Goal: Task Accomplishment & Management: Complete application form

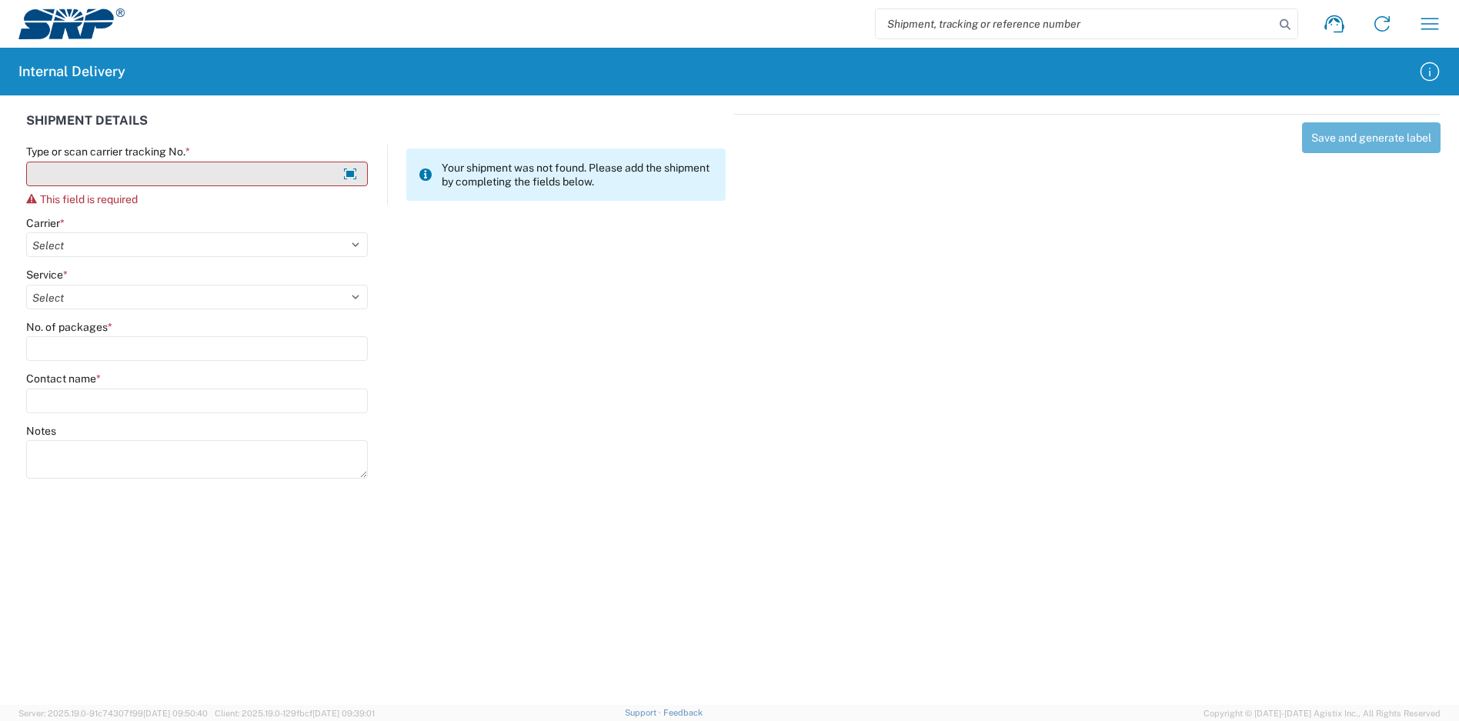
click at [114, 175] on input "Type or scan carrier tracking No. *" at bounding box center [197, 174] width 342 height 25
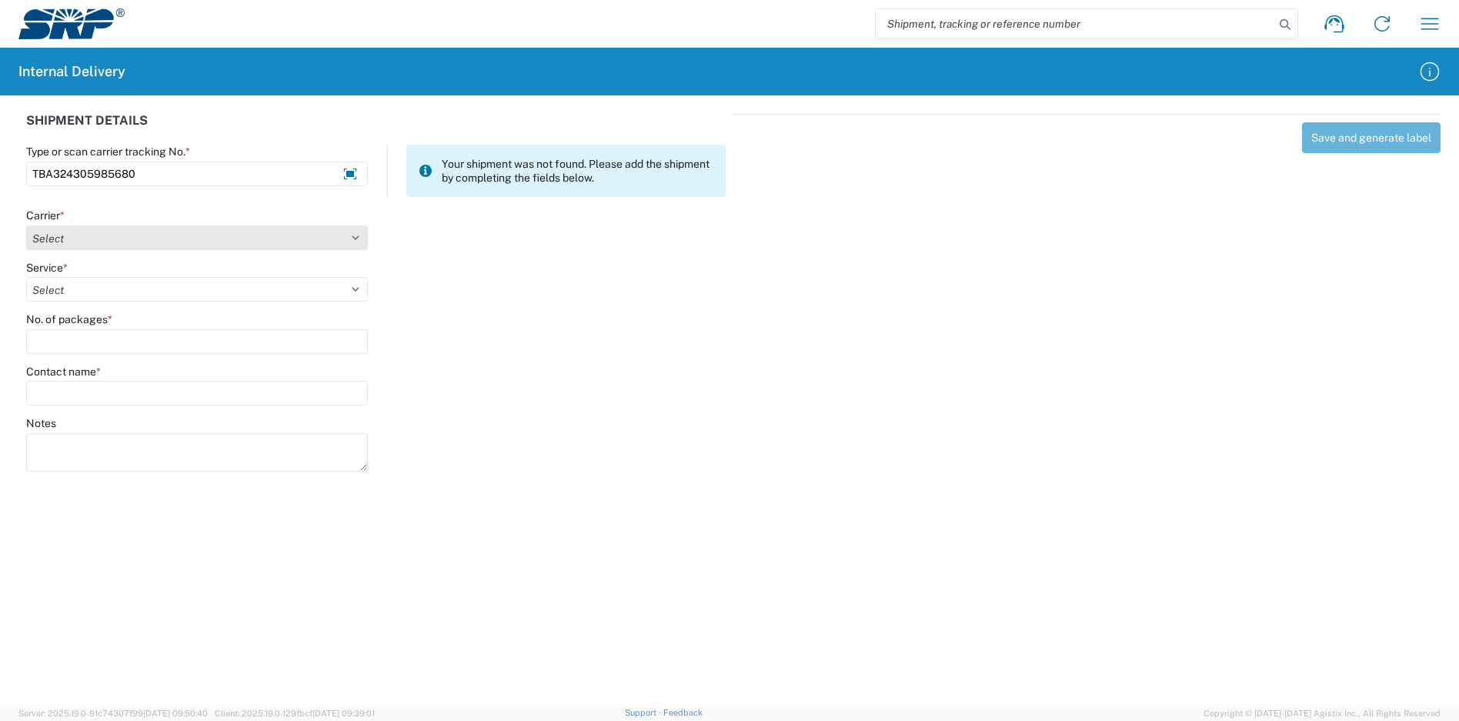
type input "TBA324305985680"
click at [145, 232] on select "Select Amazon Logistics ATI Trucking BC Dimerco Logistics Empire Southwest FedE…" at bounding box center [197, 237] width 342 height 25
select select "8933"
click at [26, 225] on select "Select Amazon Logistics ATI Trucking BC Dimerco Logistics Empire Southwest FedE…" at bounding box center [197, 237] width 342 height 25
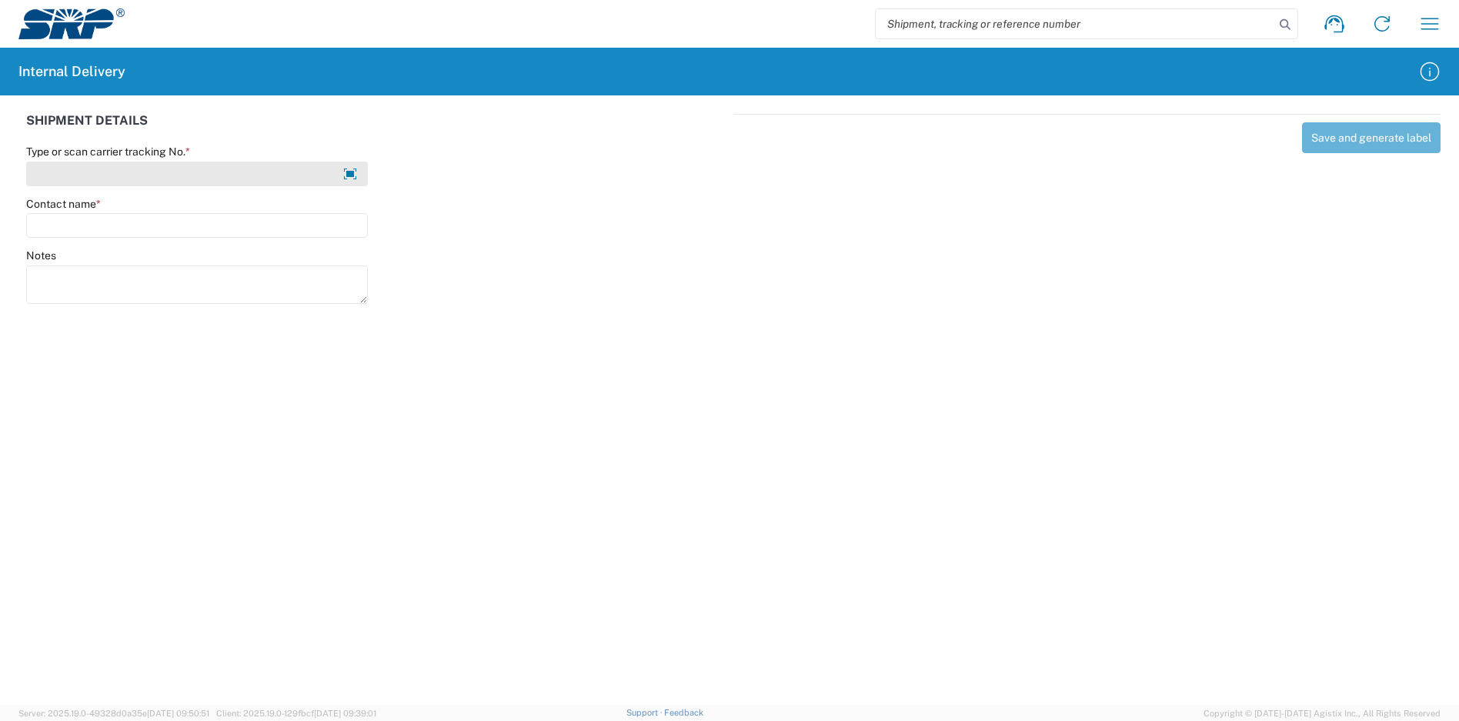
click at [140, 180] on input "Type or scan carrier tracking No. *" at bounding box center [197, 174] width 342 height 25
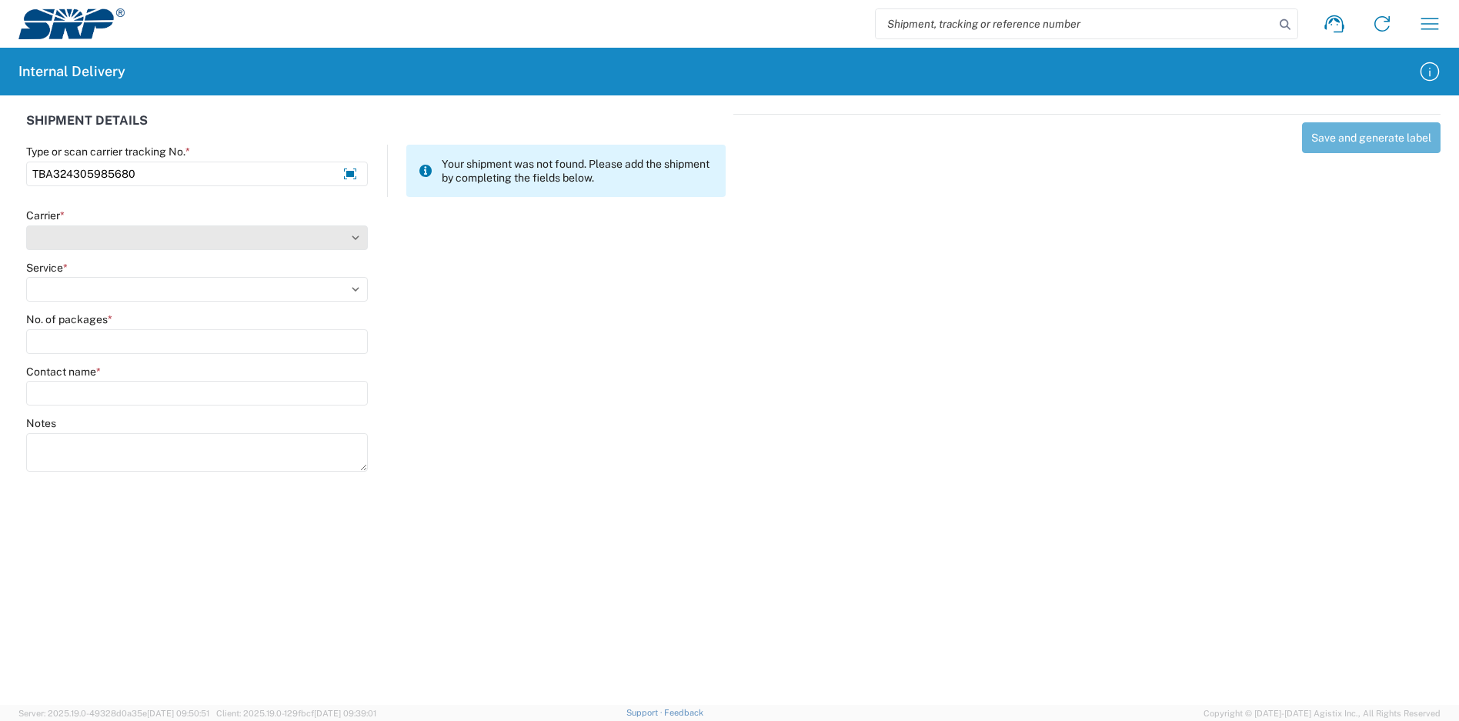
type input "TBA324305985680"
click at [112, 240] on select "Carrier *" at bounding box center [197, 237] width 342 height 25
select select "8933"
click at [26, 225] on select "Select Amazon Logistics ATI Trucking BC Dimerco Logistics Empire Southwest FedE…" at bounding box center [197, 237] width 342 height 25
click at [101, 285] on select "Select Amazon Logistics TBA Rail TL Standard 3 - 5 Day" at bounding box center [197, 289] width 342 height 25
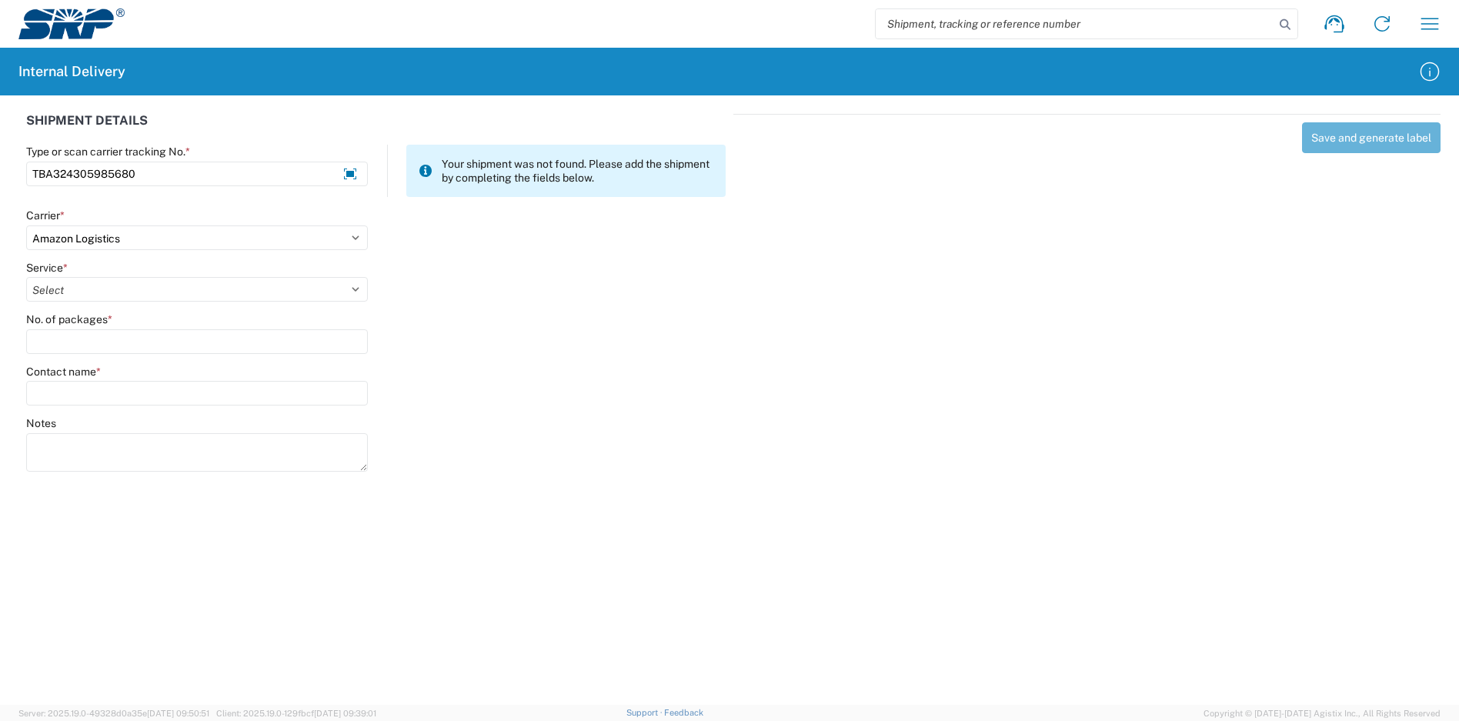
select select "24525"
click at [26, 277] on select "Select Amazon Logistics TBA Rail TL Standard 3 - 5 Day" at bounding box center [197, 289] width 342 height 25
click at [99, 340] on input "No. of packages *" at bounding box center [197, 341] width 342 height 25
type input "1"
click at [105, 395] on input "Contact name *" at bounding box center [197, 393] width 342 height 25
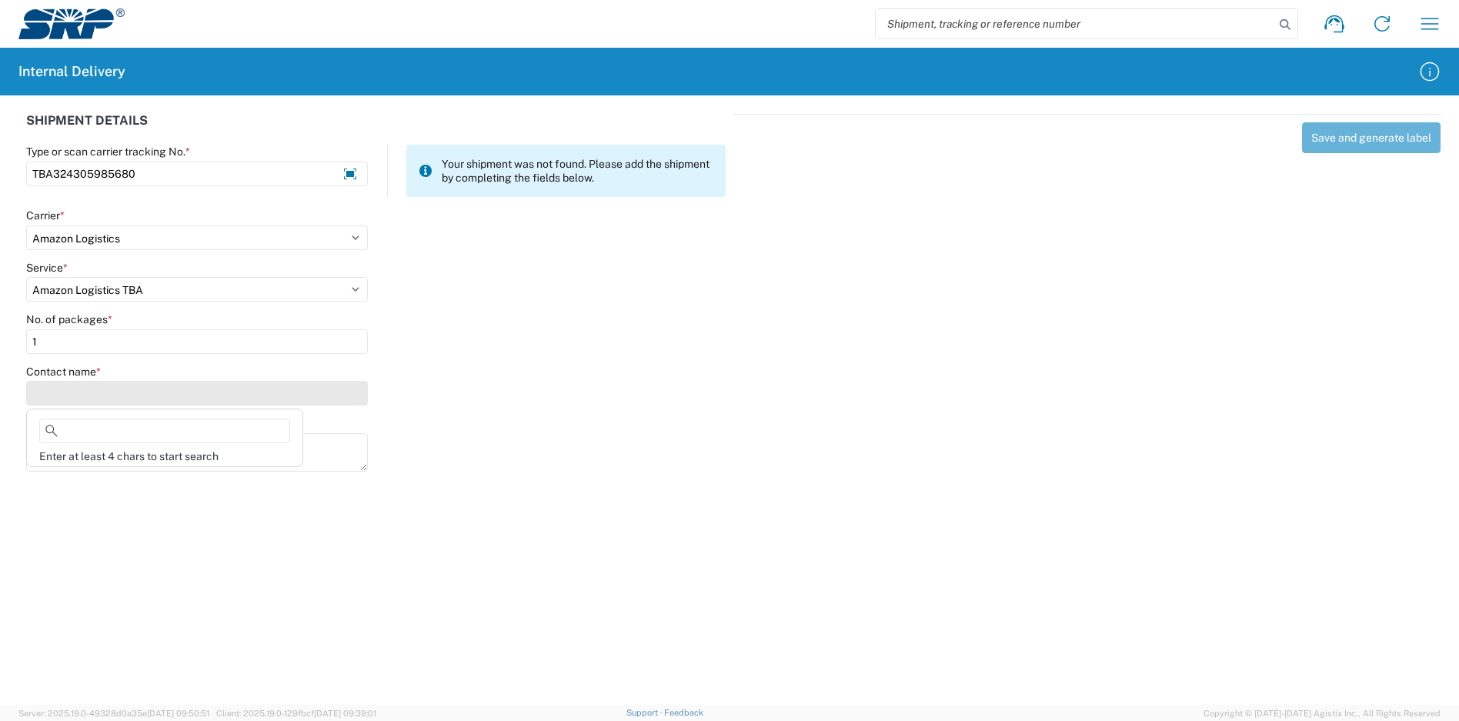
click at [109, 394] on input "Contact name *" at bounding box center [197, 393] width 342 height 25
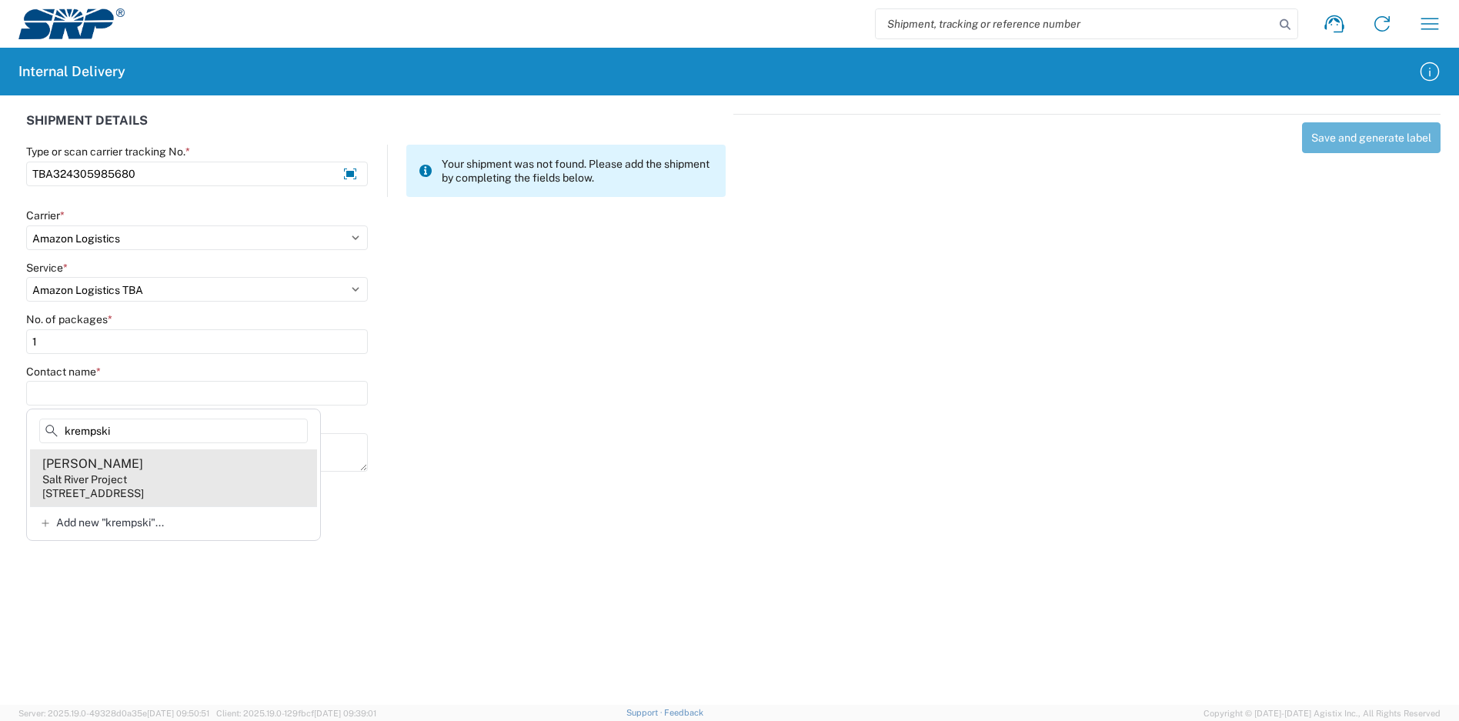
type input "krempski"
click at [159, 483] on agx-address-suggestion-item "Anna Krempski Salt River Project 1500 N Mill Ave, PAB315, Tempe, AZ, 85281, US" at bounding box center [173, 477] width 287 height 57
type input "Anna Krempski"
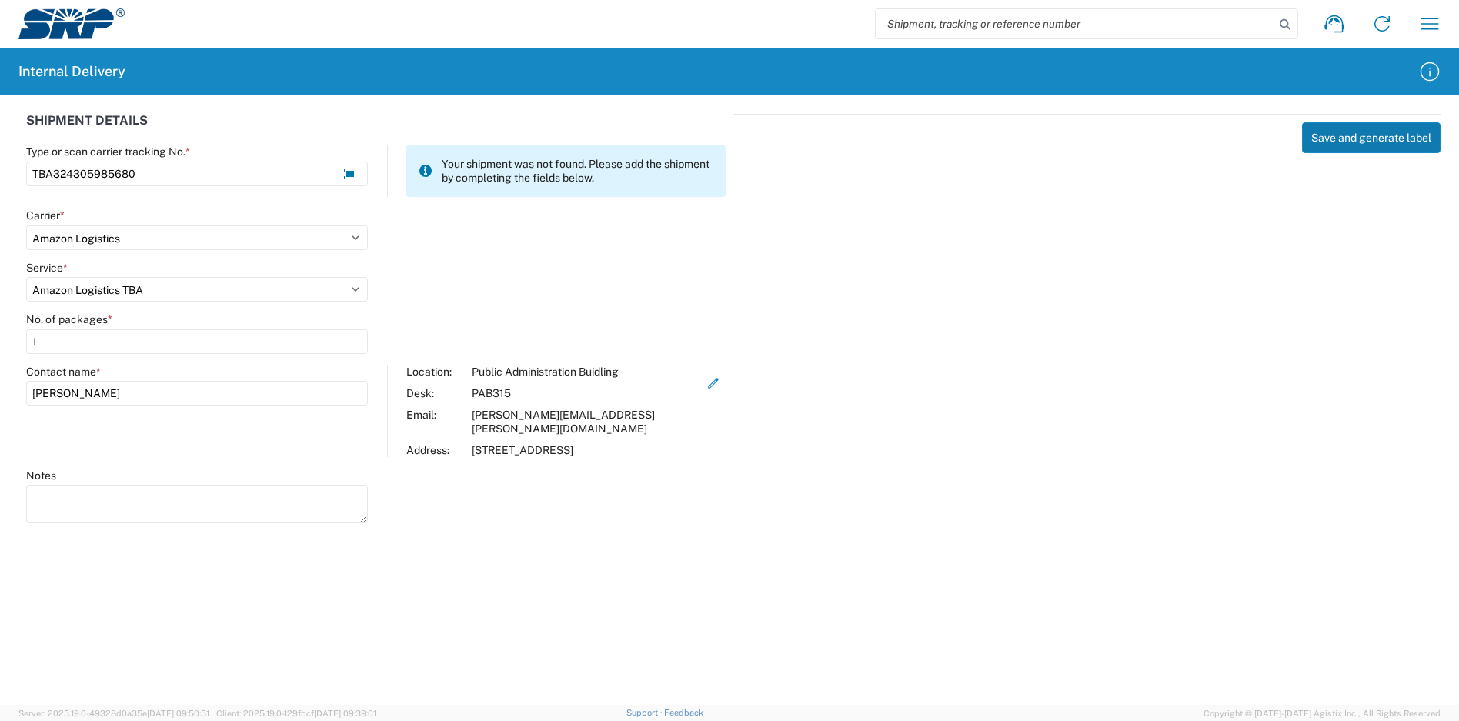
click at [1341, 145] on button "Save and generate label" at bounding box center [1371, 137] width 139 height 31
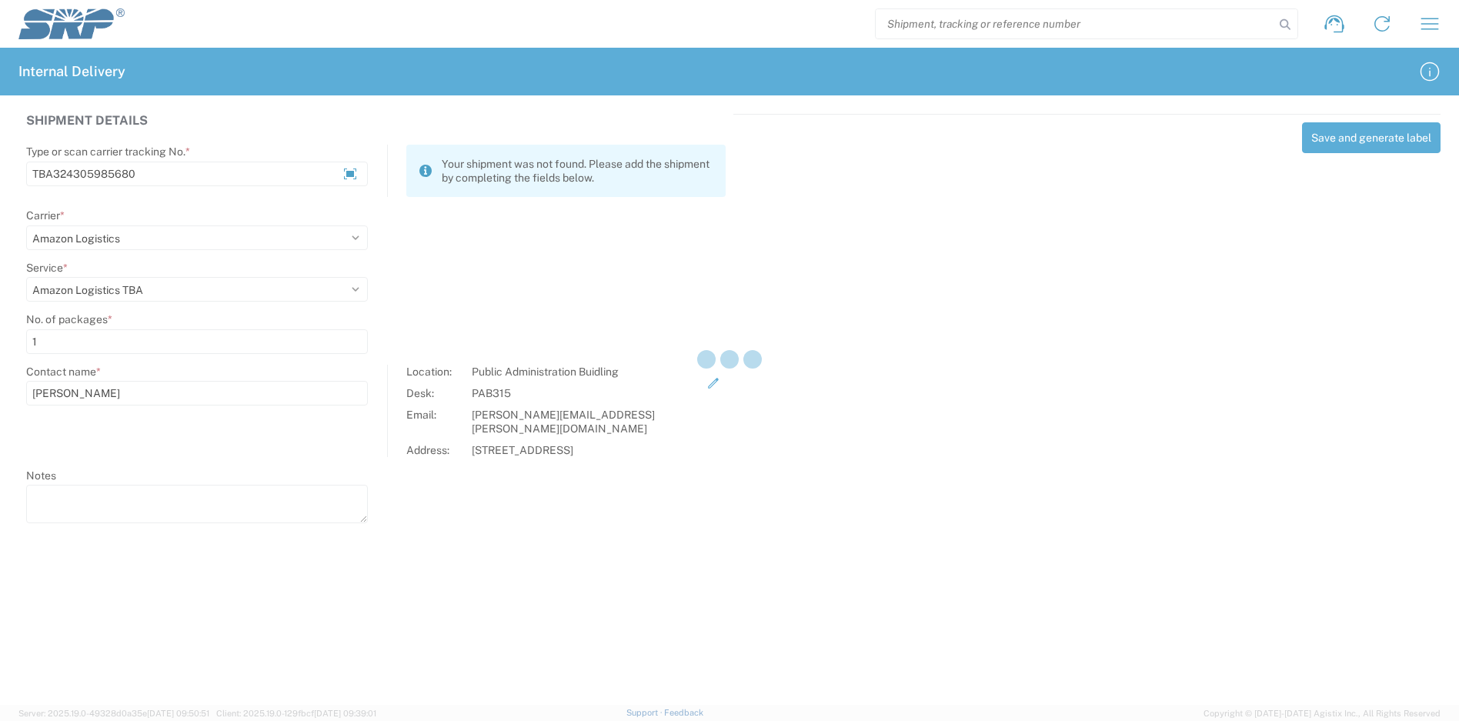
select select
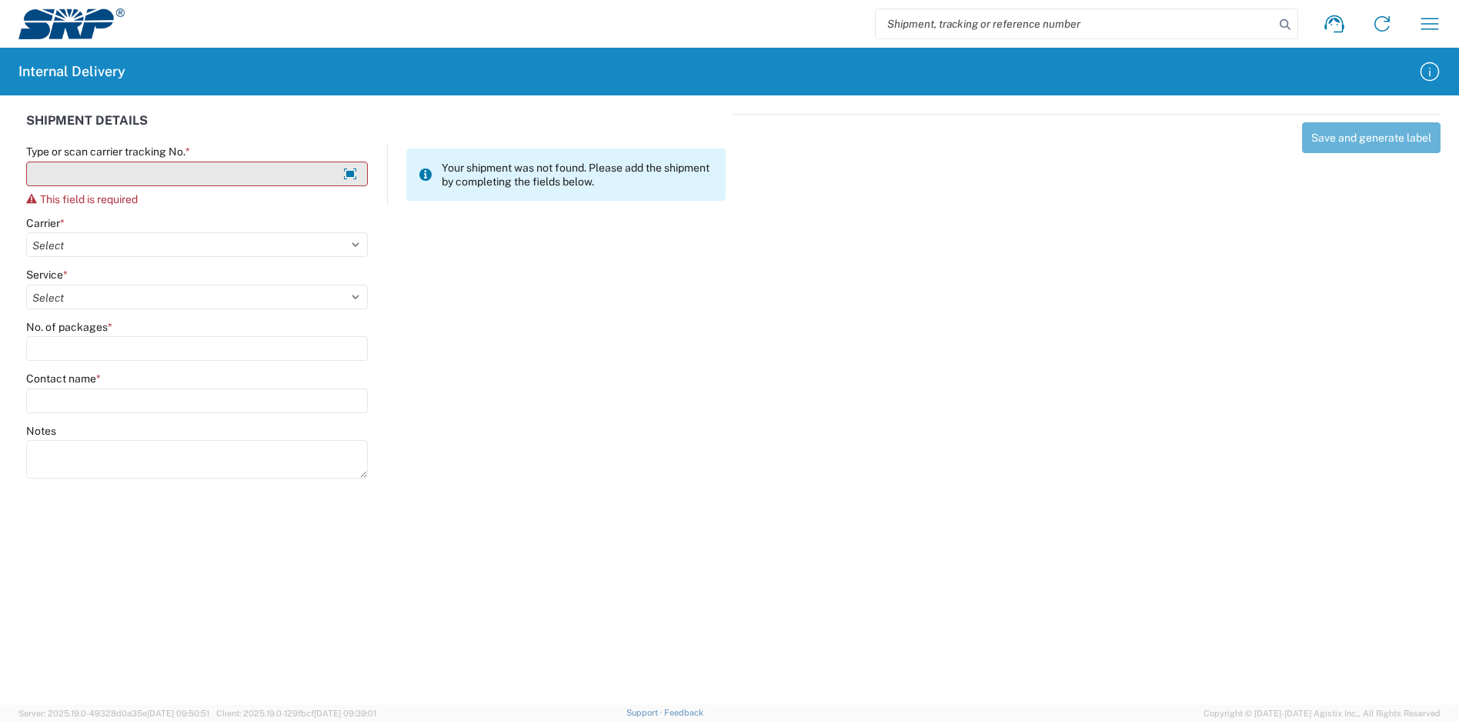
click at [157, 176] on input "Type or scan carrier tracking No. *" at bounding box center [197, 174] width 342 height 25
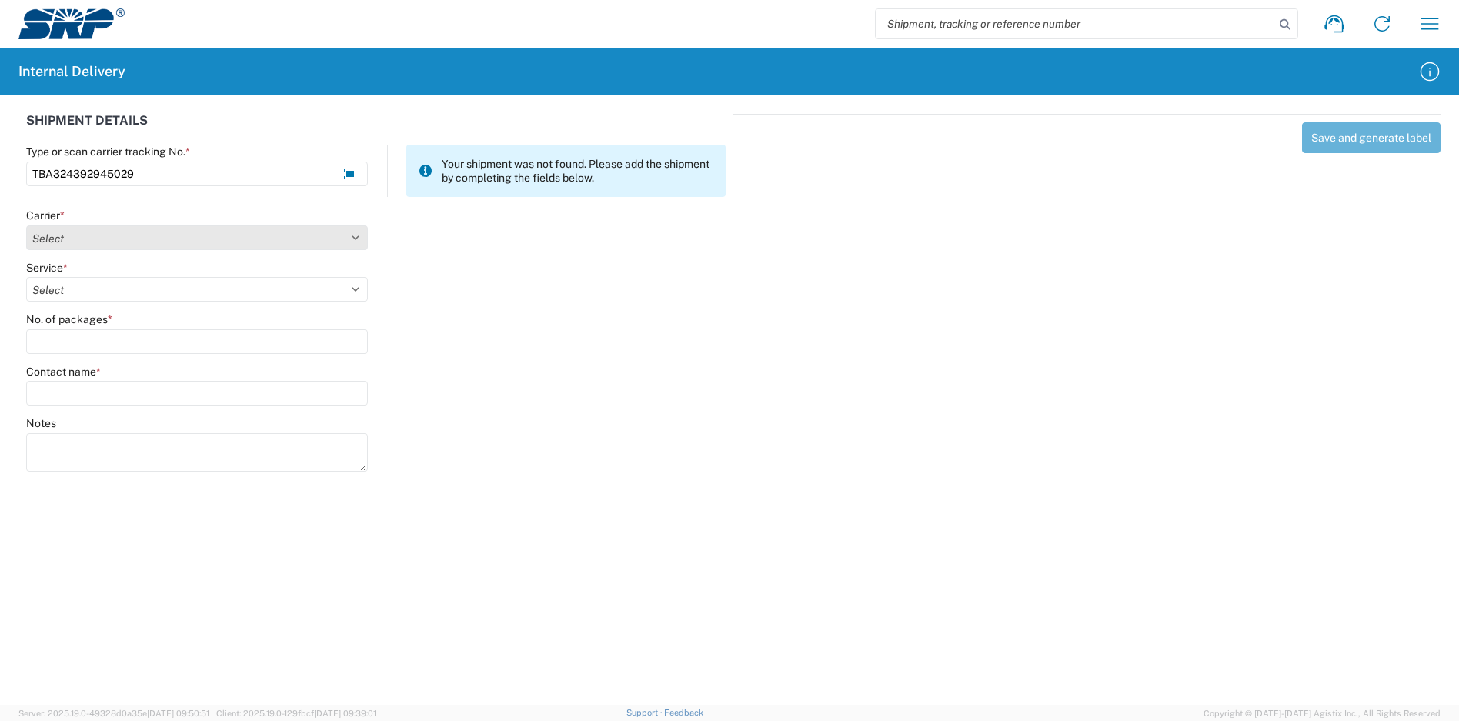
type input "TBA324392945029"
click at [123, 239] on select "Select Amazon Logistics ATI Trucking BC Dimerco Logistics Empire Southwest FedE…" at bounding box center [197, 237] width 342 height 25
select select "8933"
click at [26, 225] on select "Select Amazon Logistics ATI Trucking BC Dimerco Logistics Empire Southwest FedE…" at bounding box center [197, 237] width 342 height 25
click at [107, 299] on select "Select" at bounding box center [197, 289] width 342 height 25
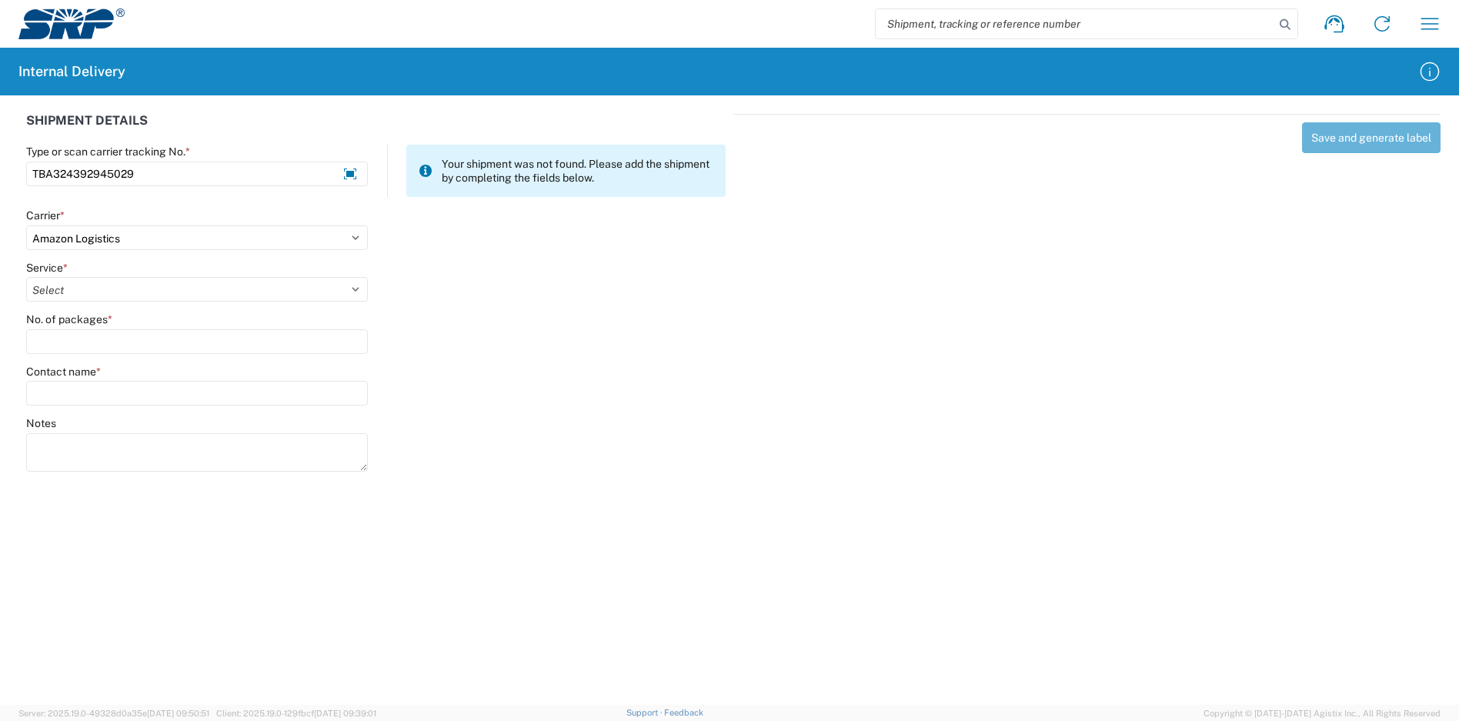
select select "24525"
click at [26, 277] on select "Select Amazon Logistics TBA Rail TL Standard 3 - 5 Day" at bounding box center [197, 289] width 342 height 25
click at [99, 333] on input "No. of packages *" at bounding box center [197, 341] width 342 height 25
type input "1"
click at [92, 392] on input "Contact name *" at bounding box center [197, 393] width 342 height 25
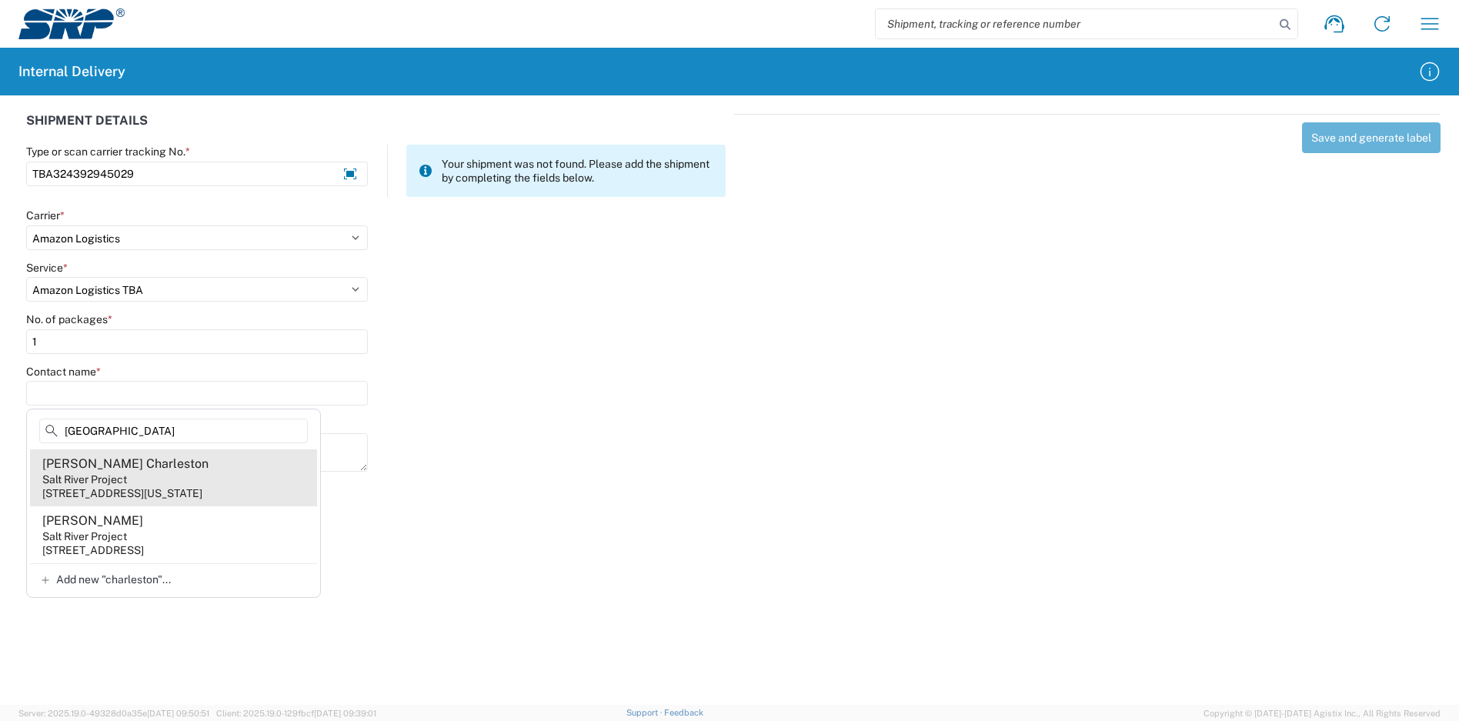
type input "charleston"
click at [124, 478] on div "Salt River Project" at bounding box center [84, 480] width 85 height 14
type input "Yvette Charleston"
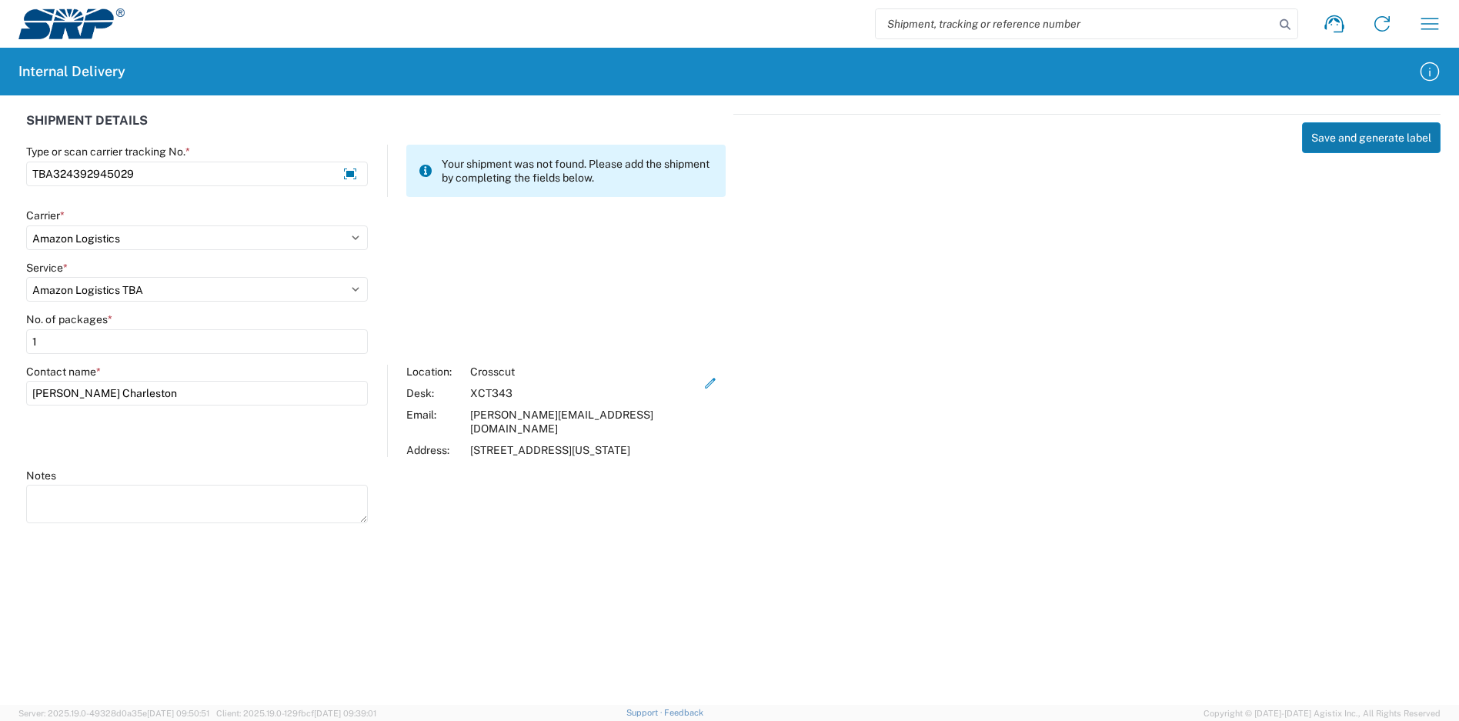
click at [1350, 139] on button "Save and generate label" at bounding box center [1371, 137] width 139 height 31
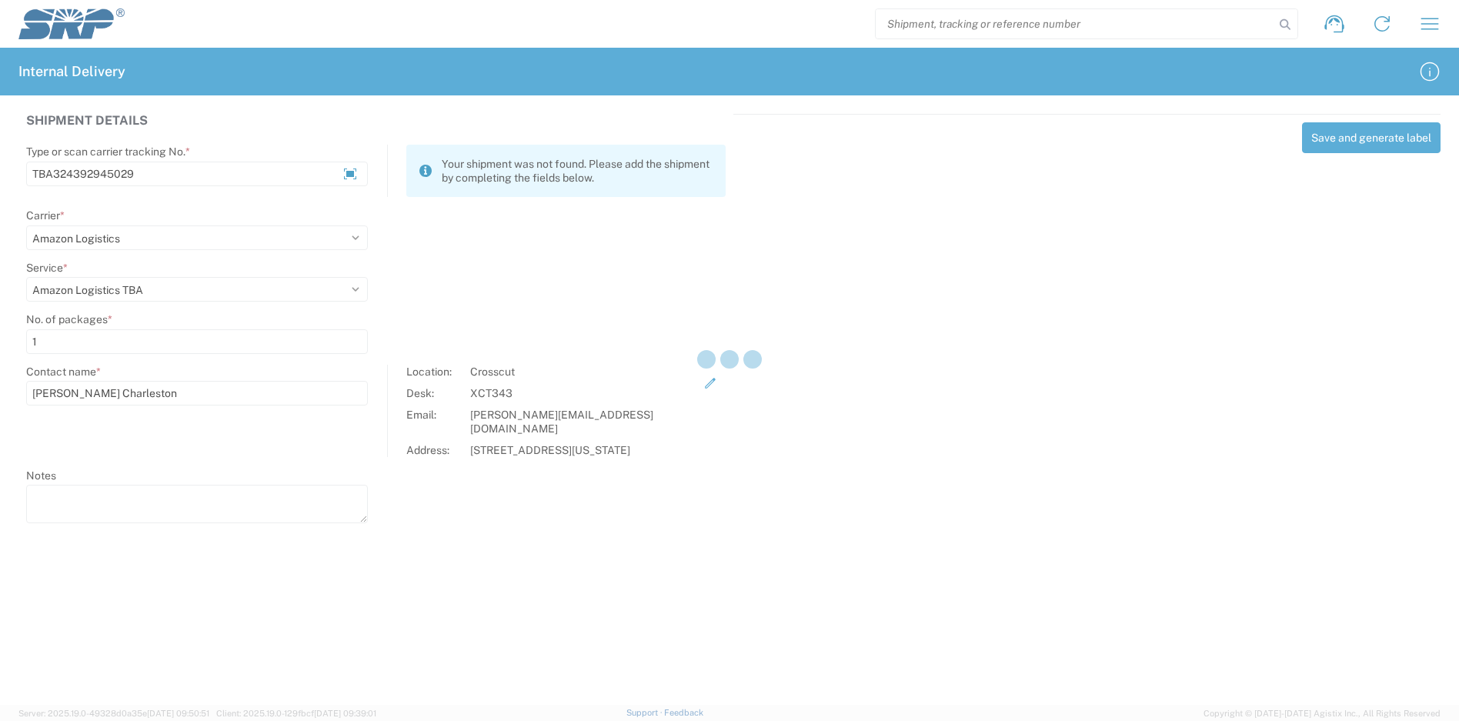
select select
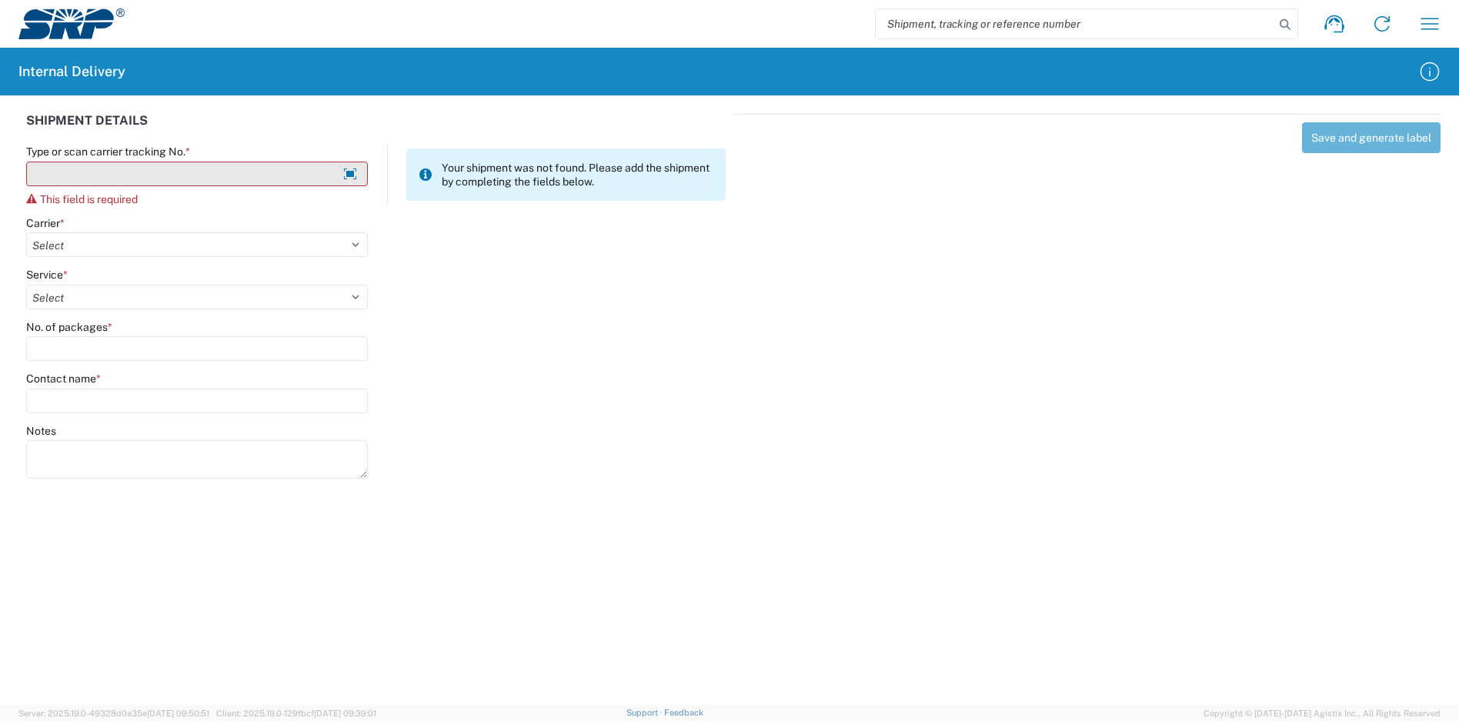
click at [223, 185] on input "Type or scan carrier tracking No. *" at bounding box center [197, 174] width 342 height 25
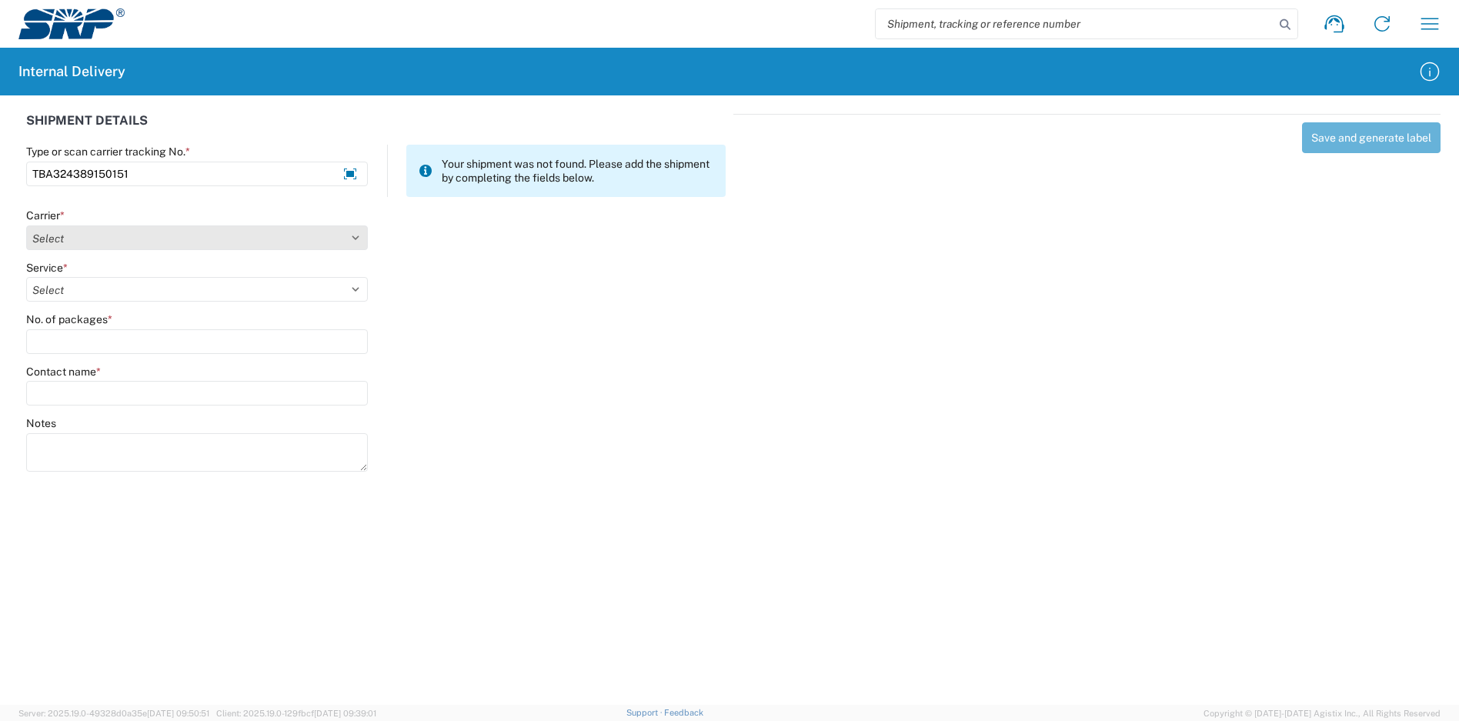
type input "TBA324389150151"
click at [121, 245] on select "Select Amazon Logistics ATI Trucking BC Dimerco Logistics Empire Southwest FedE…" at bounding box center [197, 237] width 342 height 25
select select "8933"
click at [26, 225] on select "Select Amazon Logistics ATI Trucking BC Dimerco Logistics Empire Southwest FedE…" at bounding box center [197, 237] width 342 height 25
click at [115, 301] on select "Select Amazon Logistics TBA Rail TL Standard 3 - 5 Day" at bounding box center [197, 289] width 342 height 25
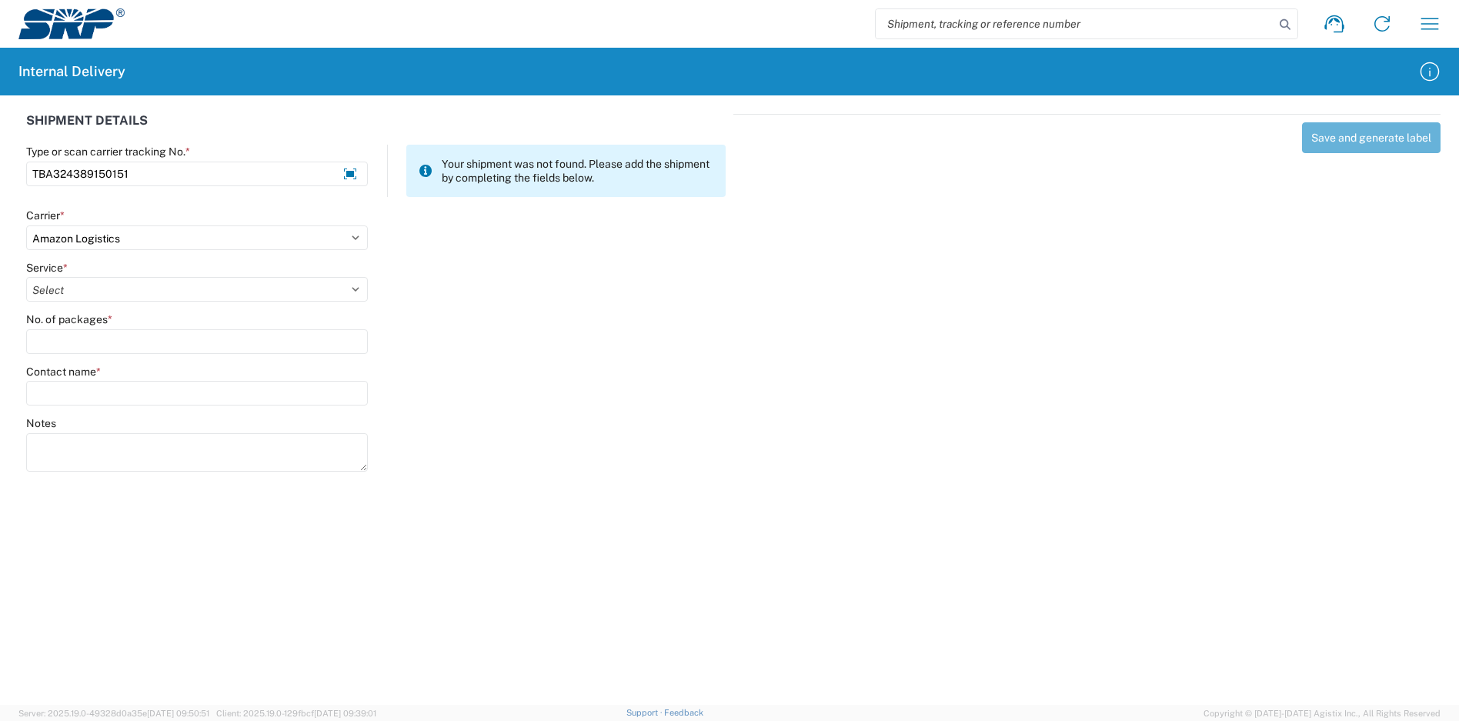
select select "24525"
click at [26, 277] on select "Select Amazon Logistics TBA Rail TL Standard 3 - 5 Day" at bounding box center [197, 289] width 342 height 25
click at [109, 348] on input "No. of packages *" at bounding box center [197, 341] width 342 height 25
type input "1"
click at [101, 385] on input "Contact name *" at bounding box center [197, 393] width 342 height 25
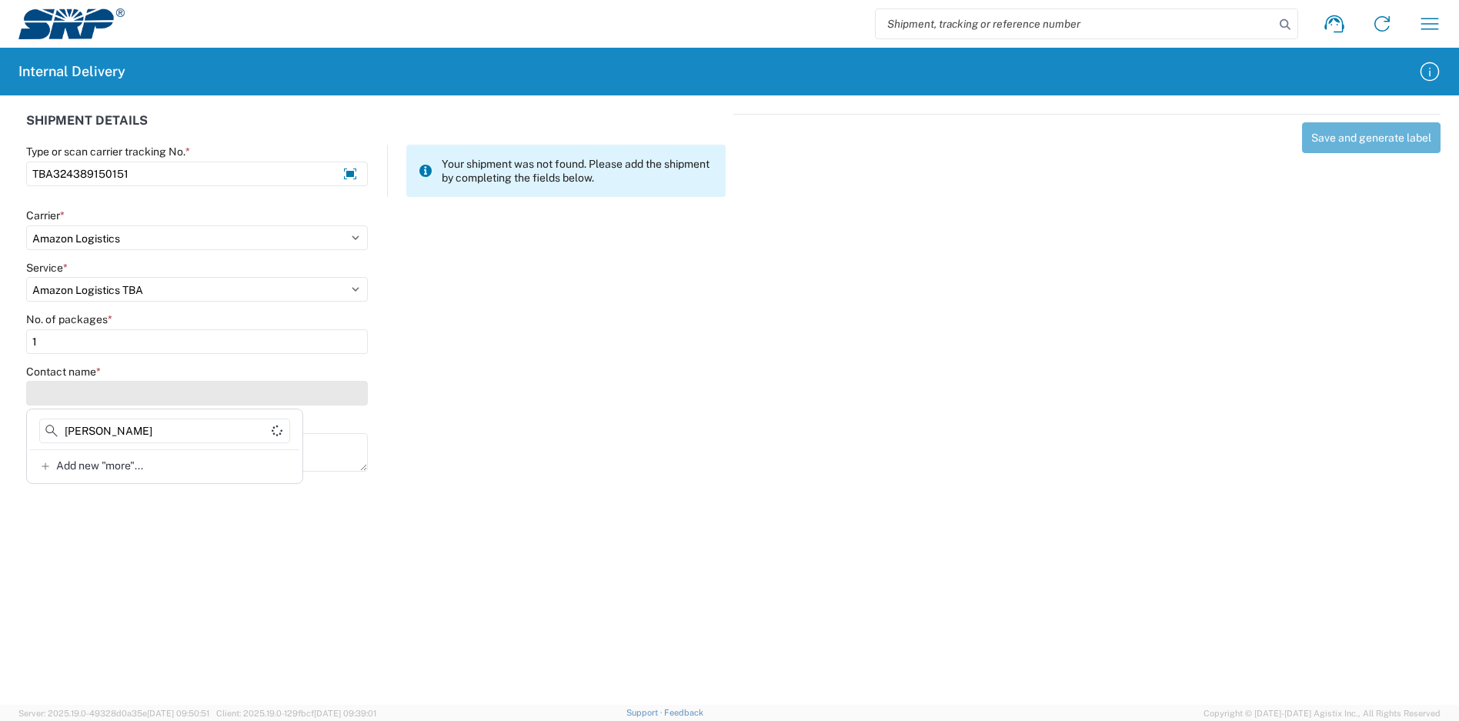
type input "moreno"
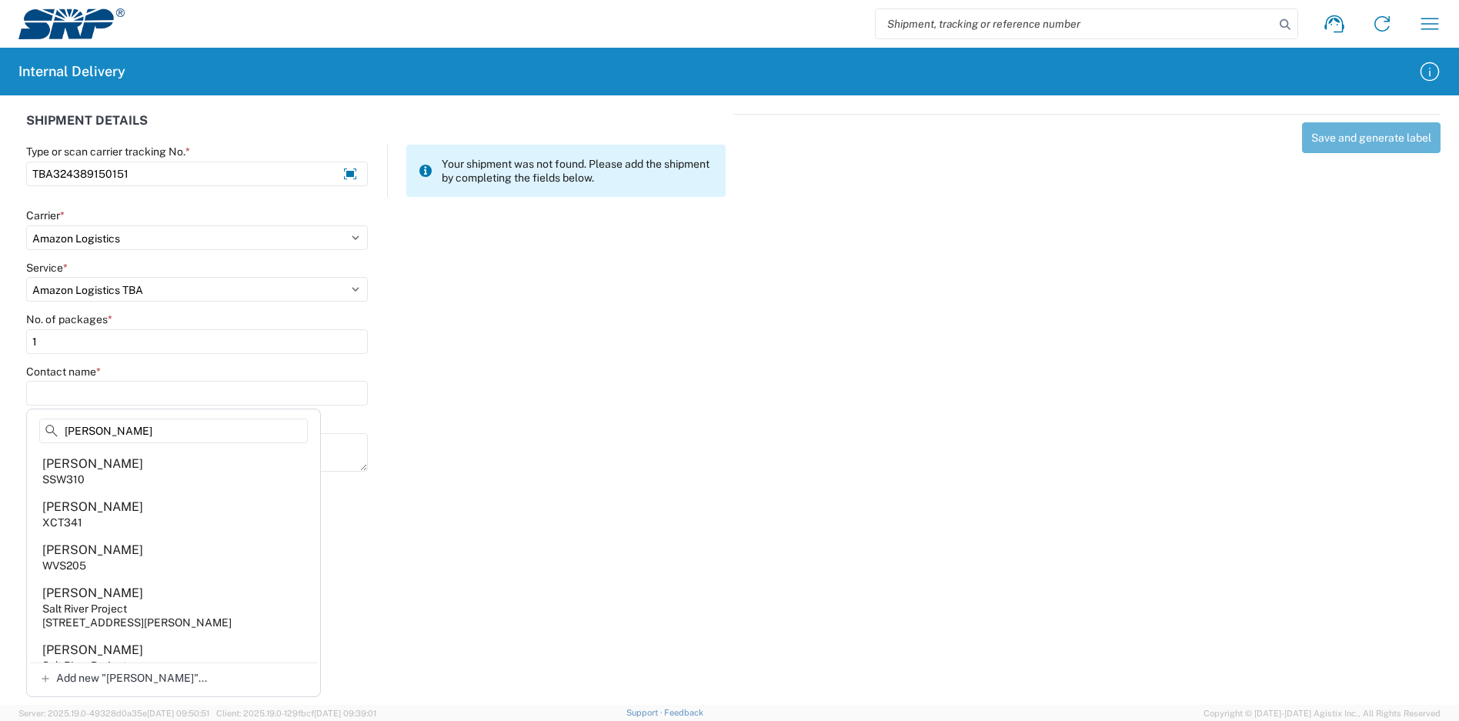
drag, startPoint x: 138, startPoint y: 425, endPoint x: -15, endPoint y: 425, distance: 153.2
click at [0, 425] on html "Shipment request Shipment tracking Internal delivery Transit update My profile …" at bounding box center [729, 360] width 1459 height 721
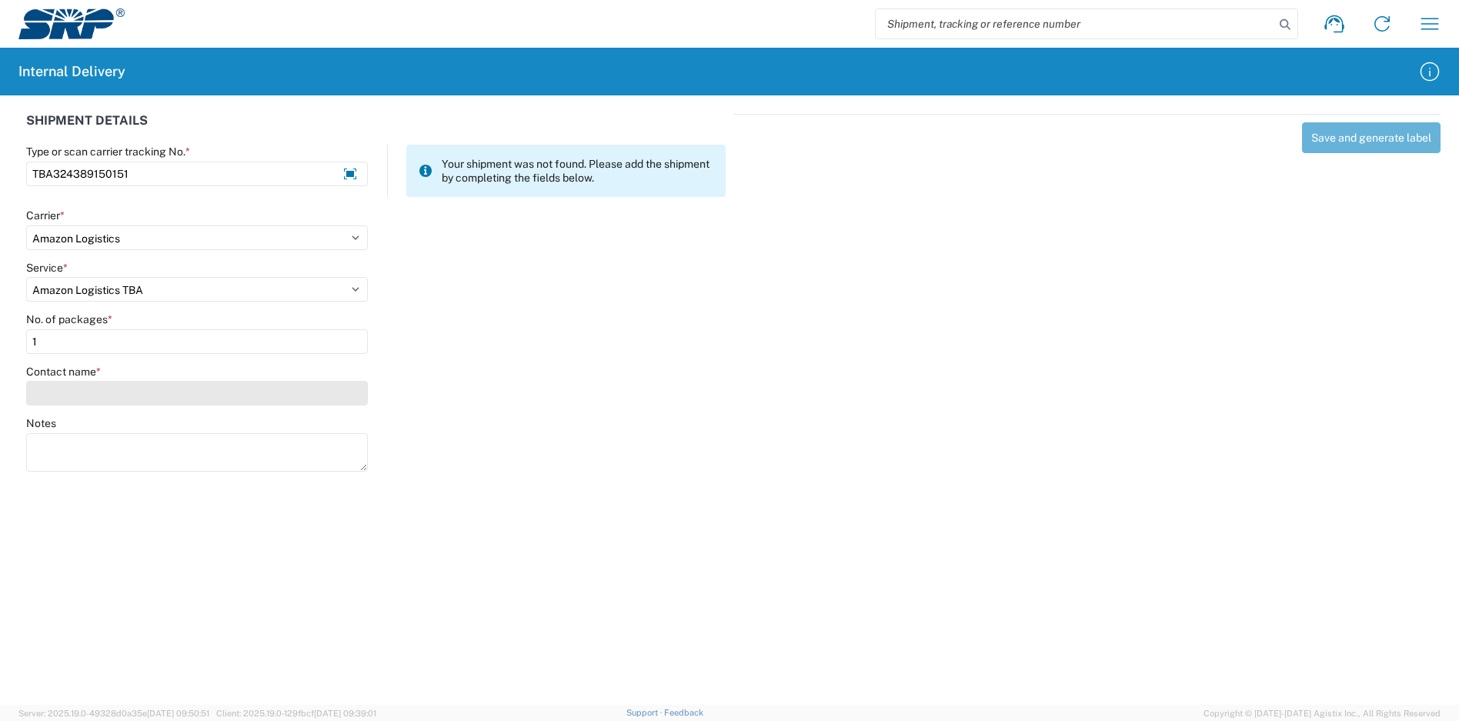
click at [68, 396] on input "Contact name *" at bounding box center [197, 393] width 342 height 25
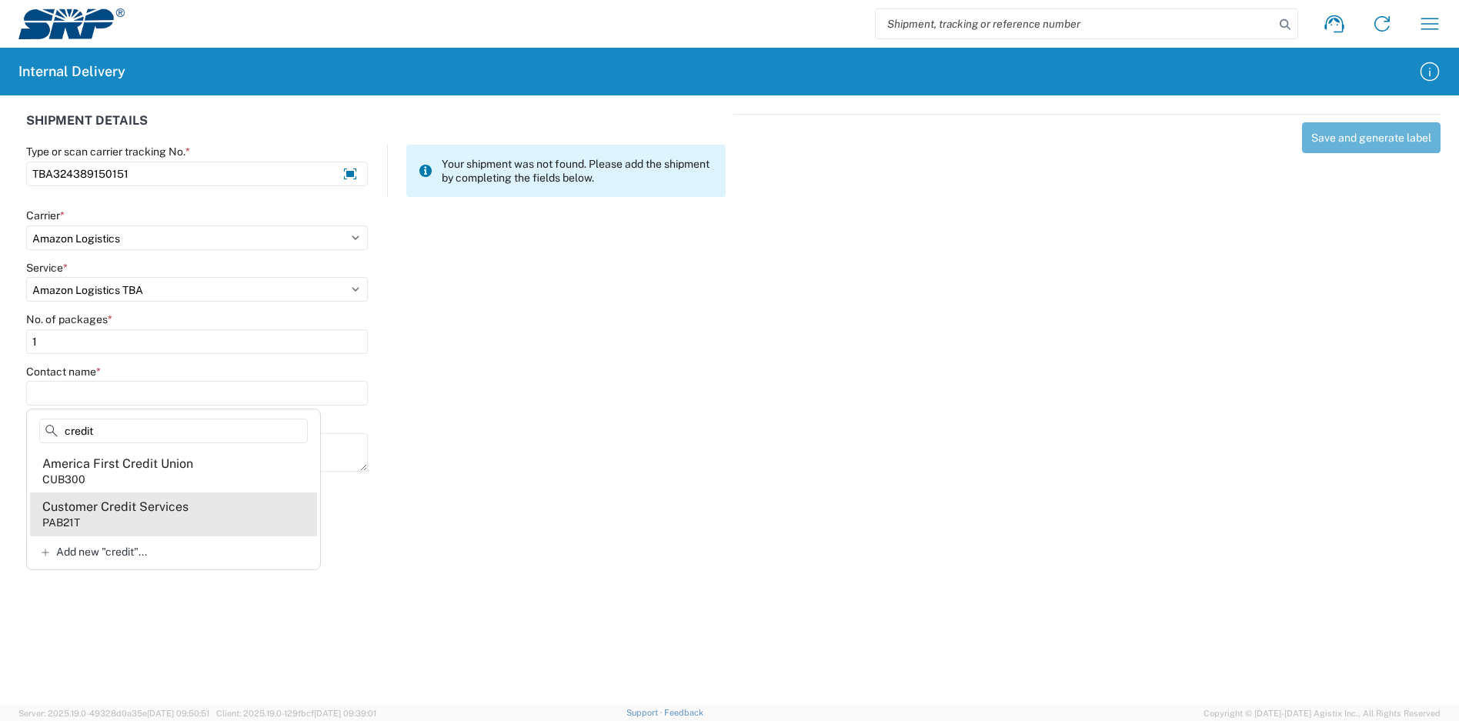
type input "credit"
click at [179, 503] on div "Customer Credit Services" at bounding box center [115, 507] width 146 height 17
type input "Customer Credit Services"
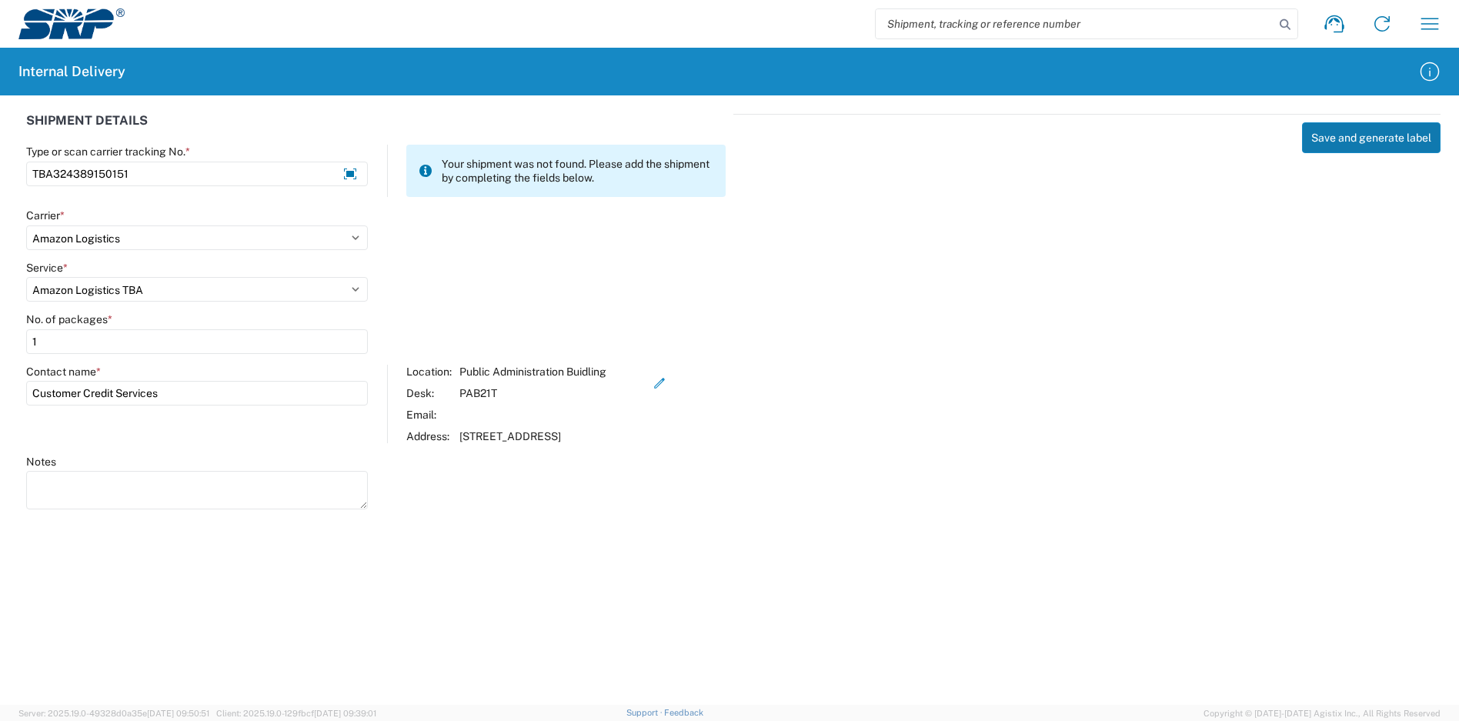
click at [1312, 145] on button "Save and generate label" at bounding box center [1371, 137] width 139 height 31
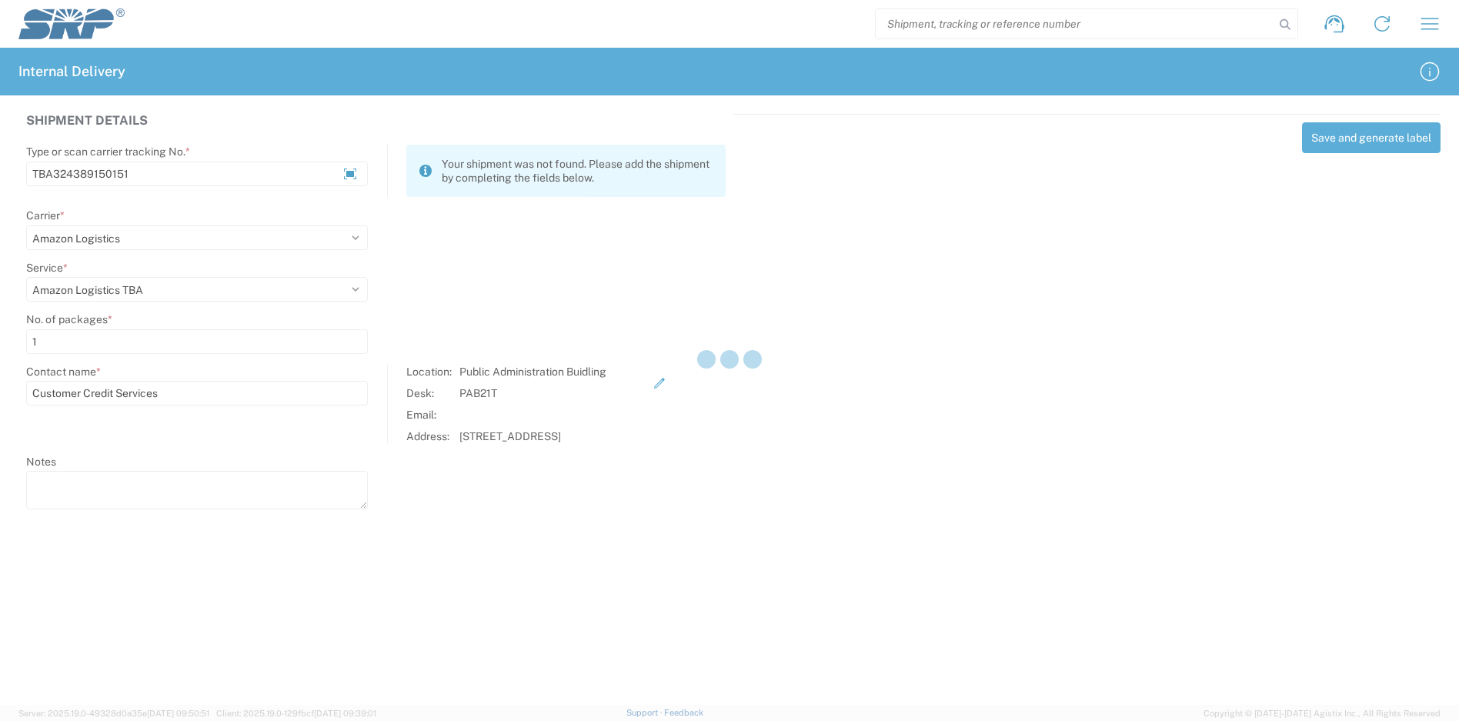
select select
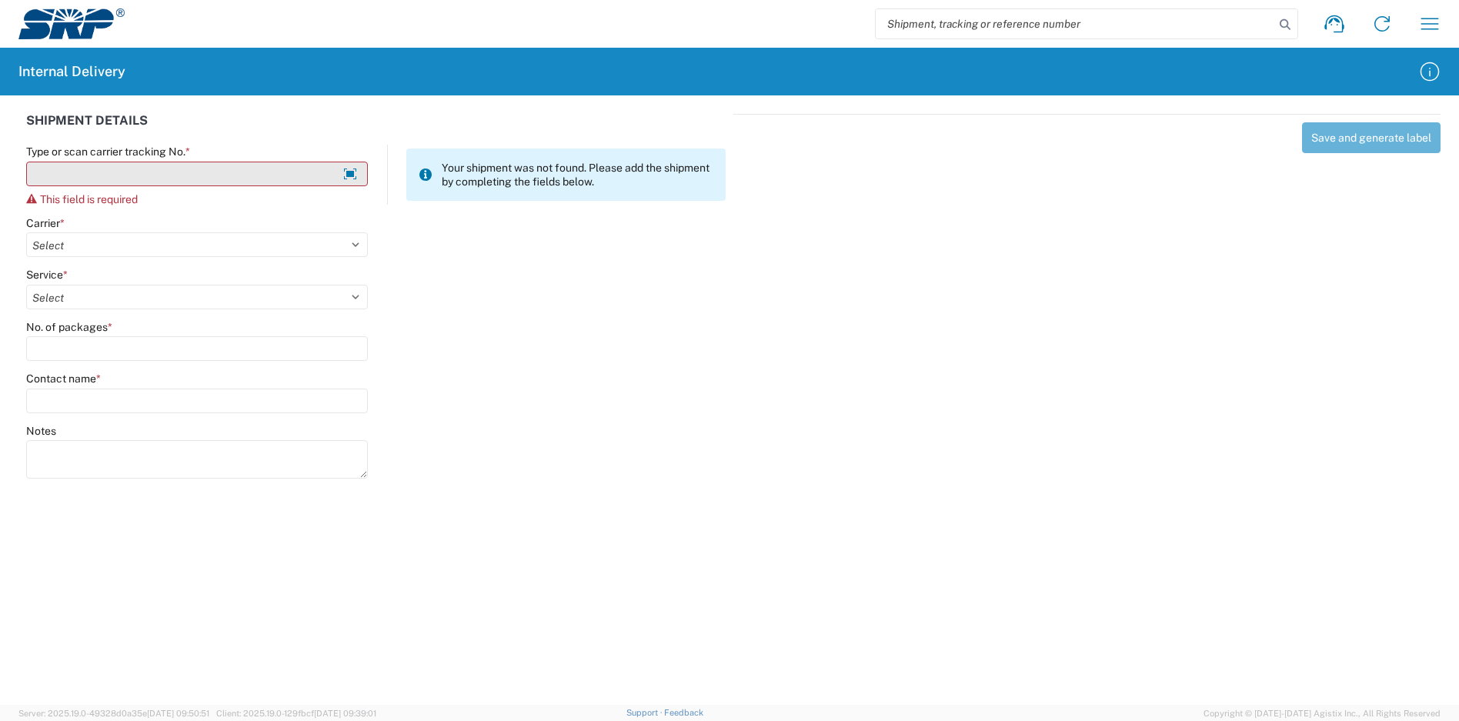
click at [138, 170] on input "Type or scan carrier tracking No. *" at bounding box center [197, 174] width 342 height 25
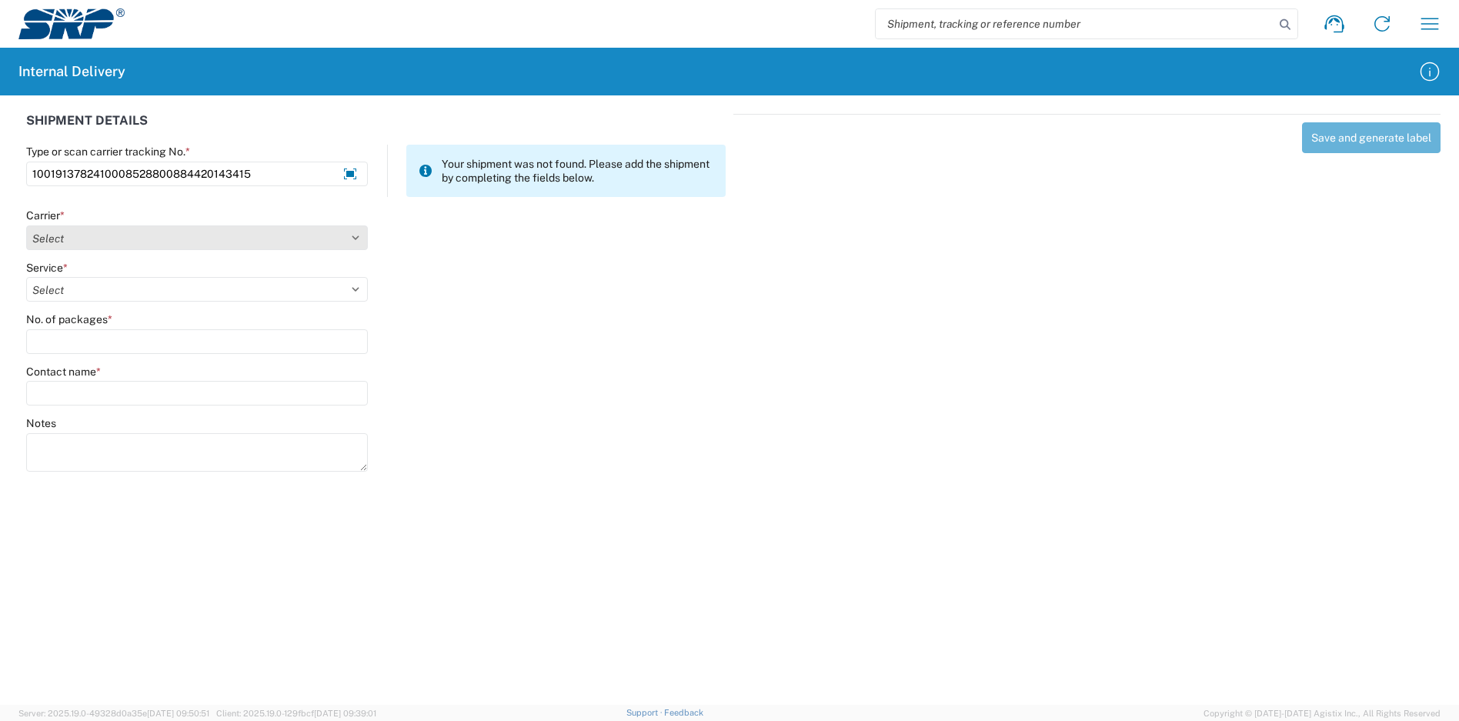
type input "1001913782410008528800884420143415"
click at [143, 234] on select "Select Amazon Logistics ATI Trucking BC Dimerco Logistics Empire Southwest FedE…" at bounding box center [197, 237] width 342 height 25
select select "5"
click at [26, 225] on select "Select Amazon Logistics ATI Trucking BC Dimerco Logistics Empire Southwest FedE…" at bounding box center [197, 237] width 342 height 25
click at [88, 290] on select "Select 1Day Freight 2Day 2Day AM 2Day AM One Rate 2Day Freight 2Day One Rate 3 …" at bounding box center [197, 289] width 342 height 25
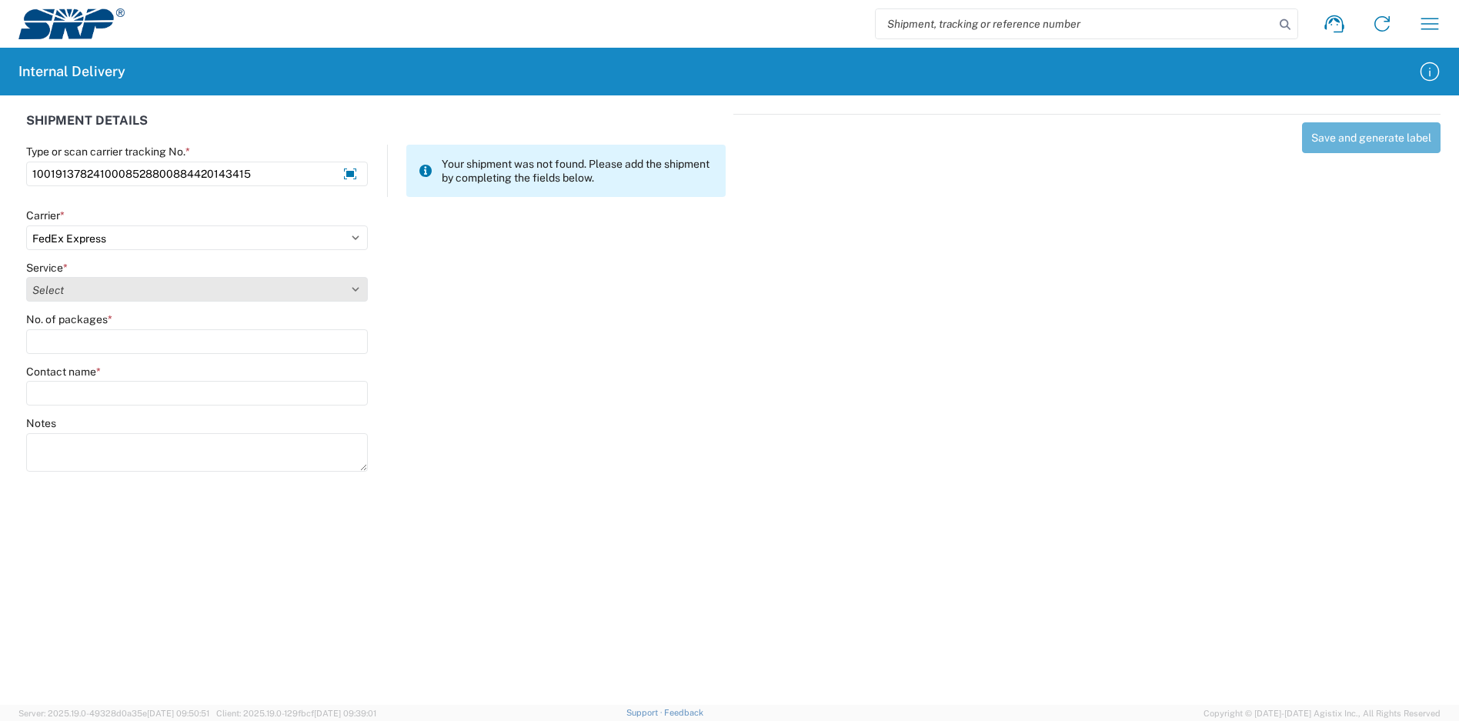
select select "10"
click at [26, 277] on select "Select 1Day Freight 2Day 2Day AM 2Day AM One Rate 2Day Freight 2Day One Rate 3 …" at bounding box center [197, 289] width 342 height 25
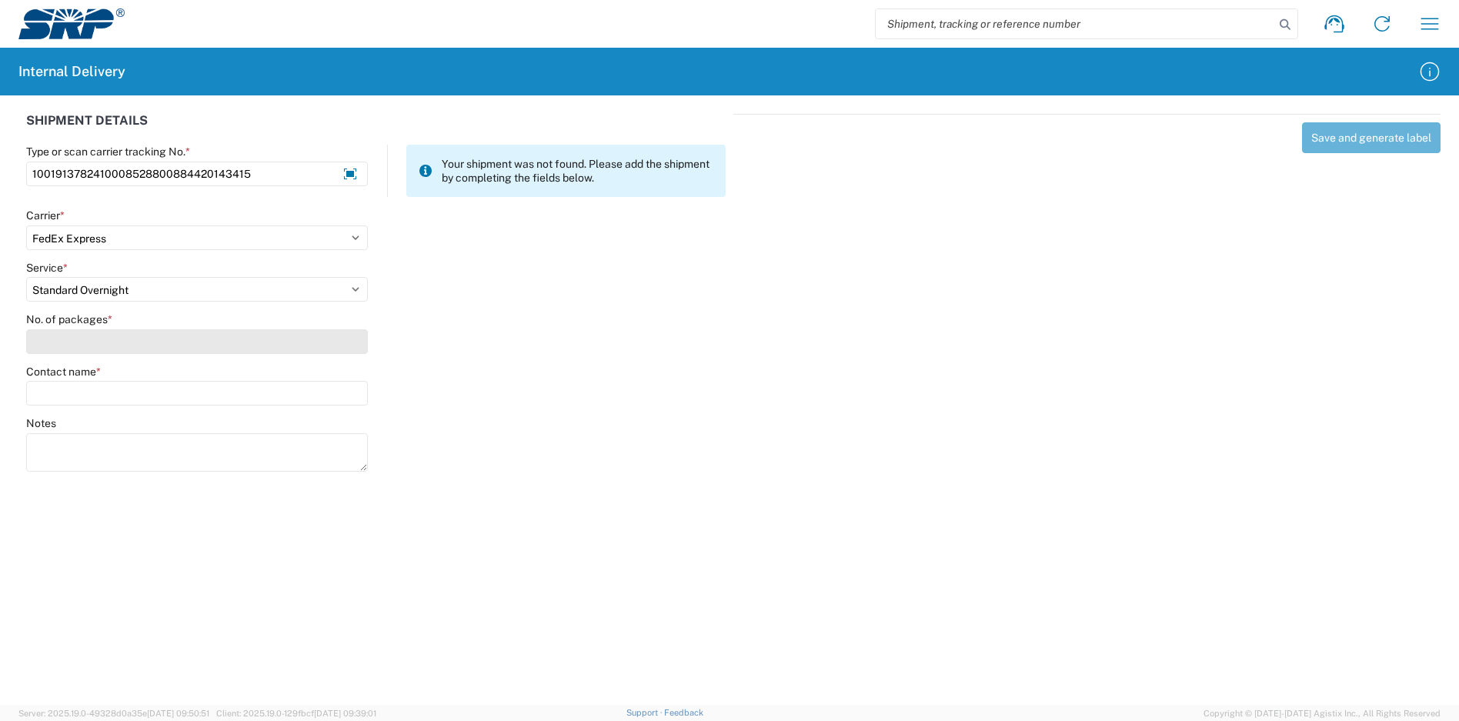
click at [90, 344] on input "No. of packages *" at bounding box center [197, 341] width 342 height 25
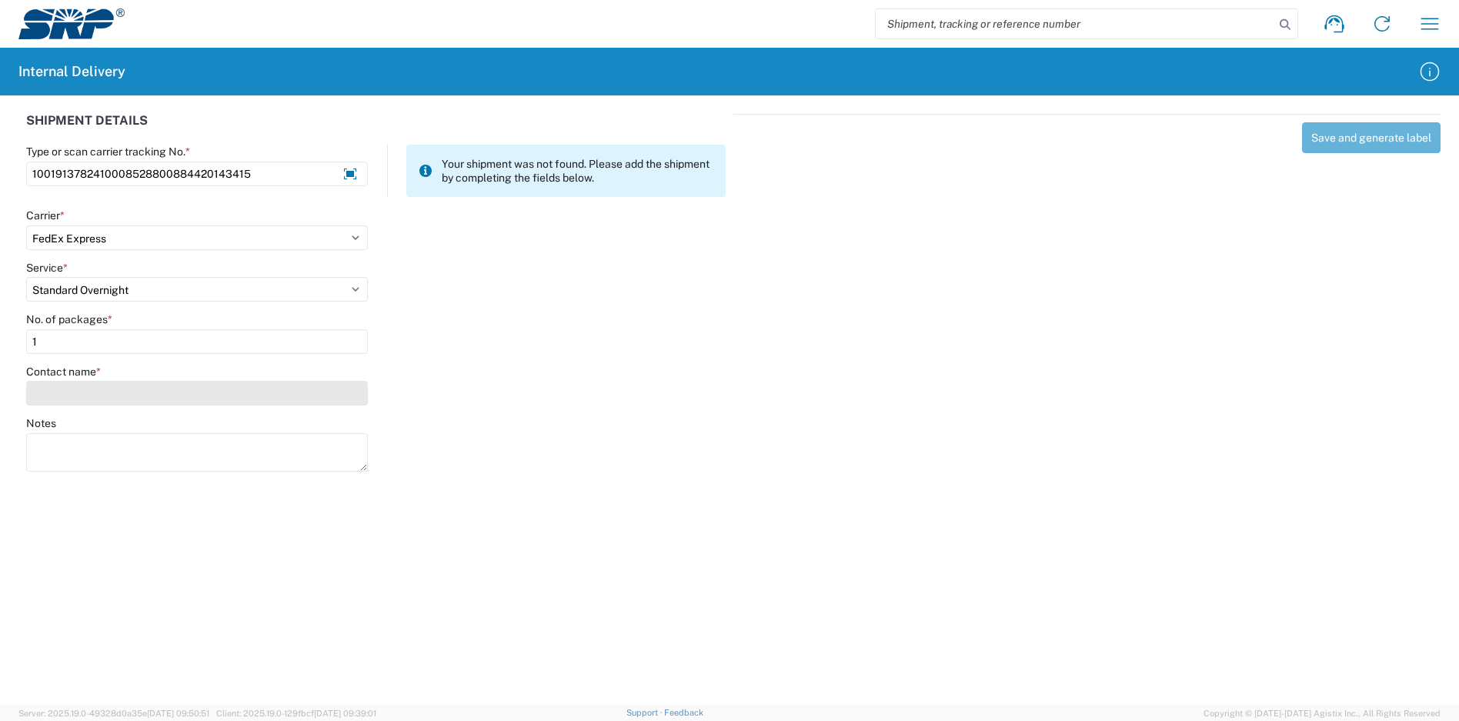
type input "1"
click at [85, 398] on input "Contact name *" at bounding box center [197, 393] width 342 height 25
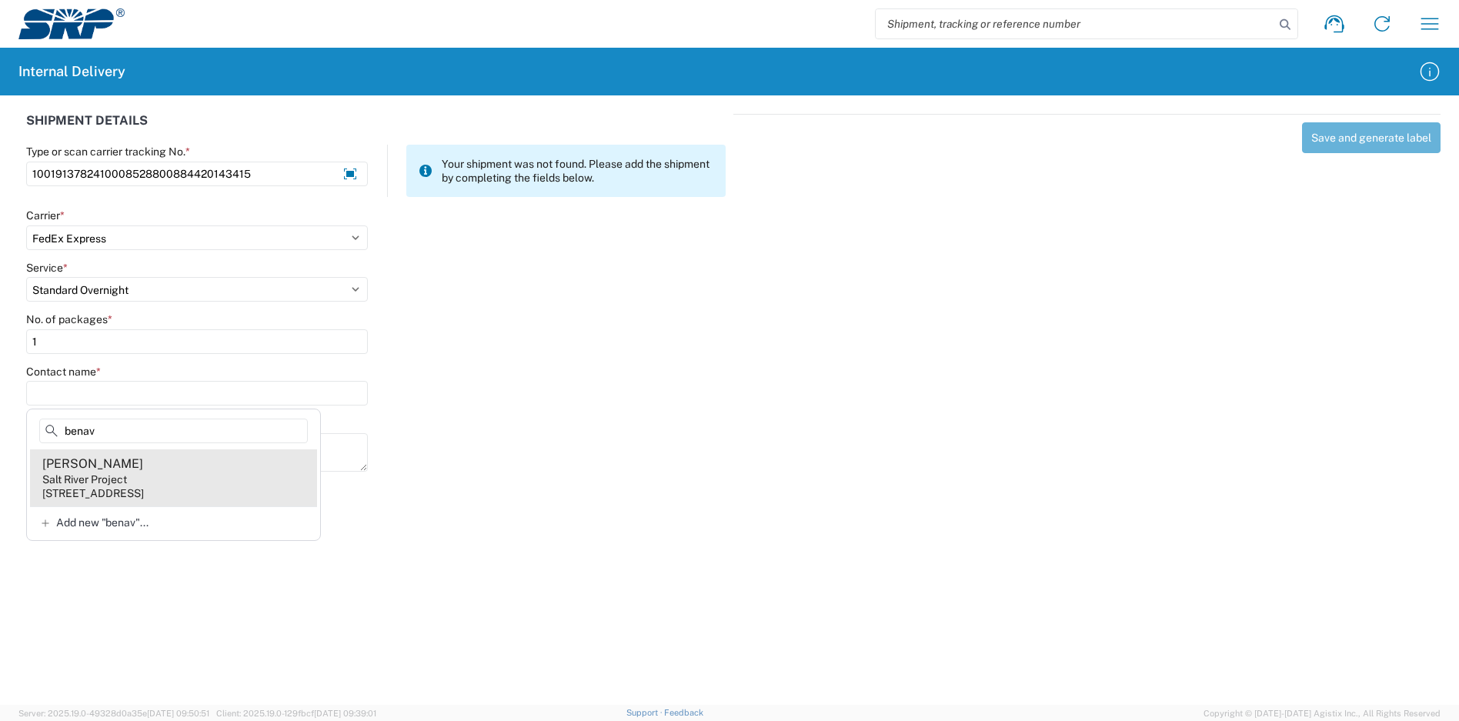
type input "benav"
click at [117, 479] on div "Salt River Project" at bounding box center [84, 480] width 85 height 14
type input "Andre Benavidez"
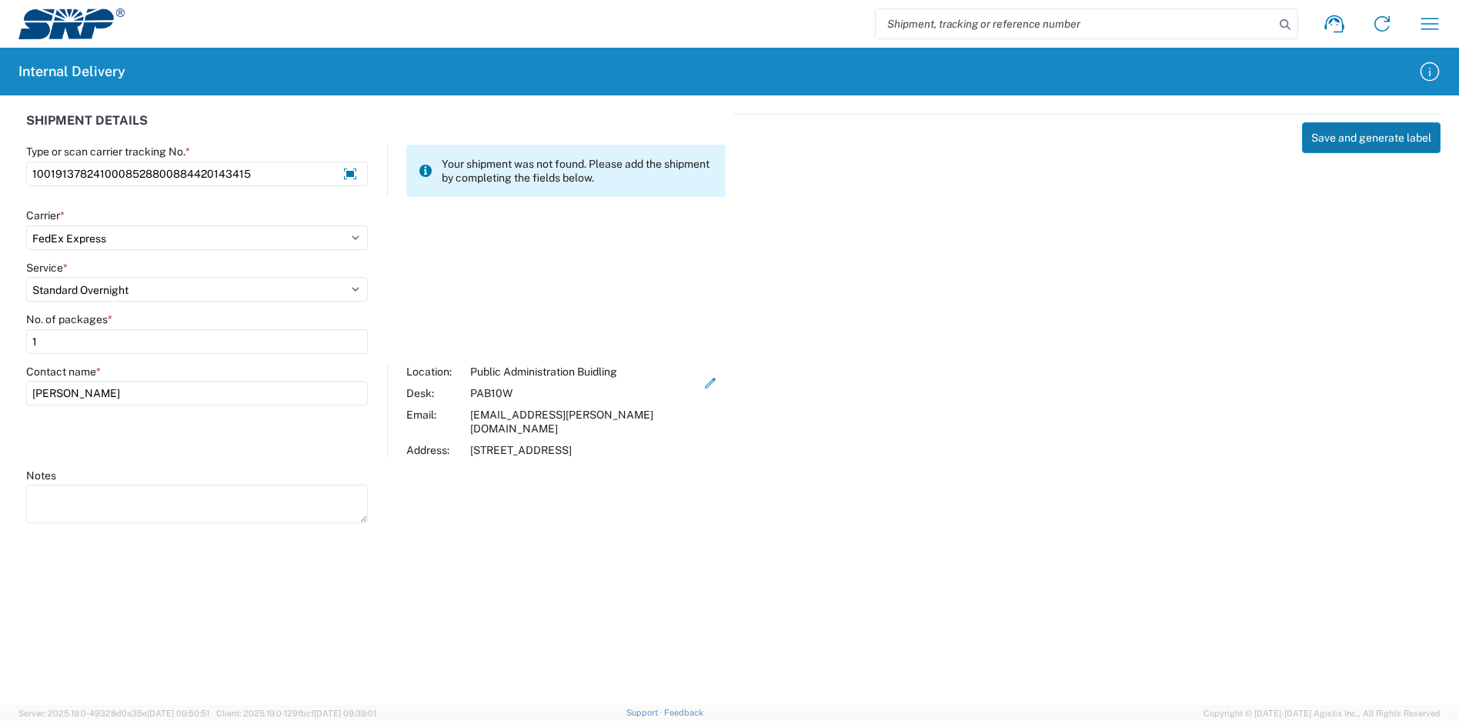
click at [1356, 139] on button "Save and generate label" at bounding box center [1371, 137] width 139 height 31
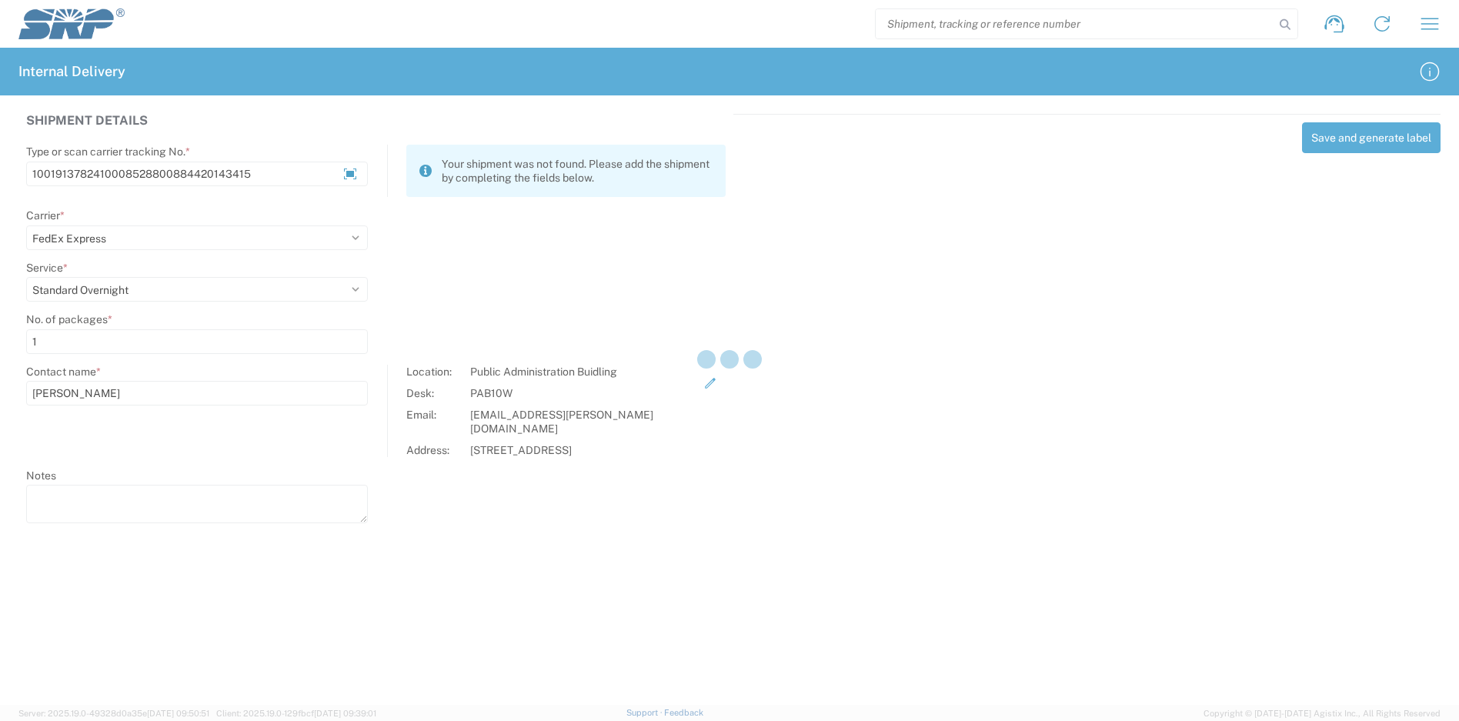
select select
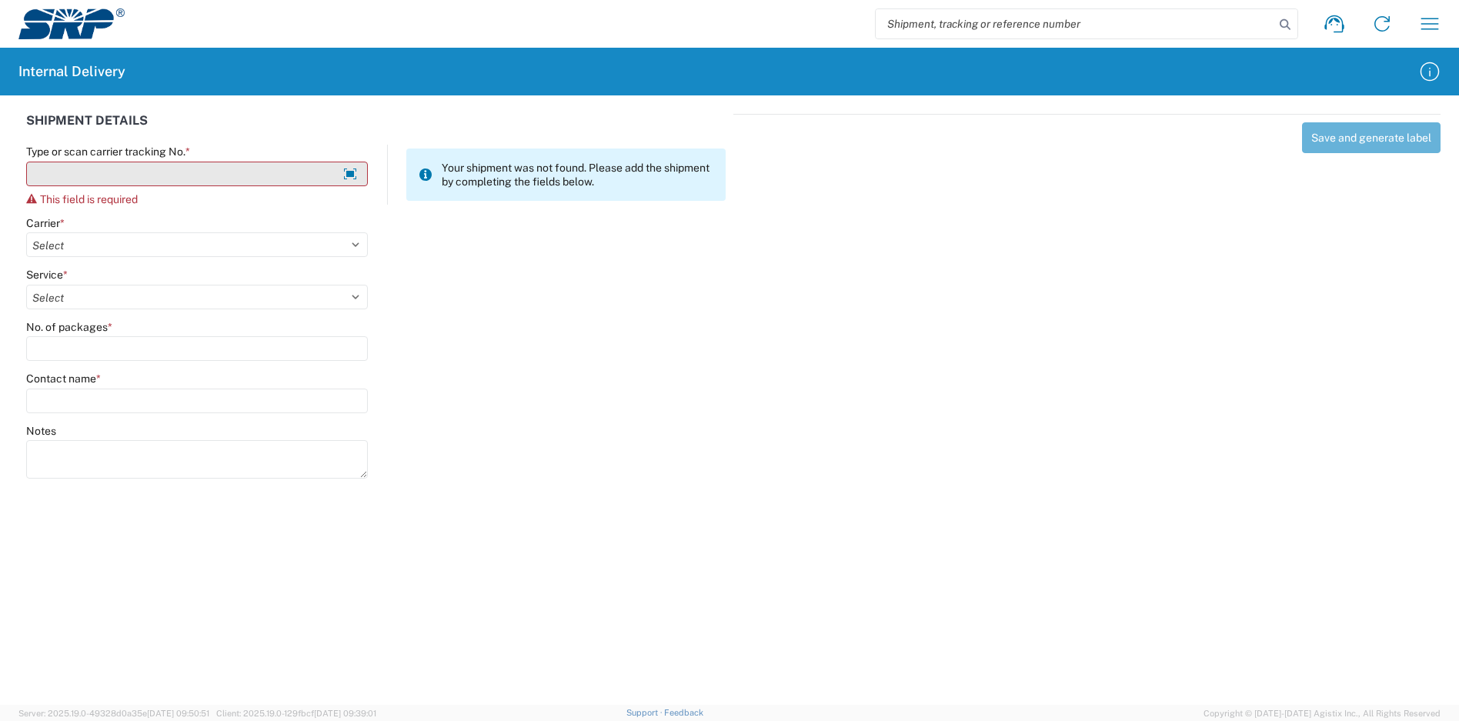
click at [159, 172] on input "Type or scan carrier tracking No. *" at bounding box center [197, 174] width 342 height 25
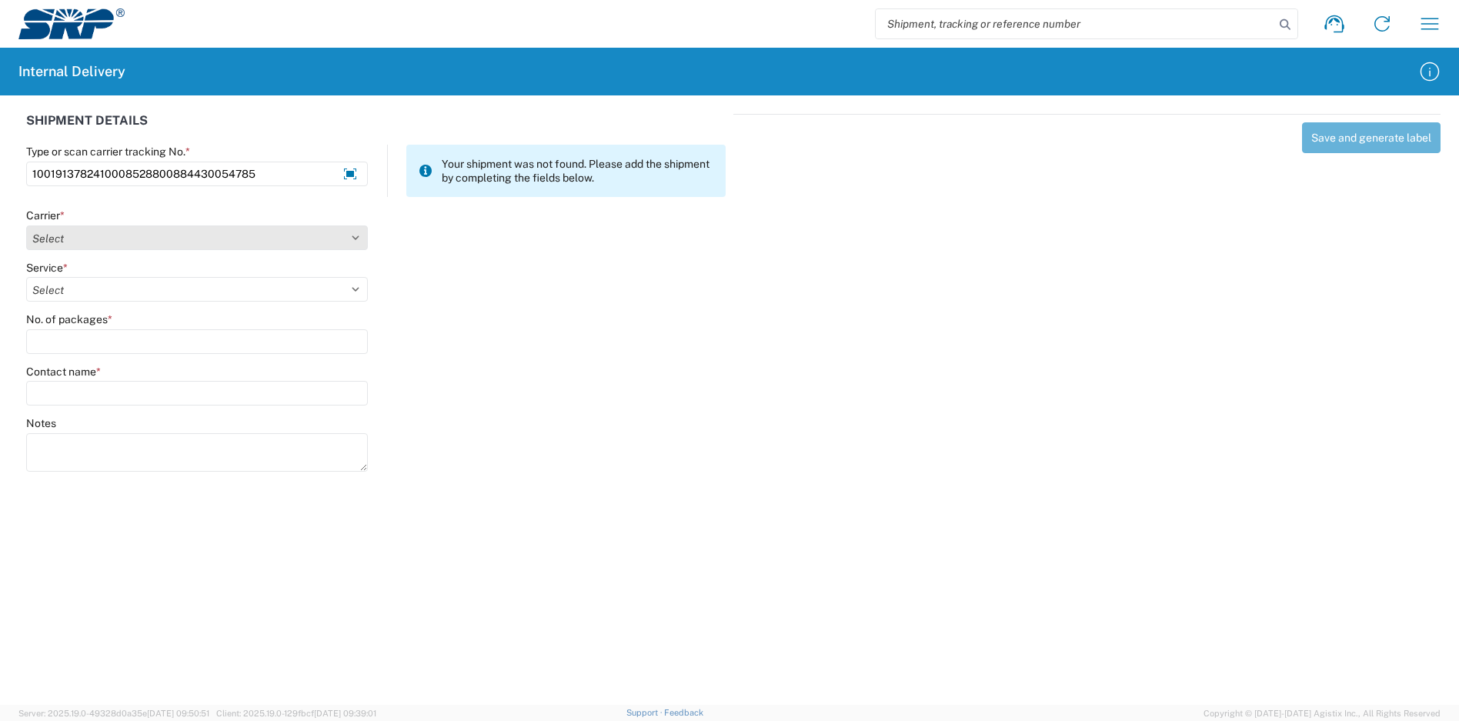
type input "1001913782410008528800884430054785"
click at [125, 239] on select "Select Amazon Logistics ATI Trucking BC Dimerco Logistics Empire Southwest FedE…" at bounding box center [197, 237] width 342 height 25
select select "5"
click at [26, 225] on select "Select Amazon Logistics ATI Trucking BC Dimerco Logistics Empire Southwest FedE…" at bounding box center [197, 237] width 342 height 25
click at [109, 288] on select "Select 1Day Freight 2Day 2Day AM 2Day AM One Rate 2Day Freight 2Day One Rate 3 …" at bounding box center [197, 289] width 342 height 25
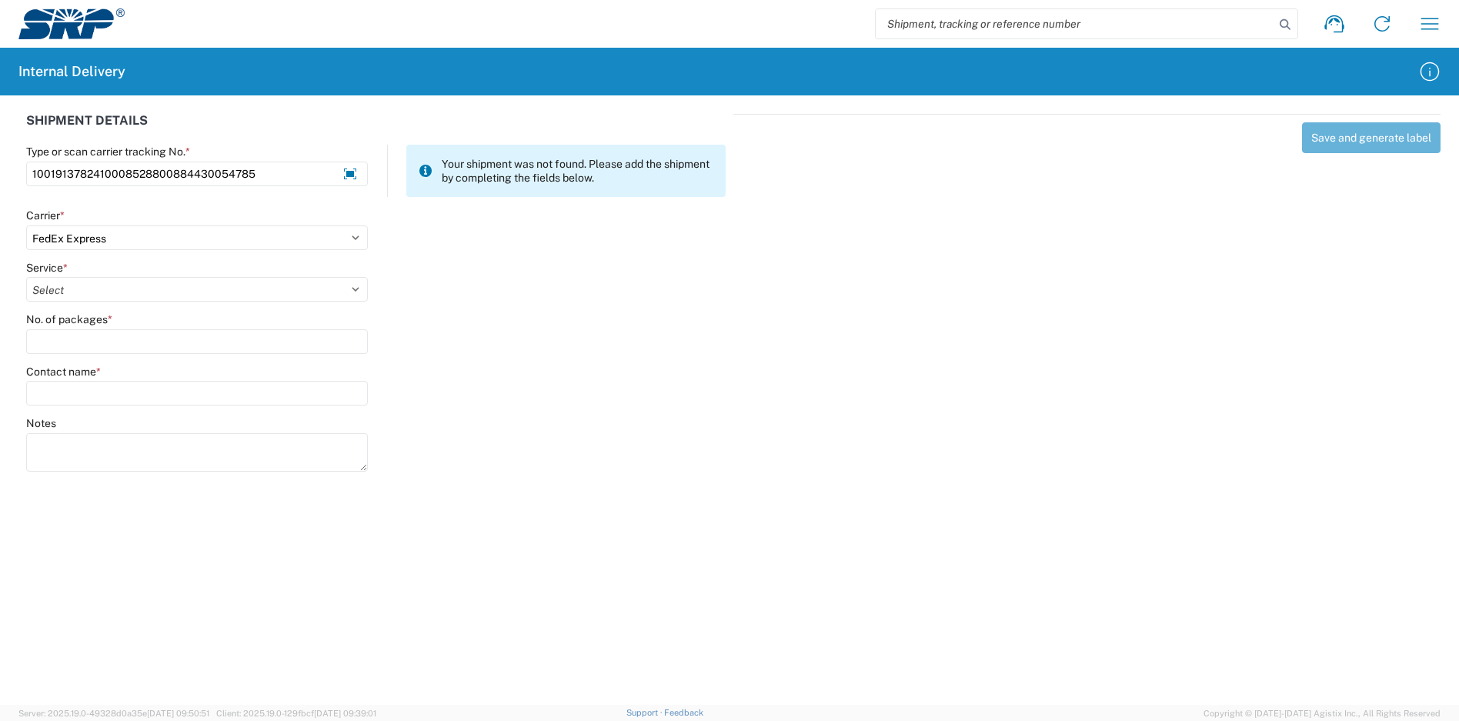
select select "10"
click at [26, 277] on select "Select 1Day Freight 2Day 2Day AM 2Day AM One Rate 2Day Freight 2Day One Rate 3 …" at bounding box center [197, 289] width 342 height 25
click at [100, 344] on input "No. of packages *" at bounding box center [197, 341] width 342 height 25
type input "2"
click at [104, 398] on input "Contact name *" at bounding box center [197, 393] width 342 height 25
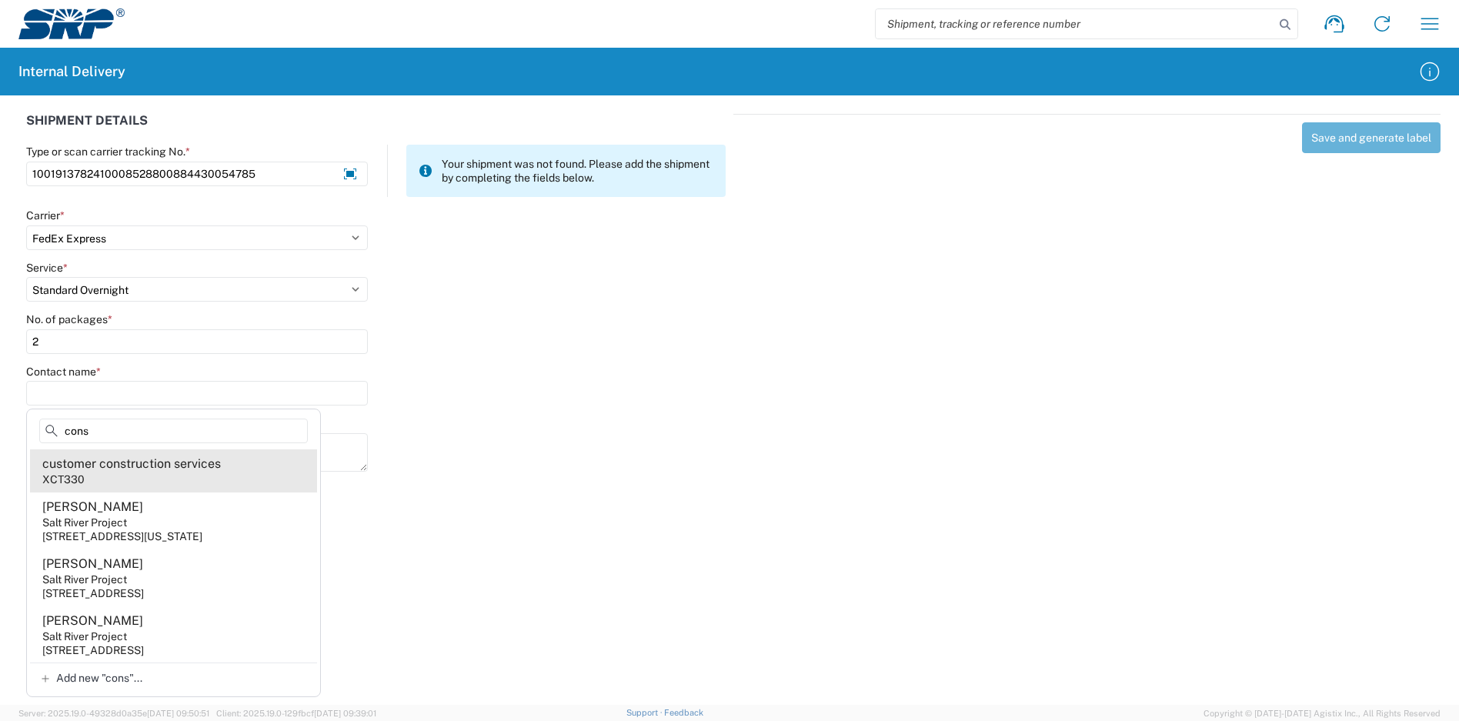
type input "cons"
click at [160, 473] on agx-address-suggestion-item "customer construction services XCT330" at bounding box center [173, 470] width 287 height 43
type input "customer construction services"
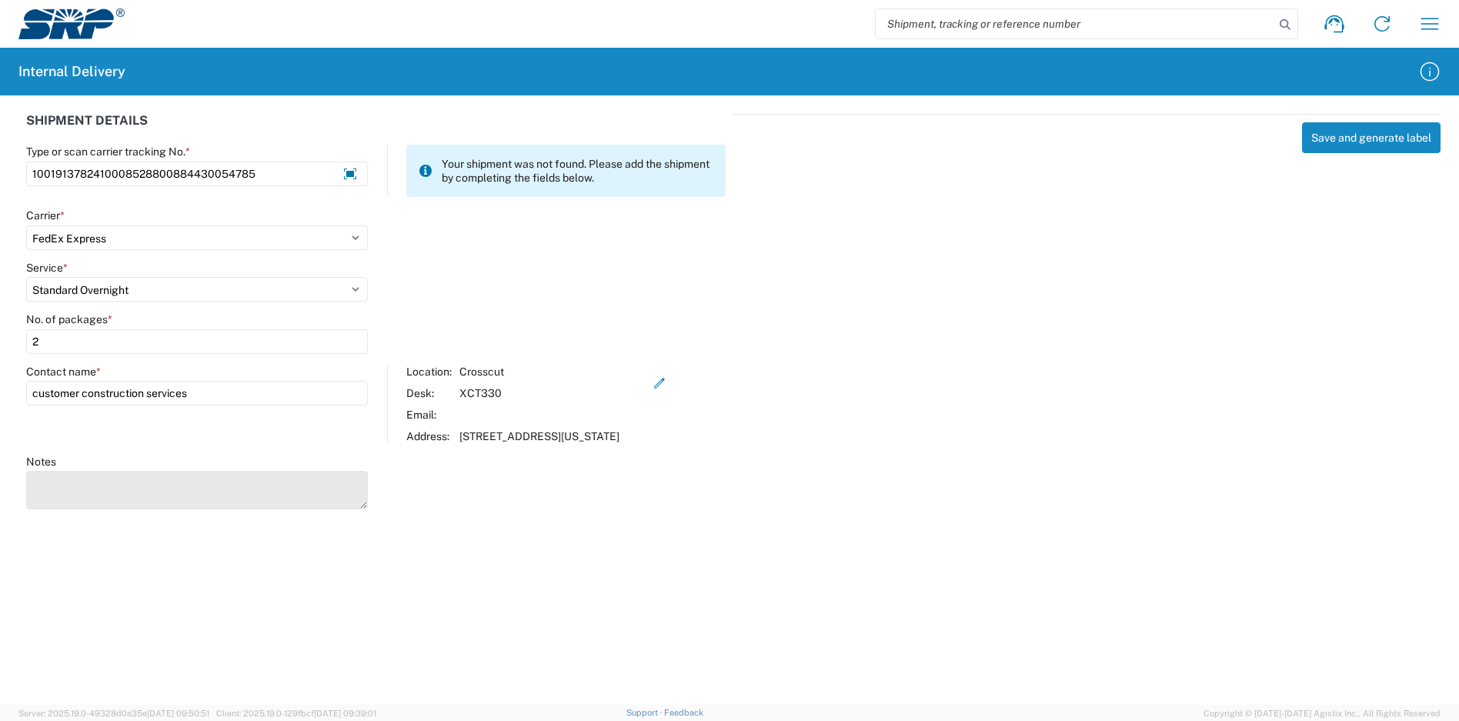
click at [162, 503] on textarea "Notes" at bounding box center [197, 490] width 342 height 38
type textarea "1001910582410008528800884419789604"
click at [1334, 132] on button "Save and generate label" at bounding box center [1371, 137] width 139 height 31
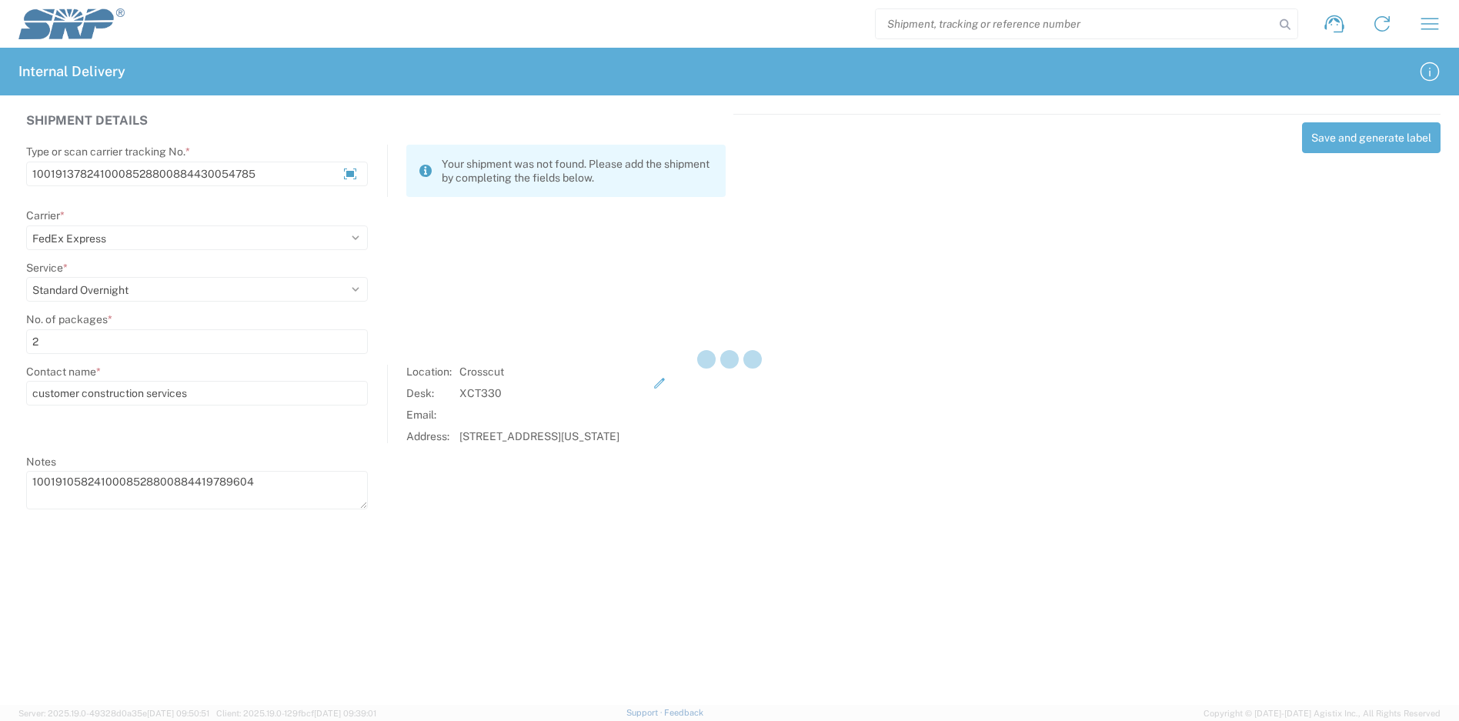
select select
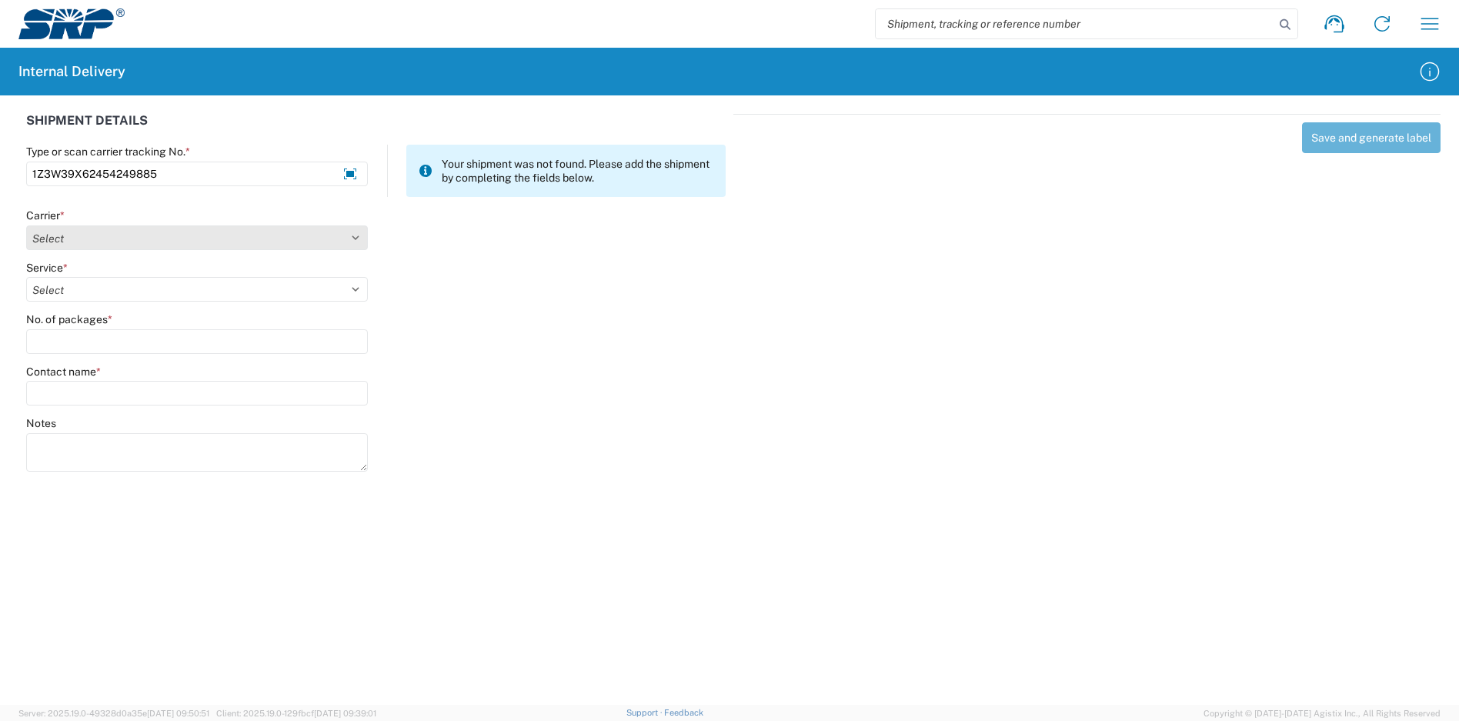
type input "1Z3W39X62454249885"
click at [154, 232] on select "Select Amazon Logistics ATI Trucking BC Dimerco Logistics Empire Southwest FedE…" at bounding box center [197, 237] width 342 height 25
select select "12"
click at [26, 225] on select "Select Amazon Logistics ATI Trucking BC Dimerco Logistics Empire Southwest FedE…" at bounding box center [197, 237] width 342 height 25
click at [100, 296] on select "Select 2nd Day Air 2nd Day Air A.M. 3 Day Select Basic BOUND PRINTED MATTER, UP…" at bounding box center [197, 289] width 342 height 25
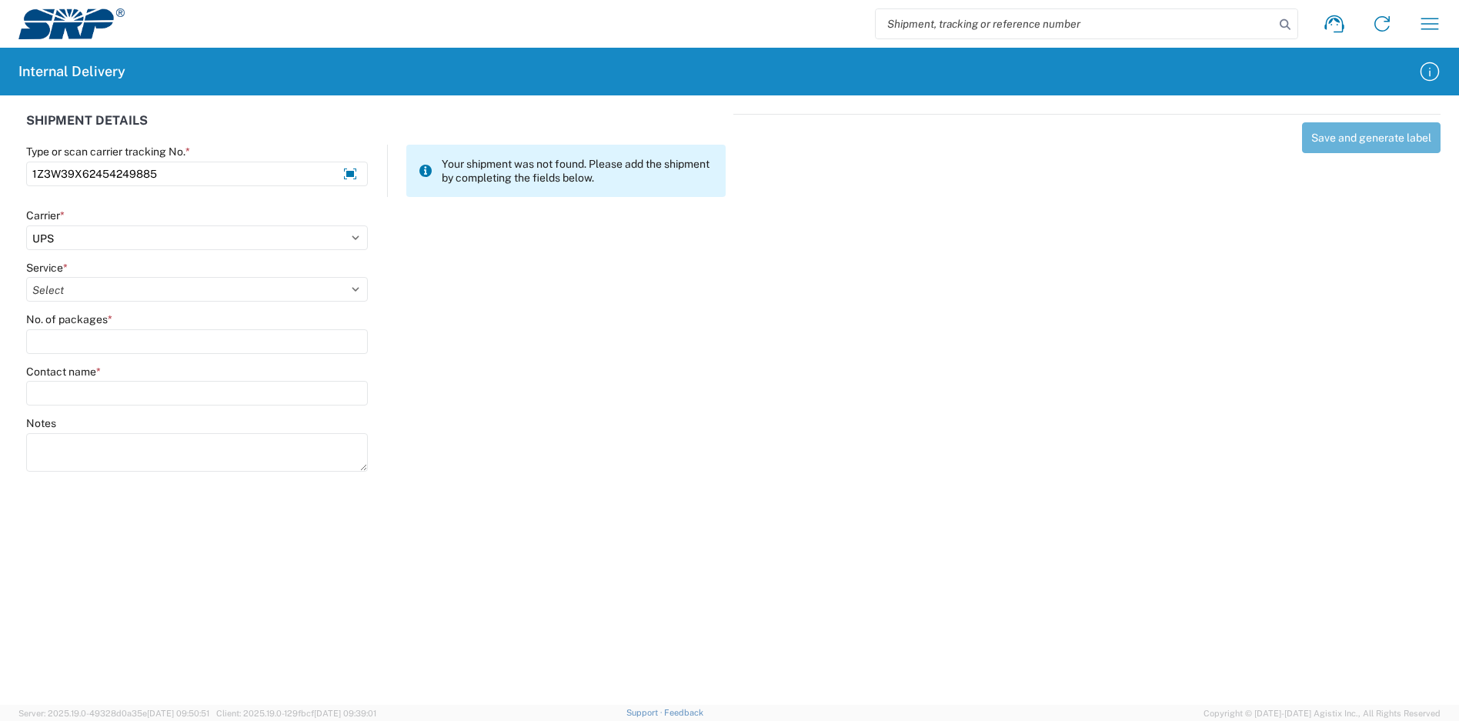
select select "41"
click at [26, 277] on select "Select 2nd Day Air 2nd Day Air A.M. 3 Day Select Basic BOUND PRINTED MATTER, UP…" at bounding box center [197, 289] width 342 height 25
click at [100, 342] on input "No. of packages *" at bounding box center [197, 341] width 342 height 25
type input "1"
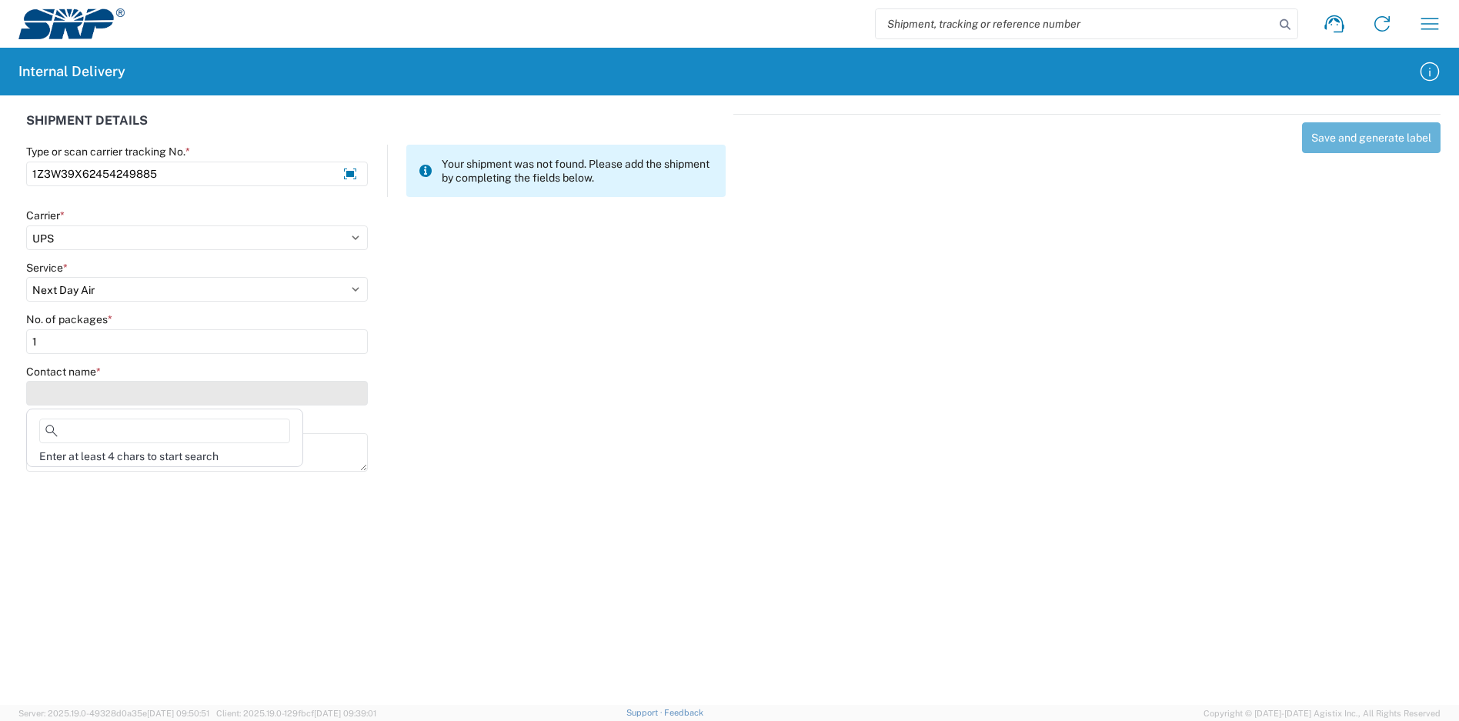
click at [102, 392] on input "Contact name *" at bounding box center [197, 393] width 342 height 25
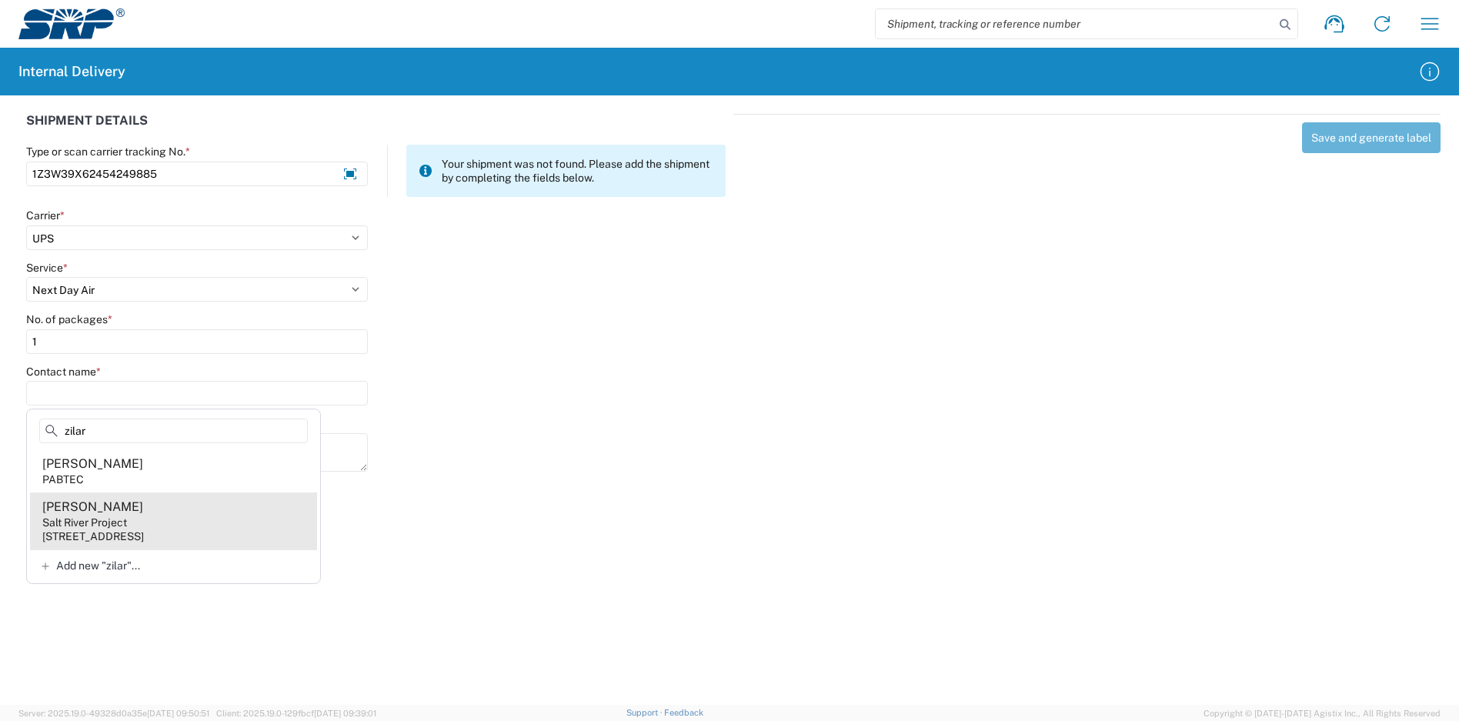
type input "zilar"
click at [152, 519] on agx-address-suggestion-item "Curtis Zilar Salt River Project 1500 N Mill Ave, PAB15W, Tempe, AZ, 85281, US" at bounding box center [173, 521] width 287 height 57
type input "Curtis Zilar"
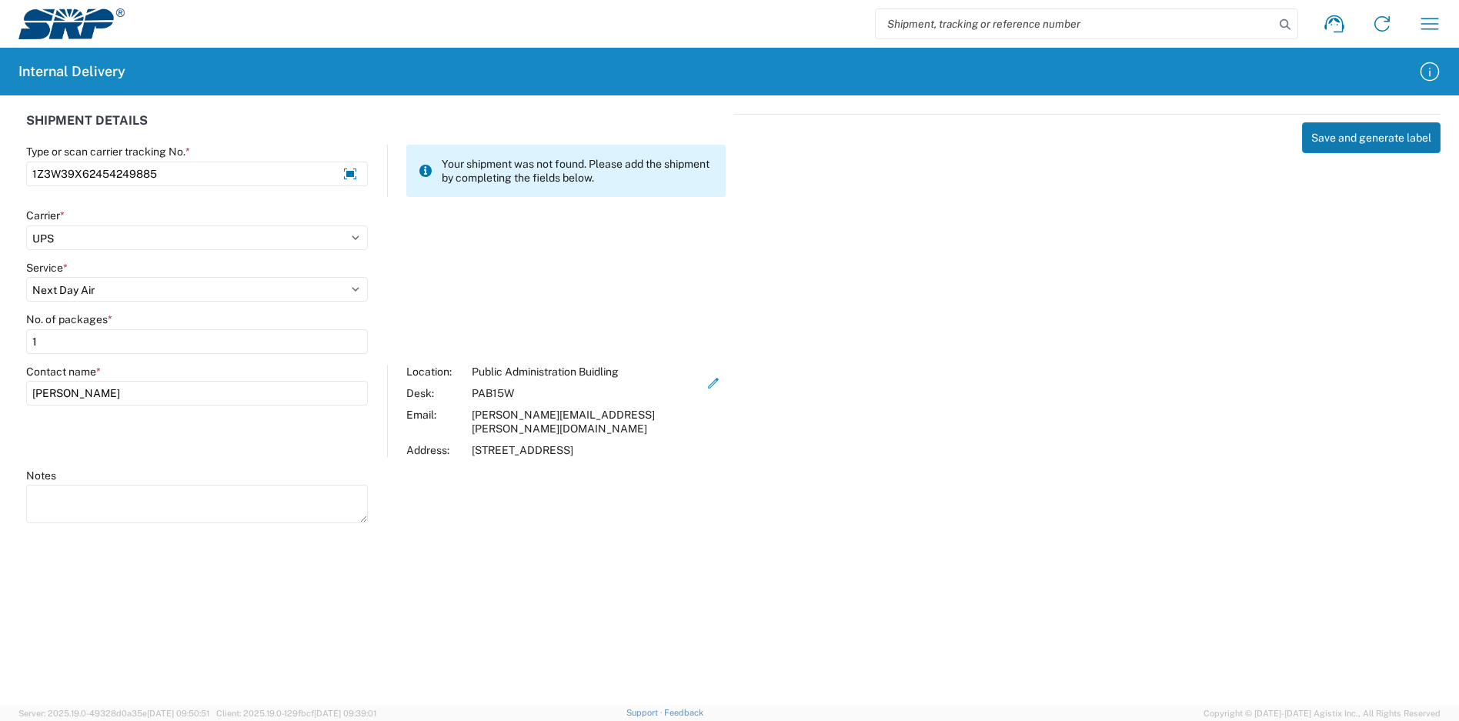
click at [1358, 136] on button "Save and generate label" at bounding box center [1371, 137] width 139 height 31
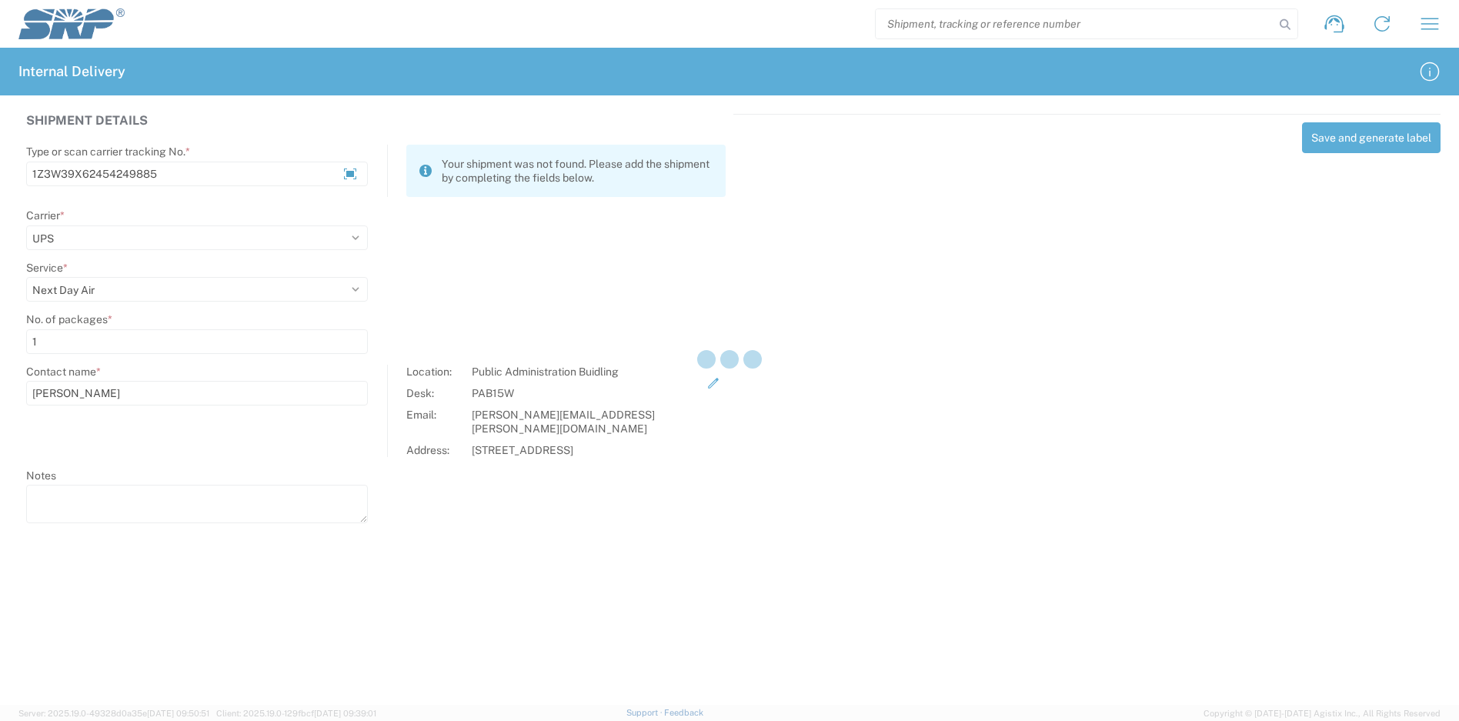
select select
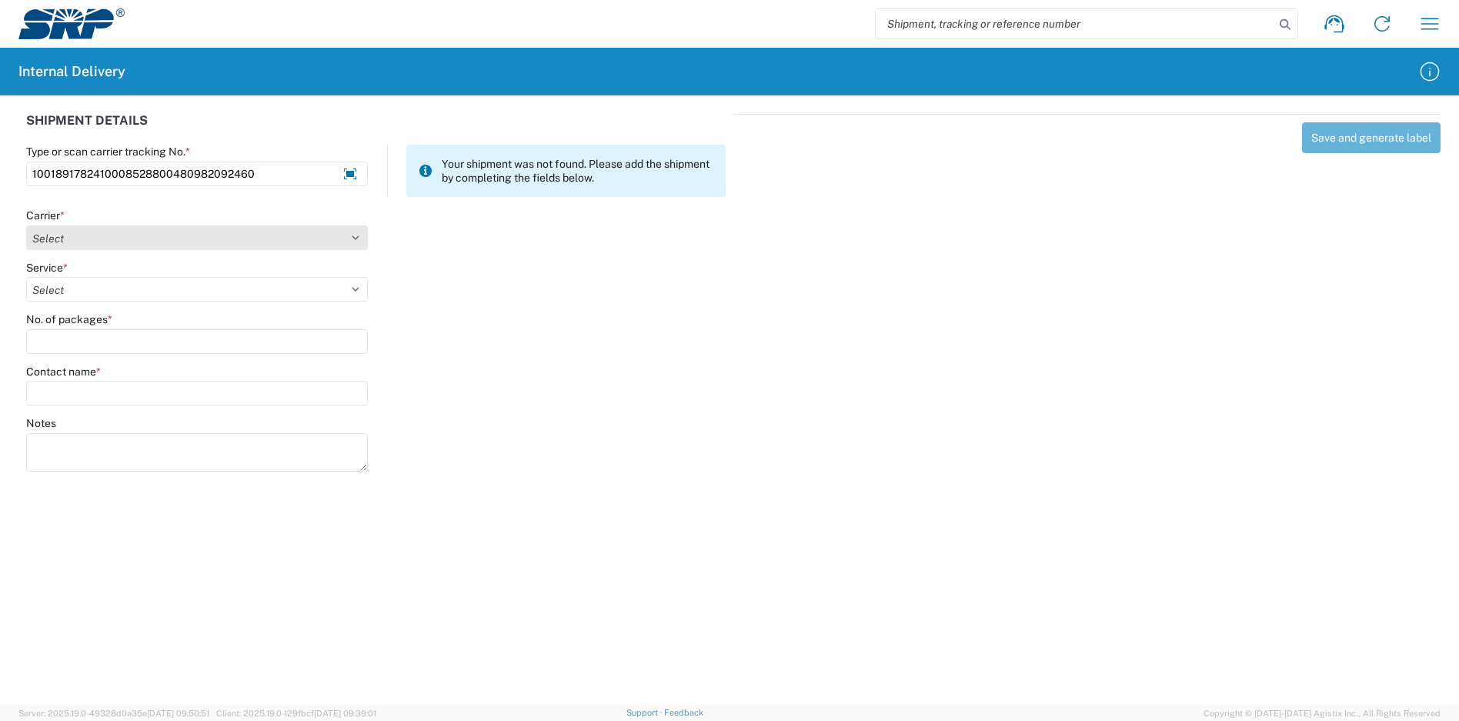
type input "1001891782410008528800480982092460"
click at [95, 227] on select "Select Amazon Logistics ATI Trucking BC Dimerco Logistics Empire Southwest FedE…" at bounding box center [197, 237] width 342 height 25
select select "5"
click at [26, 225] on select "Select Amazon Logistics ATI Trucking BC Dimerco Logistics Empire Southwest FedE…" at bounding box center [197, 237] width 342 height 25
click at [75, 283] on select "Select" at bounding box center [197, 289] width 342 height 25
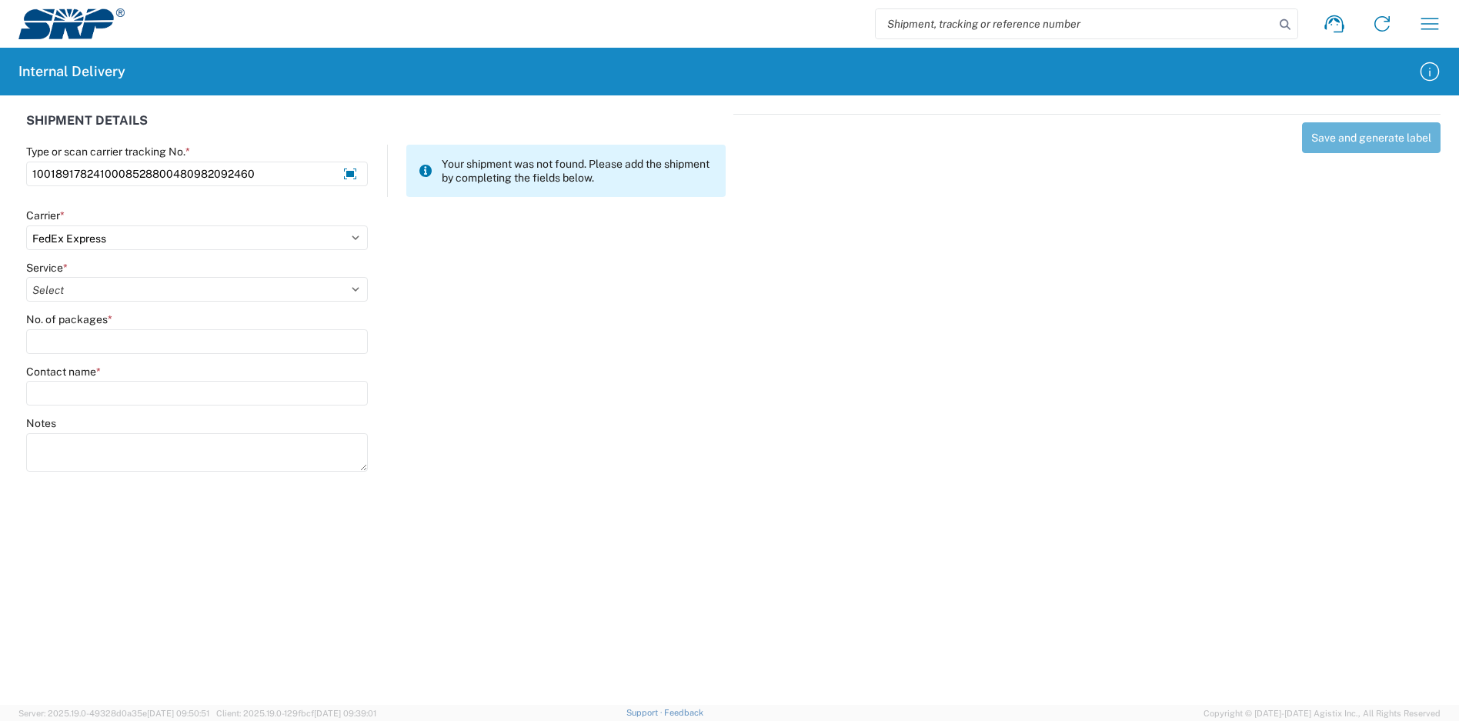
select select "8"
click at [26, 277] on select "Select 1Day Freight 2Day 2Day AM 2Day AM One Rate 2Day Freight 2Day One Rate 3 …" at bounding box center [197, 289] width 342 height 25
click at [95, 346] on input "No. of packages *" at bounding box center [197, 341] width 342 height 25
type input "1"
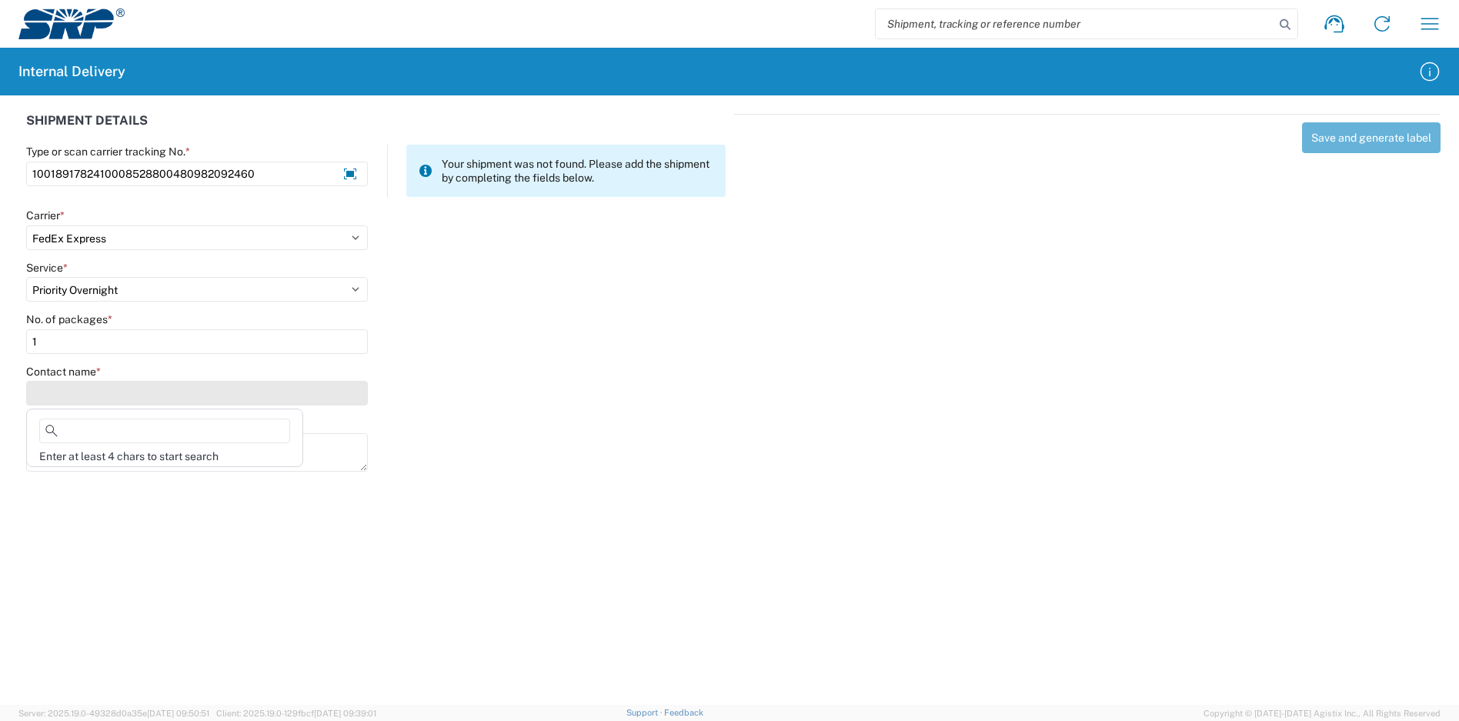
click at [98, 393] on input "Contact name *" at bounding box center [197, 393] width 342 height 25
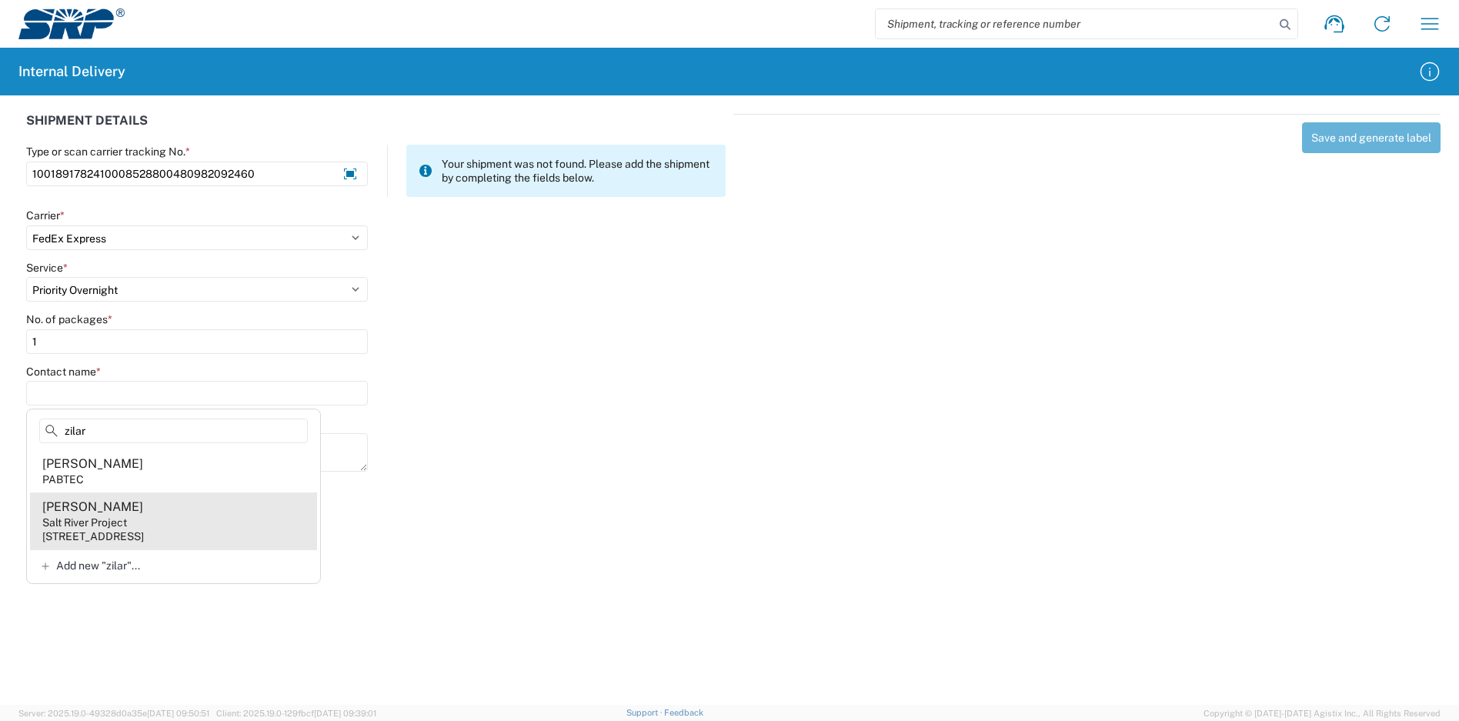
type input "zilar"
click at [138, 515] on agx-address-suggestion-item "Curtis Zilar Salt River Project 1500 N Mill Ave, PAB15W, Tempe, AZ, 85281, US" at bounding box center [173, 521] width 287 height 57
type input "Curtis Zilar"
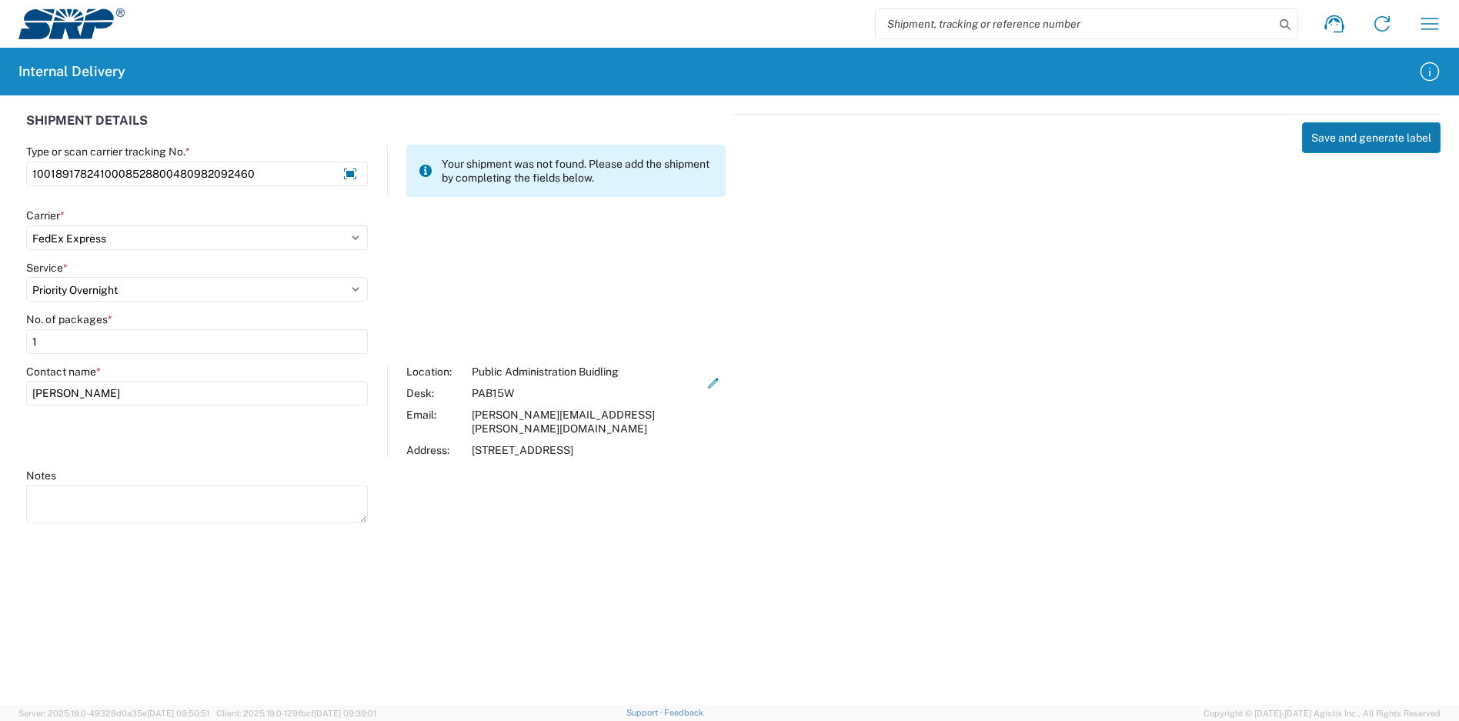
click at [1334, 142] on button "Save and generate label" at bounding box center [1371, 137] width 139 height 31
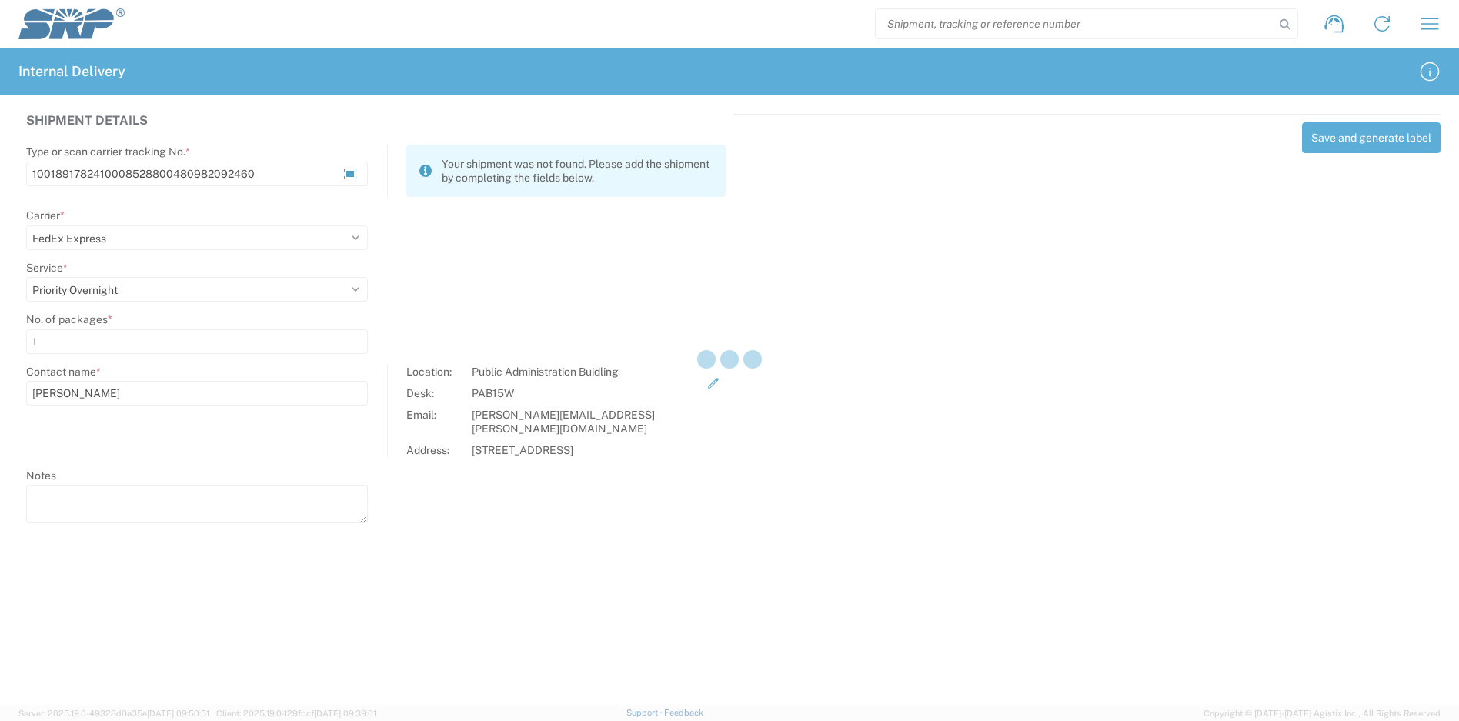
select select
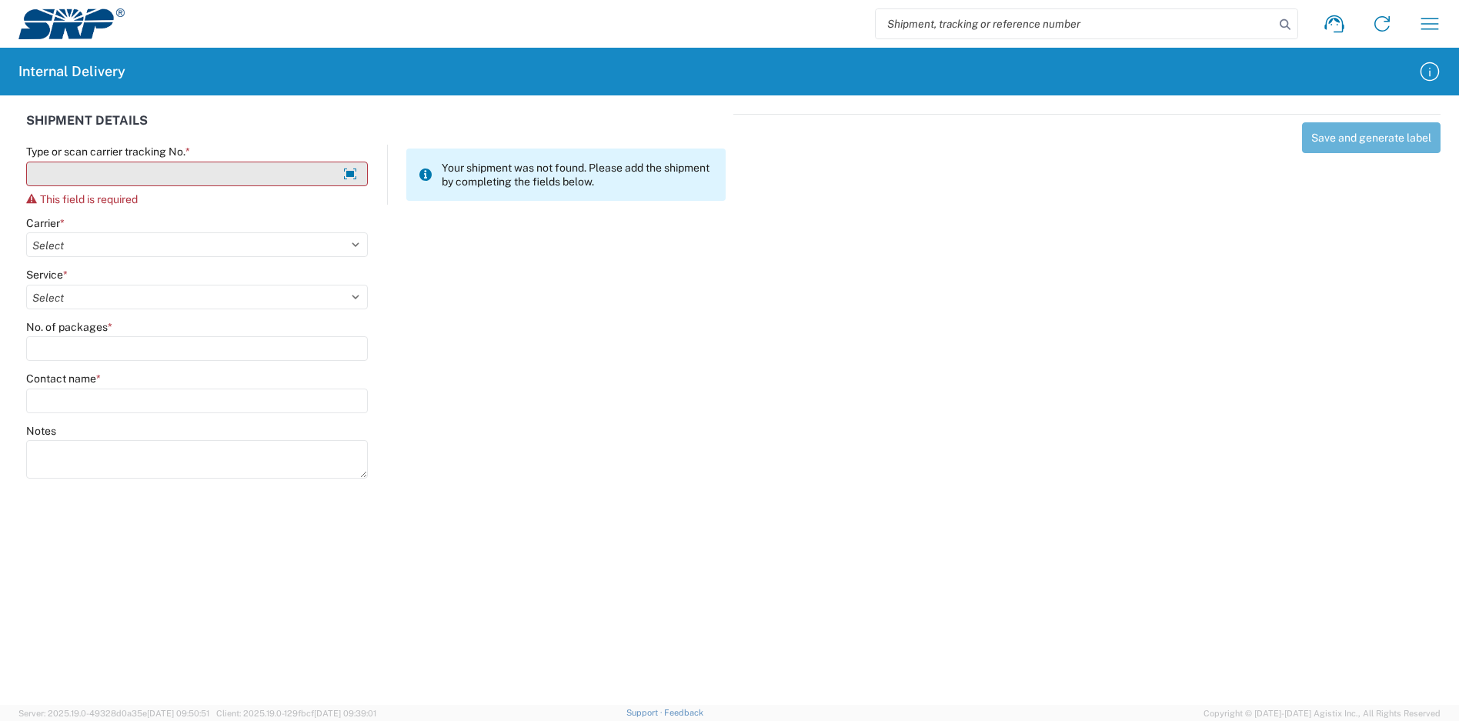
click at [102, 168] on input "Type or scan carrier tracking No. *" at bounding box center [197, 174] width 342 height 25
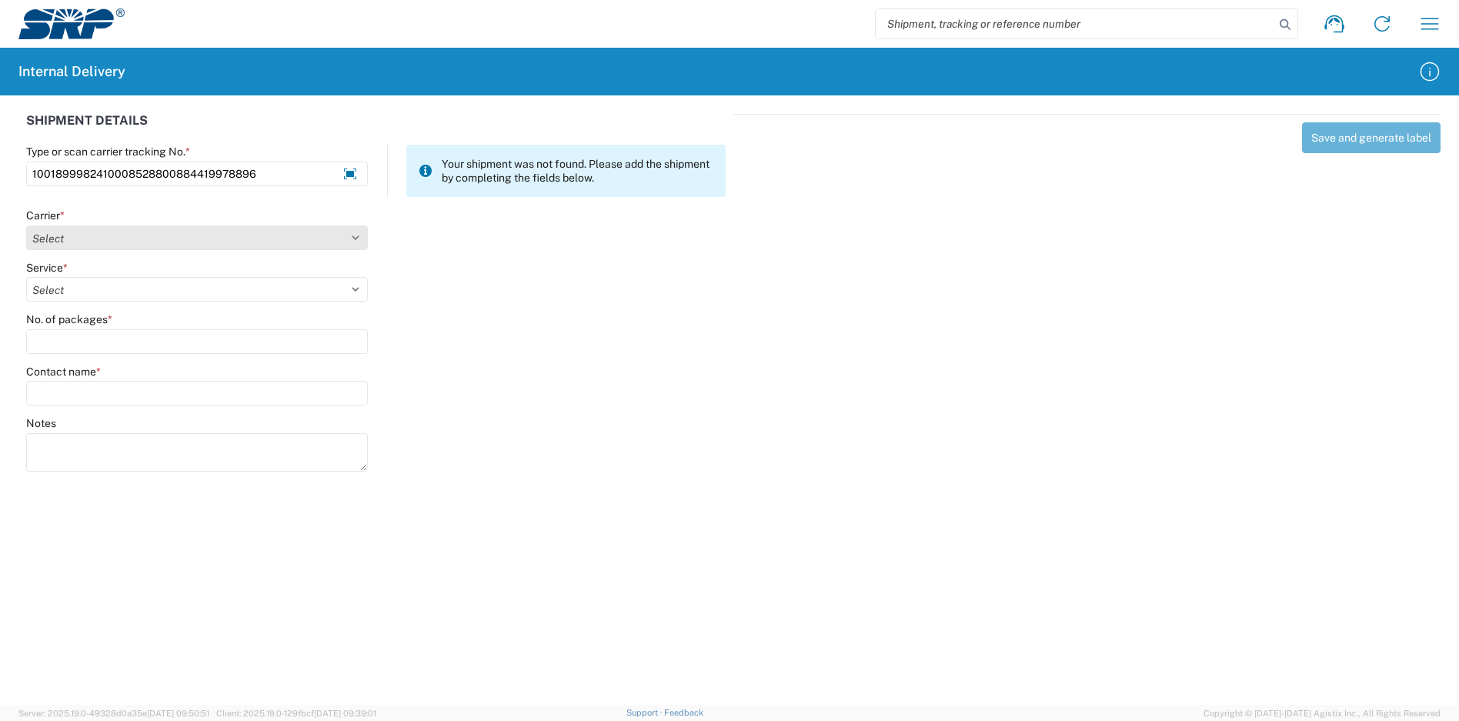
type input "1001899982410008528800884419978896"
click at [136, 235] on select "Select Amazon Logistics ATI Trucking BC Dimerco Logistics Empire Southwest FedE…" at bounding box center [197, 237] width 342 height 25
select select "5"
click at [26, 225] on select "Select Amazon Logistics ATI Trucking BC Dimerco Logistics Empire Southwest FedE…" at bounding box center [197, 237] width 342 height 25
click at [71, 285] on select "Select 1Day Freight 2Day 2Day AM 2Day AM One Rate 2Day Freight 2Day One Rate 3 …" at bounding box center [197, 289] width 342 height 25
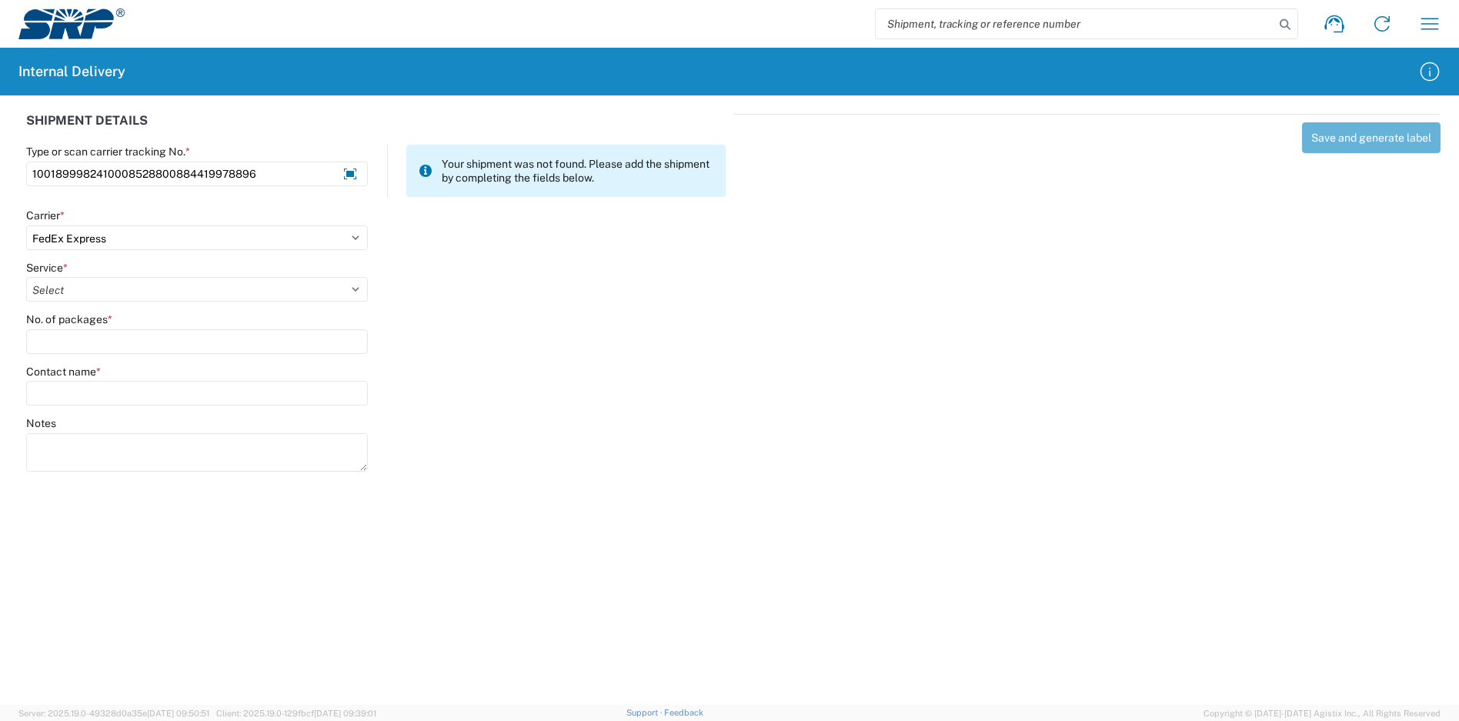
select select "8"
click at [26, 277] on select "Select 1Day Freight 2Day 2Day AM 2Day AM One Rate 2Day Freight 2Day One Rate 3 …" at bounding box center [197, 289] width 342 height 25
click at [112, 352] on input "No. of packages *" at bounding box center [197, 341] width 342 height 25
type input "1"
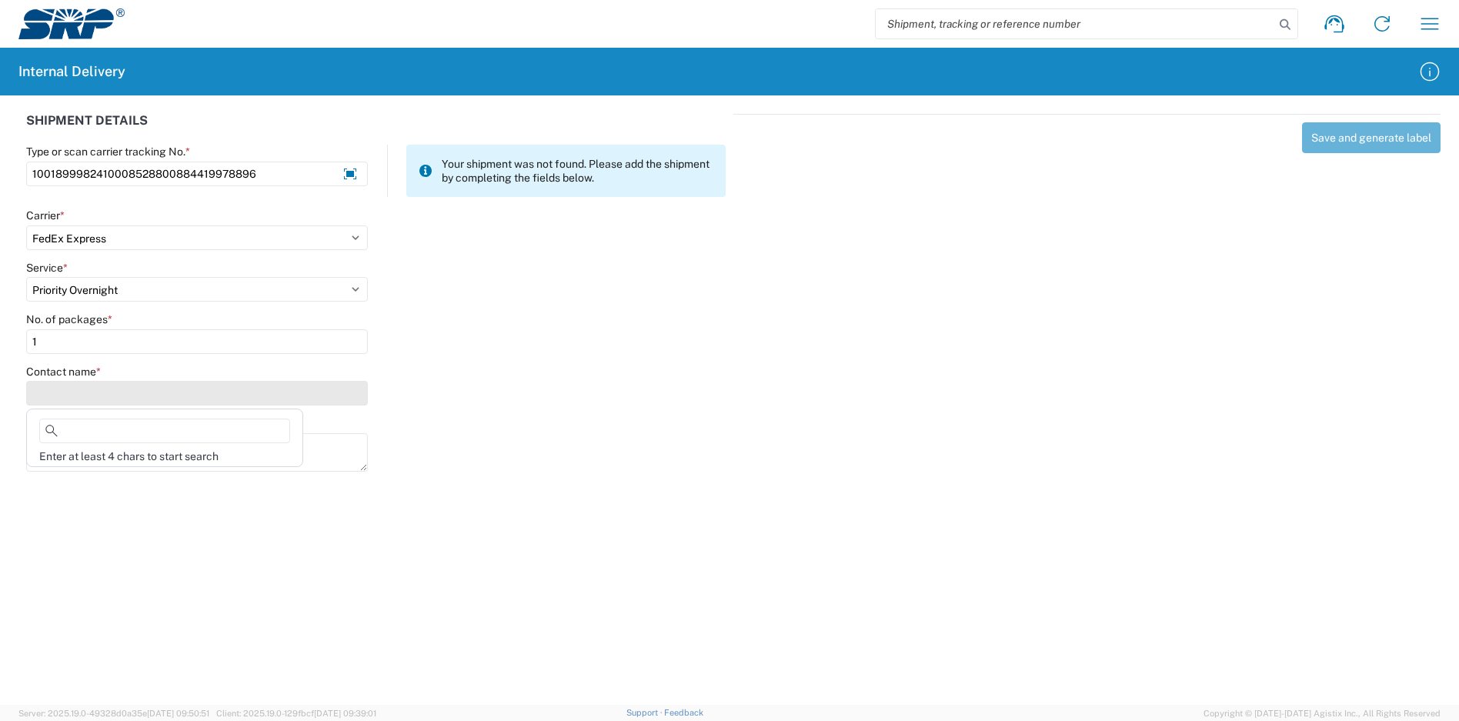
click at [206, 401] on input "Contact name *" at bounding box center [197, 393] width 342 height 25
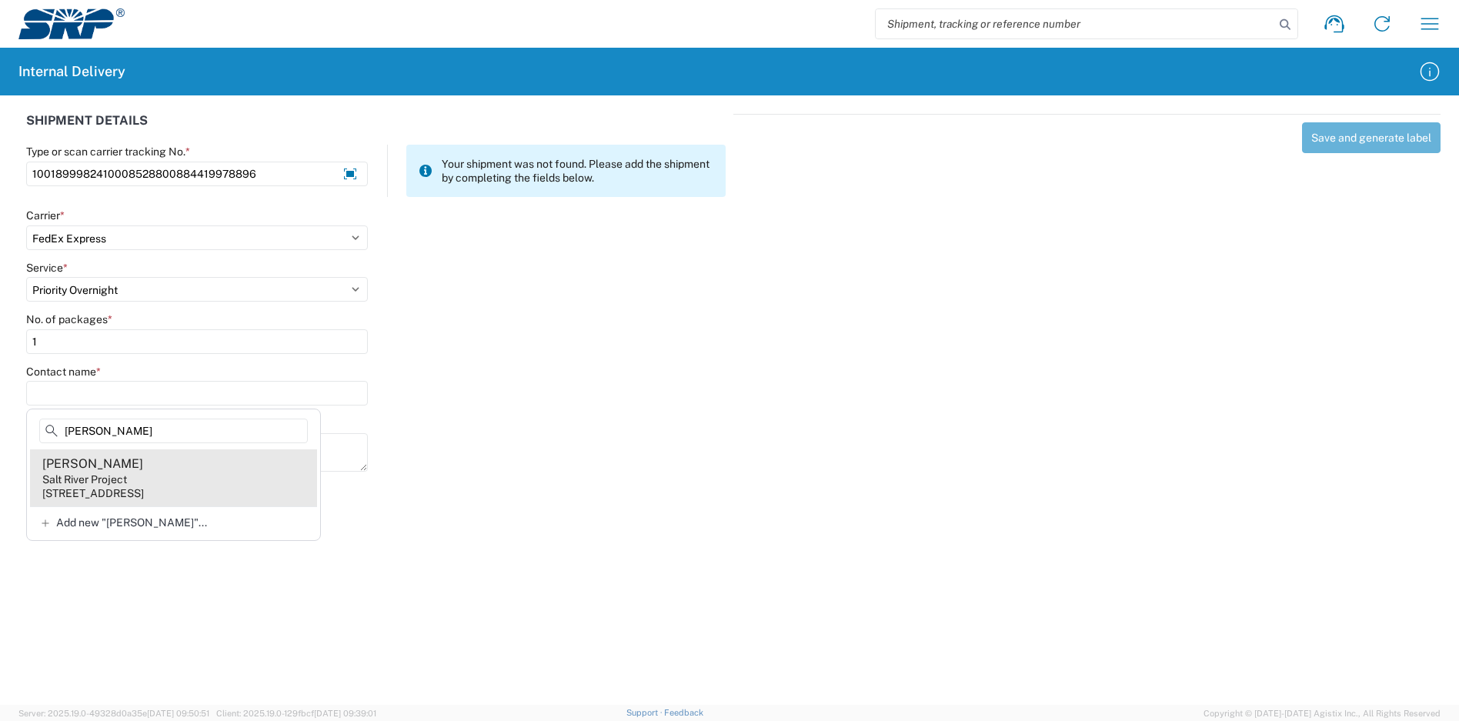
type input "burdette"
click at [185, 473] on agx-address-suggestion-item "Anastacia Burdette Salt River Project 1500 N Mill Ave, PAB272, Tempe, AZ, 85281…" at bounding box center [173, 477] width 287 height 57
type input "Anastacia Burdette"
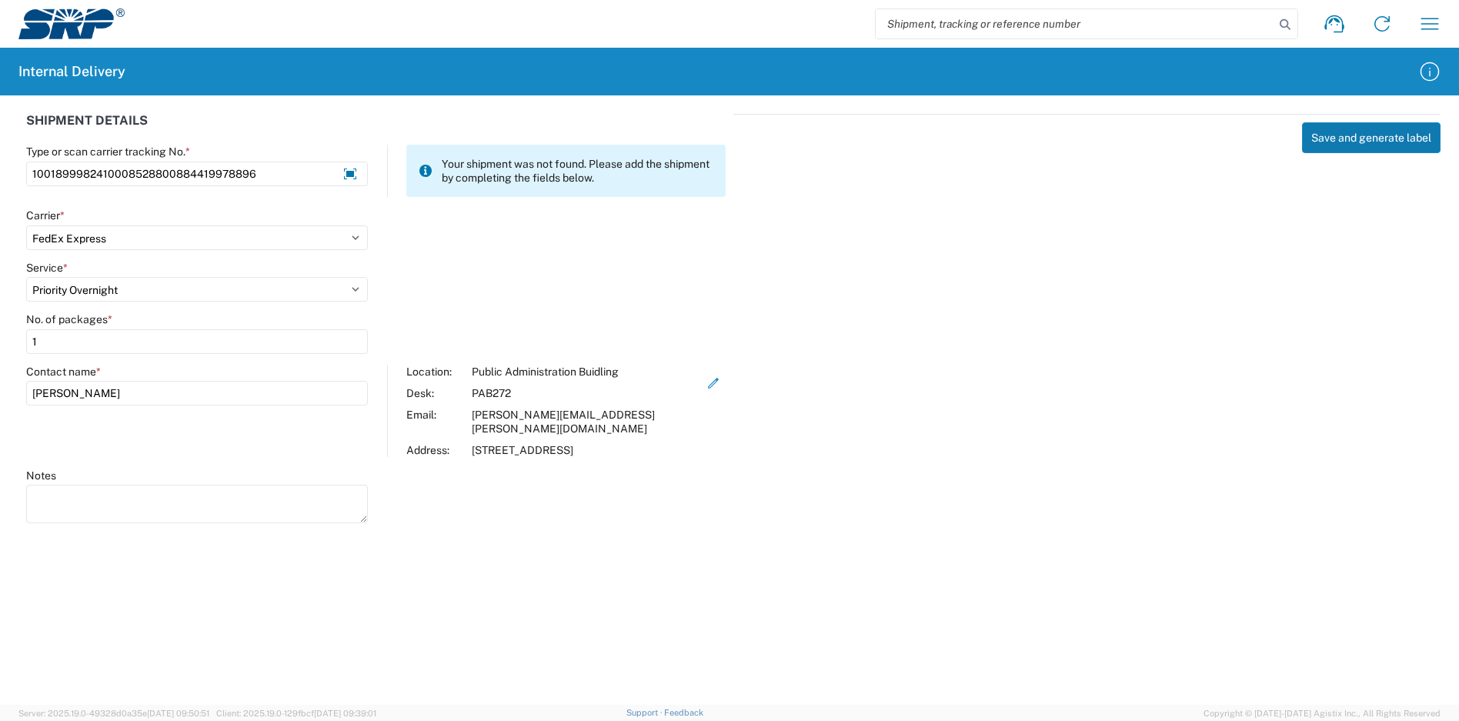
click at [1341, 145] on button "Save and generate label" at bounding box center [1371, 137] width 139 height 31
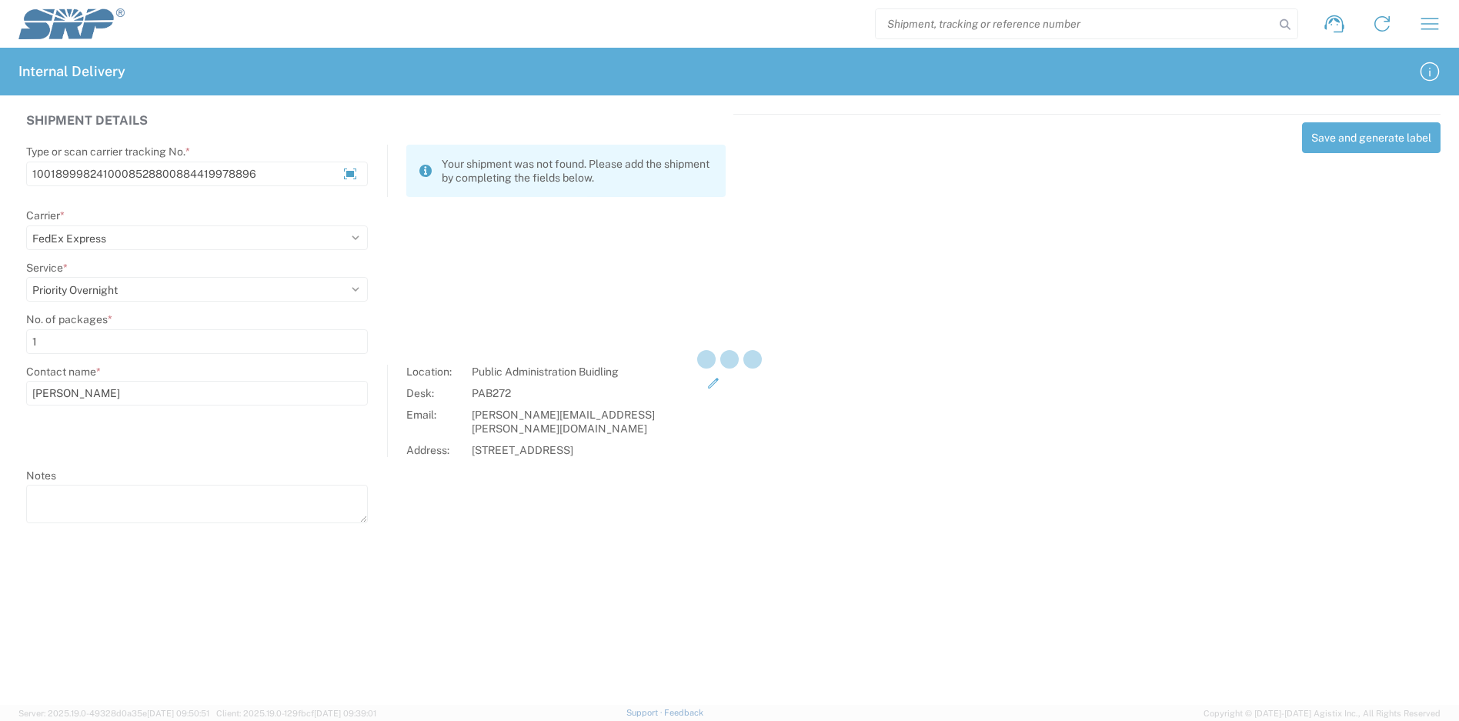
select select
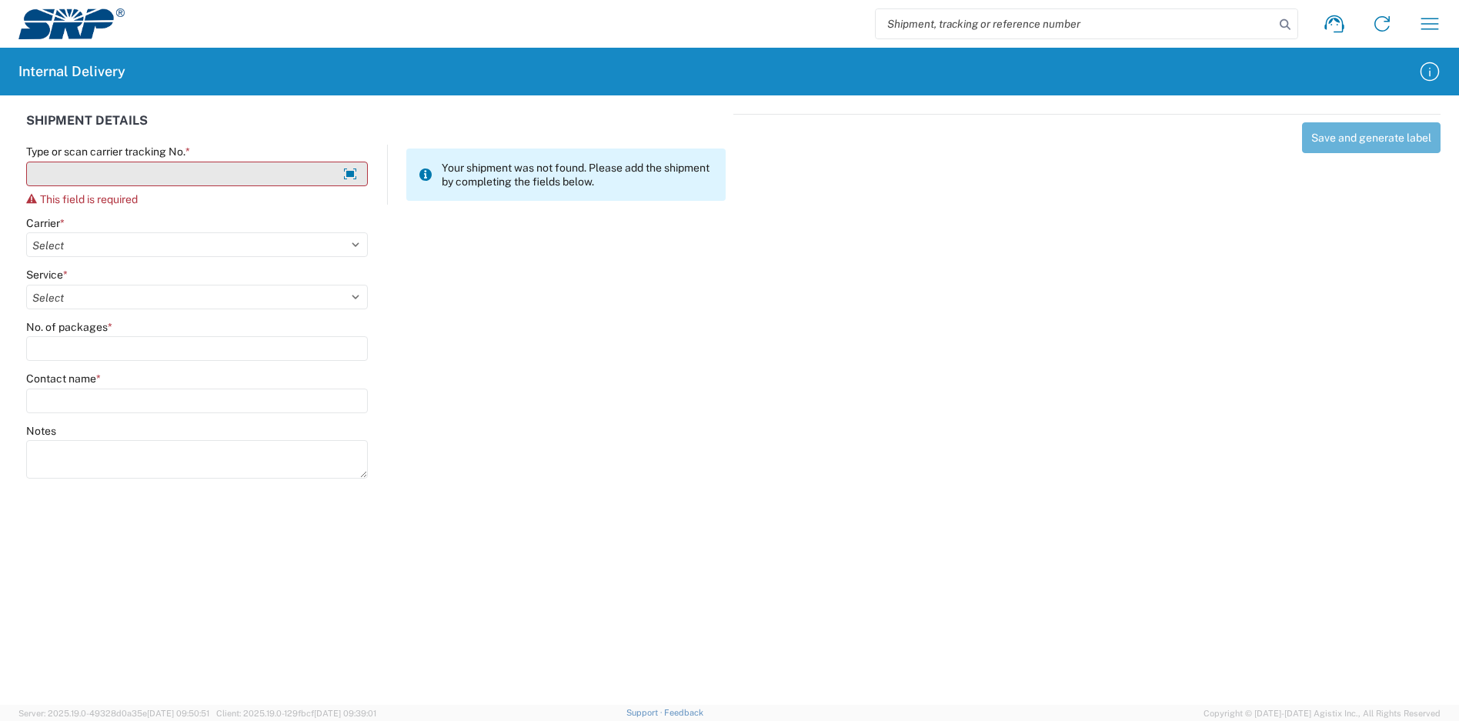
click at [135, 167] on input "Type or scan carrier tracking No. *" at bounding box center [197, 174] width 342 height 25
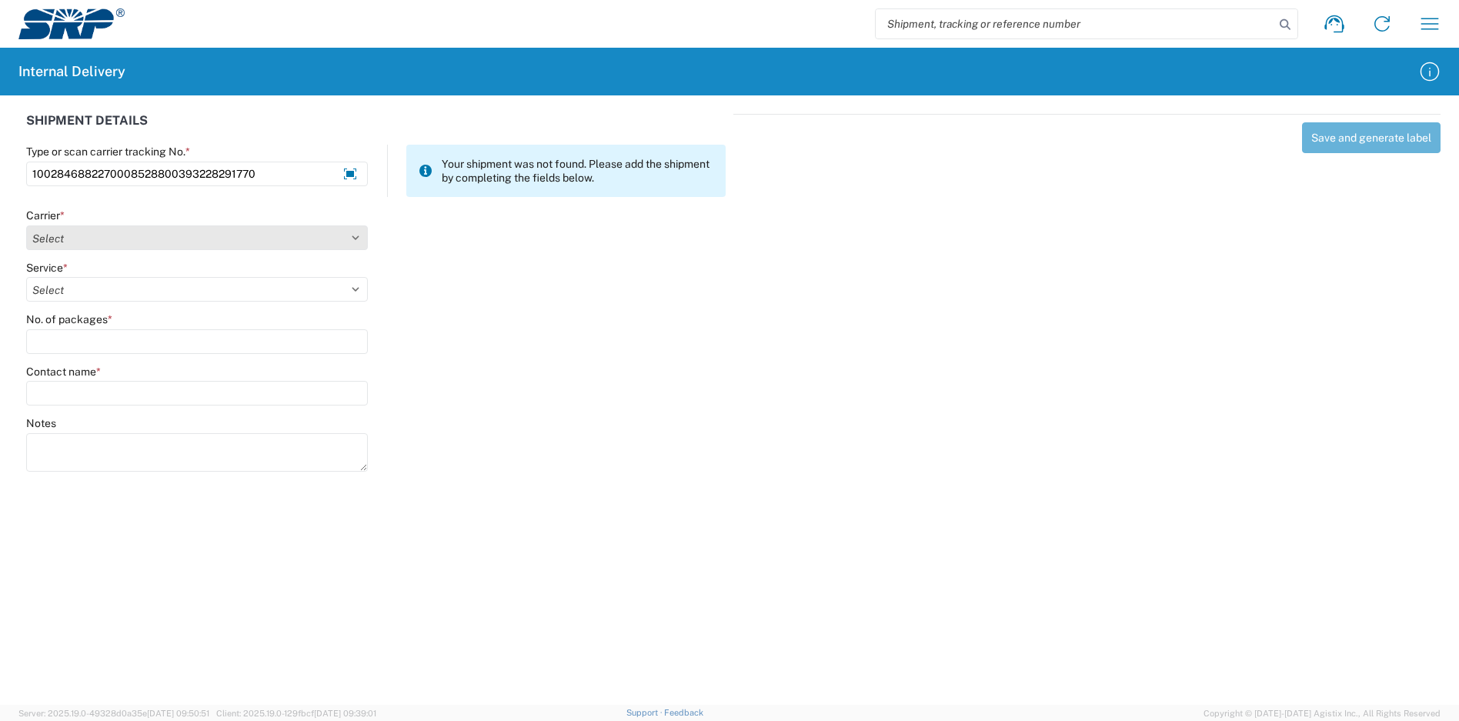
type input "1002846882270008528800393228291770"
click at [119, 243] on select "Select Amazon Logistics ATI Trucking BC Dimerco Logistics Empire Southwest FedE…" at bounding box center [197, 237] width 342 height 25
select select "5"
click at [26, 225] on select "Select Amazon Logistics ATI Trucking BC Dimerco Logistics Empire Southwest FedE…" at bounding box center [197, 237] width 342 height 25
click at [92, 275] on div "Service * Select 1Day Freight 2Day 2Day AM 2Day AM One Rate 2Day Freight 2Day O…" at bounding box center [197, 282] width 342 height 42
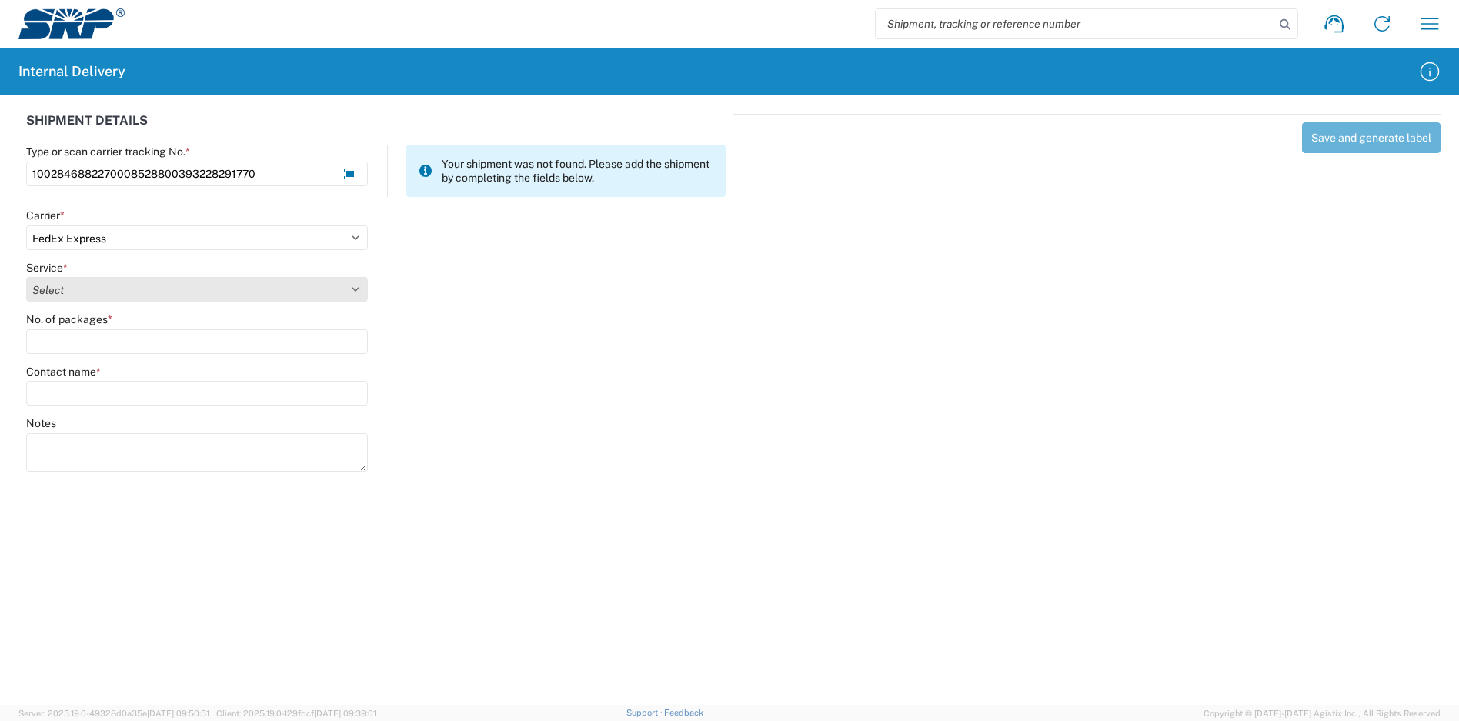
click at [91, 290] on select "Select 1Day Freight 2Day 2Day AM 2Day AM One Rate 2Day Freight 2Day One Rate 3 …" at bounding box center [197, 289] width 342 height 25
select select "7"
click at [26, 277] on select "Select 1Day Freight 2Day 2Day AM 2Day AM One Rate 2Day Freight 2Day One Rate 3 …" at bounding box center [197, 289] width 342 height 25
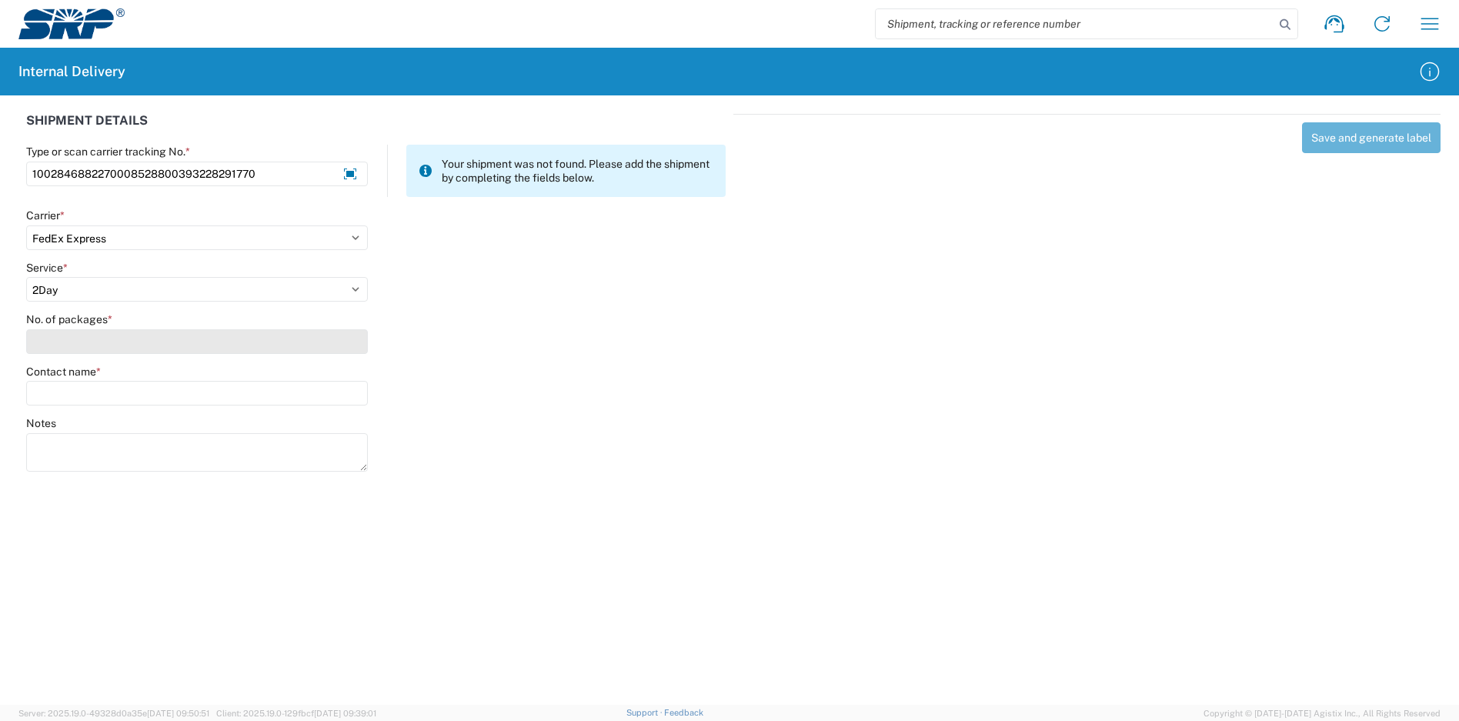
click at [74, 346] on input "No. of packages *" at bounding box center [197, 341] width 342 height 25
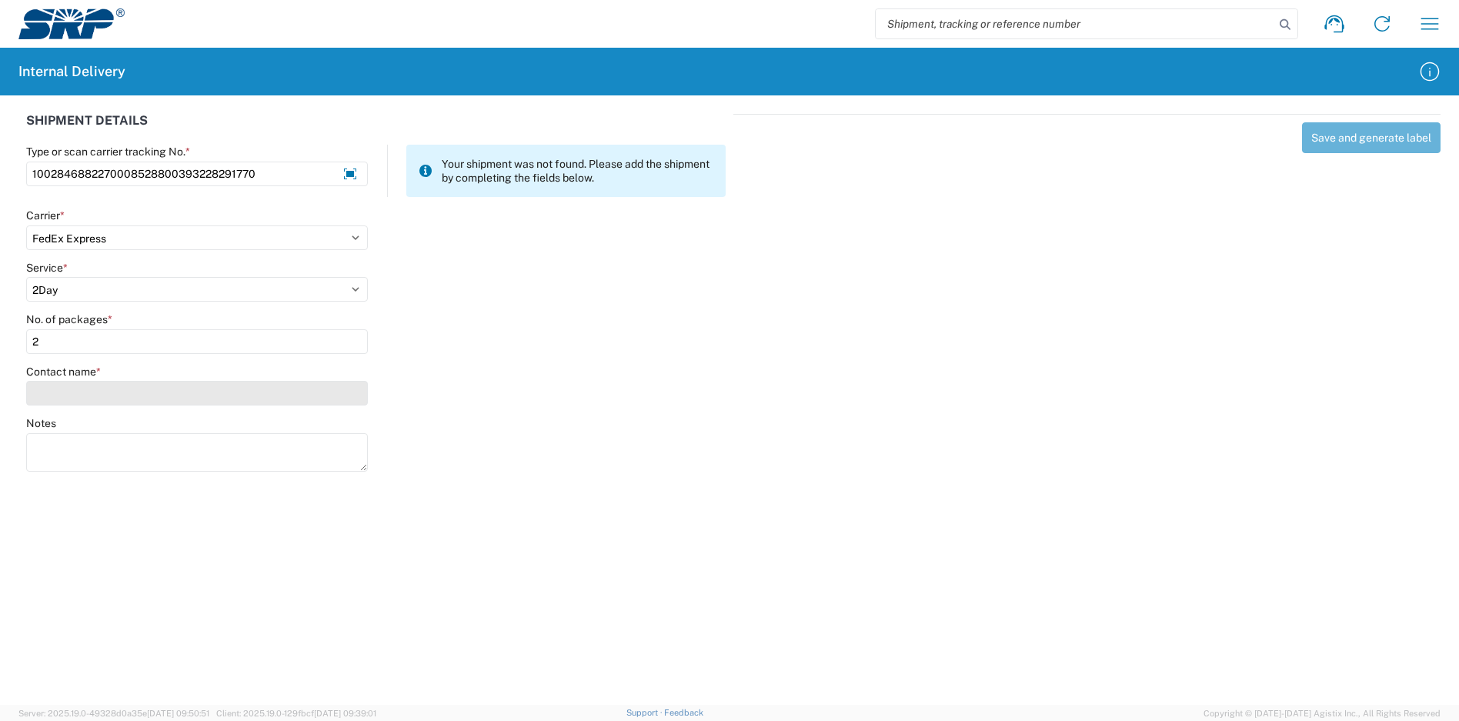
type input "2"
click at [79, 394] on input "Contact name *" at bounding box center [197, 393] width 342 height 25
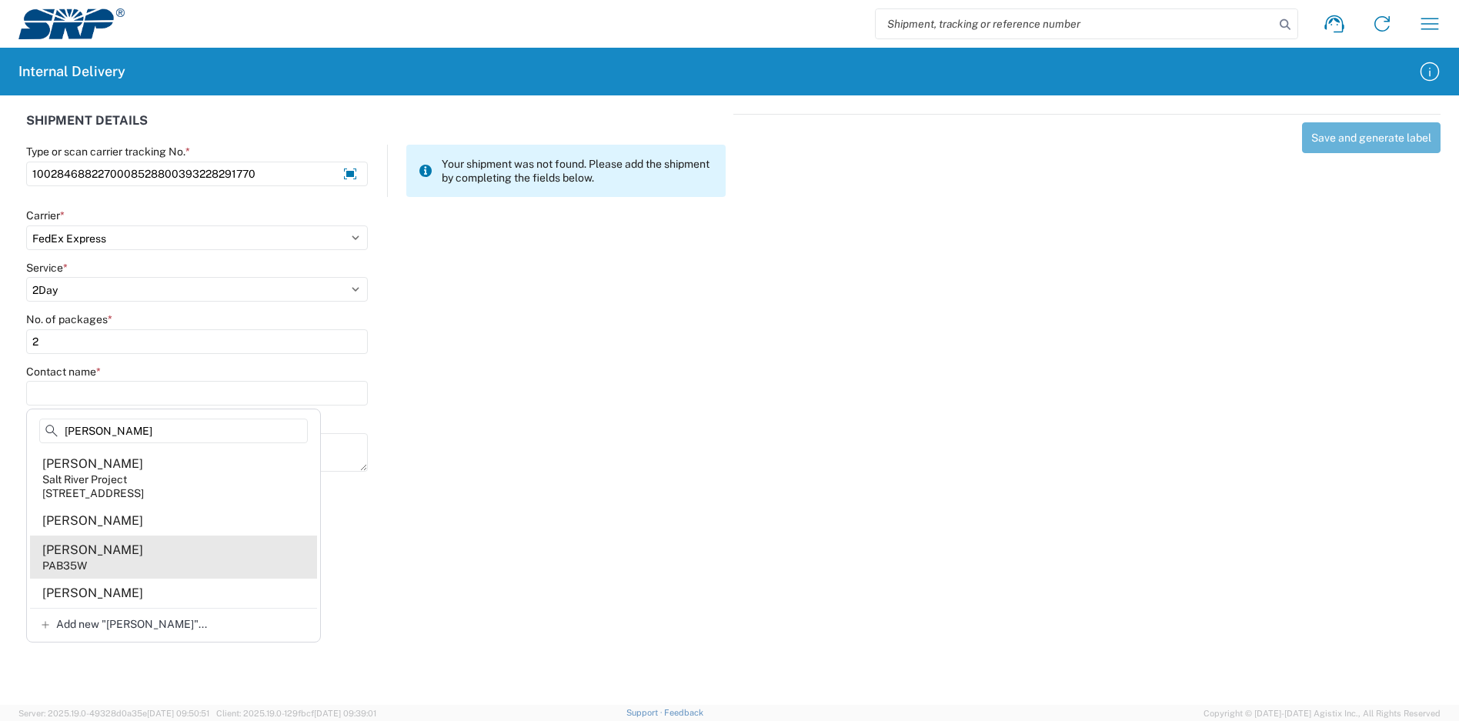
type input "galbreath"
click at [134, 569] on agx-address-suggestion-item "Tori Galbreath PAB35W" at bounding box center [173, 557] width 287 height 43
type input "Tori Galbreath"
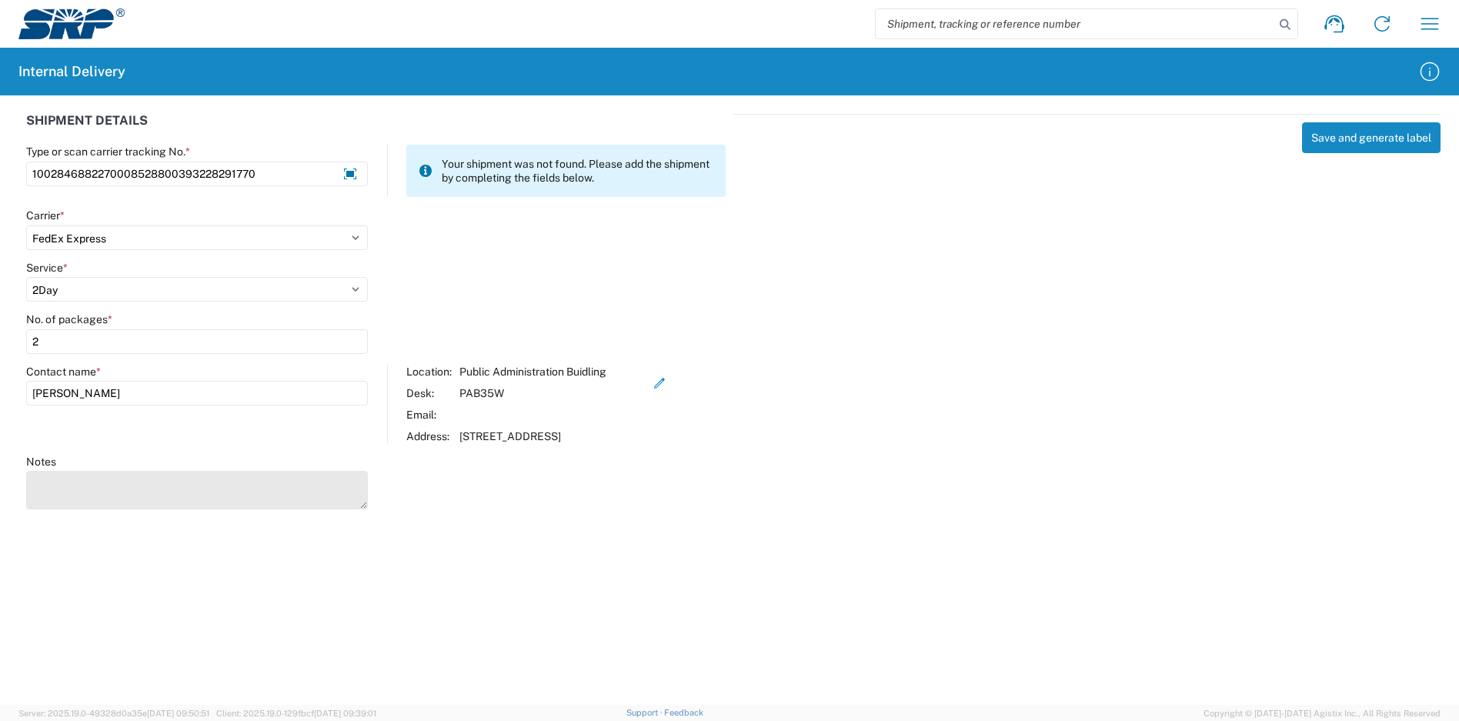
click at [112, 499] on textarea "Notes" at bounding box center [197, 490] width 342 height 38
type textarea "1001901782270008528800393228289276"
click at [1351, 127] on button "Save and generate label" at bounding box center [1371, 137] width 139 height 31
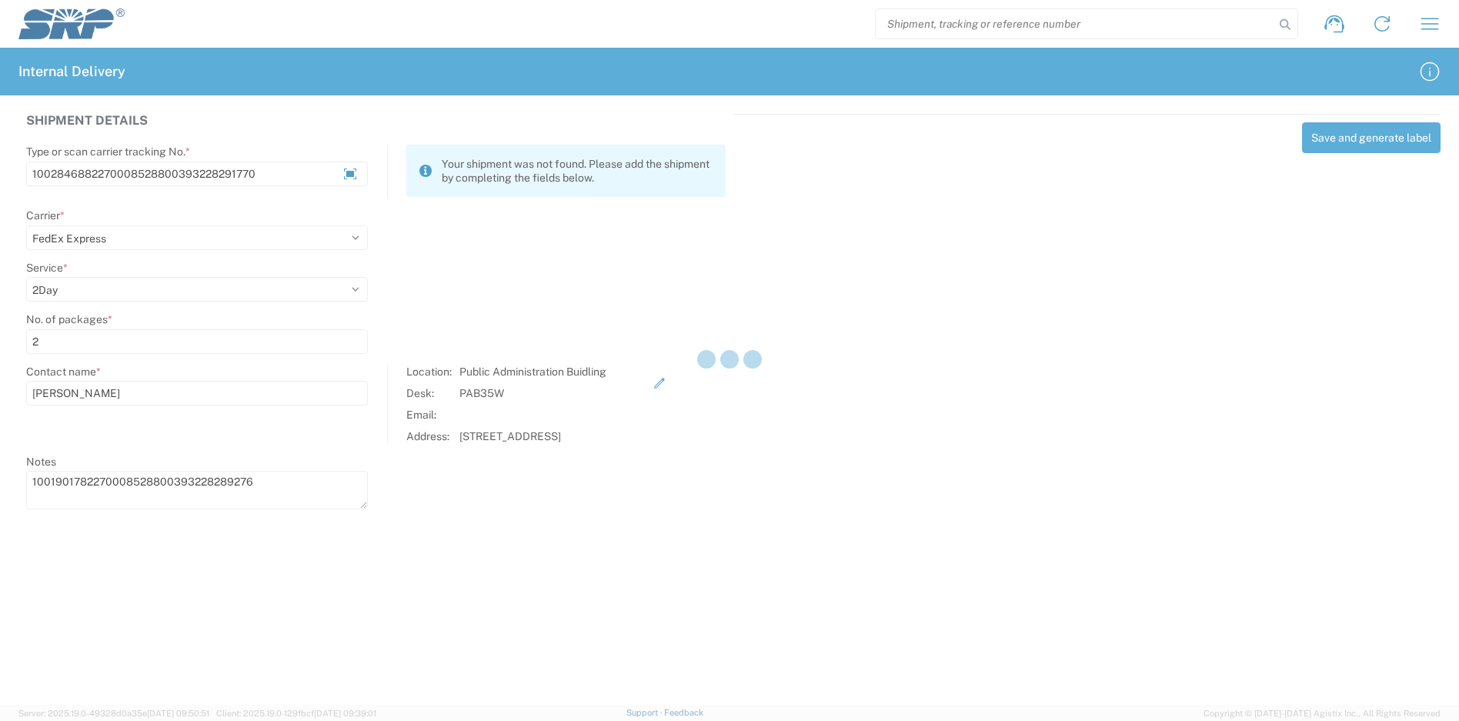
select select
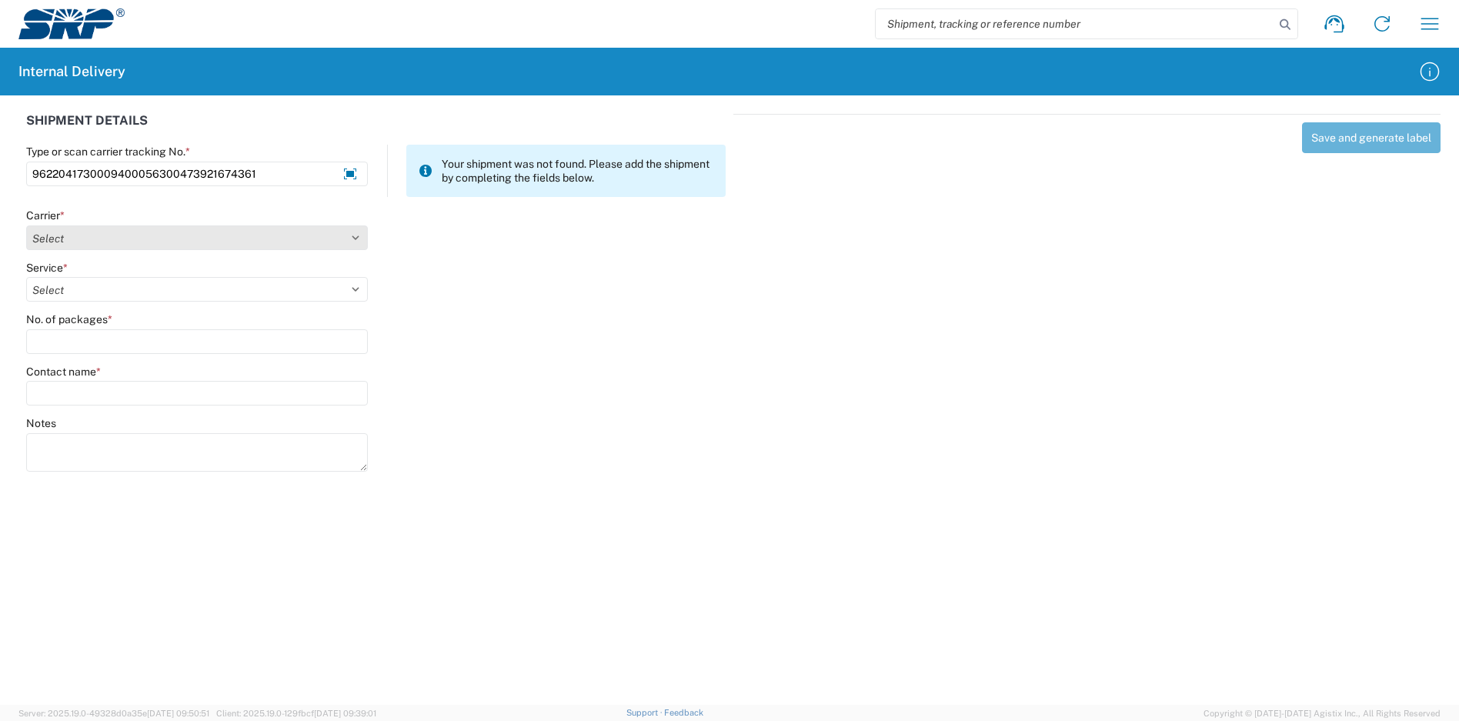
type input "9622041730009400056300473921674361"
click at [142, 240] on select "Select Amazon Logistics ATI Trucking BC Dimerco Logistics Empire Southwest FedE…" at bounding box center [197, 237] width 342 height 25
select select "5"
click at [26, 225] on select "Select Amazon Logistics ATI Trucking BC Dimerco Logistics Empire Southwest FedE…" at bounding box center [197, 237] width 342 height 25
click at [82, 280] on select "Select 1Day Freight 2Day 2Day AM 2Day AM One Rate 2Day Freight 2Day One Rate 3 …" at bounding box center [197, 289] width 342 height 25
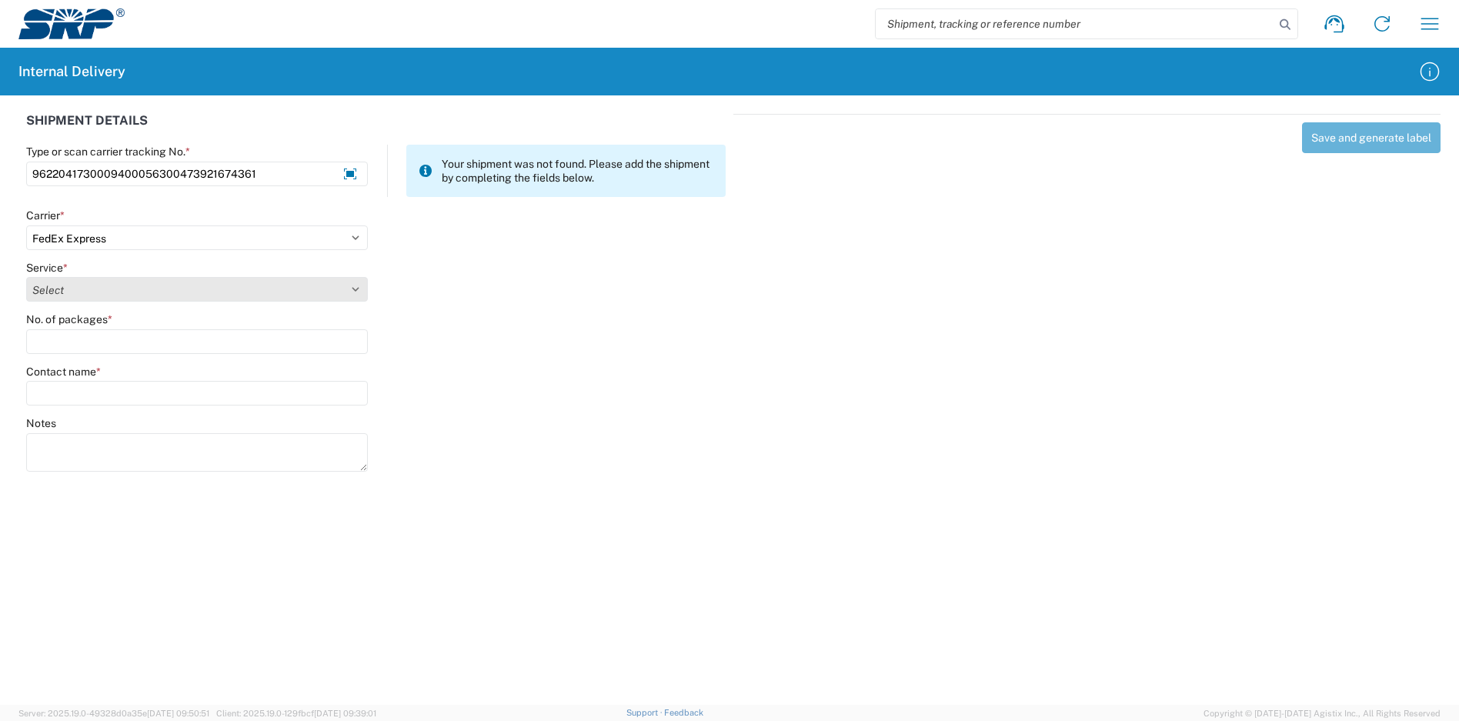
select select "12"
click at [26, 277] on select "Select 1Day Freight 2Day 2Day AM 2Day AM One Rate 2Day Freight 2Day One Rate 3 …" at bounding box center [197, 289] width 342 height 25
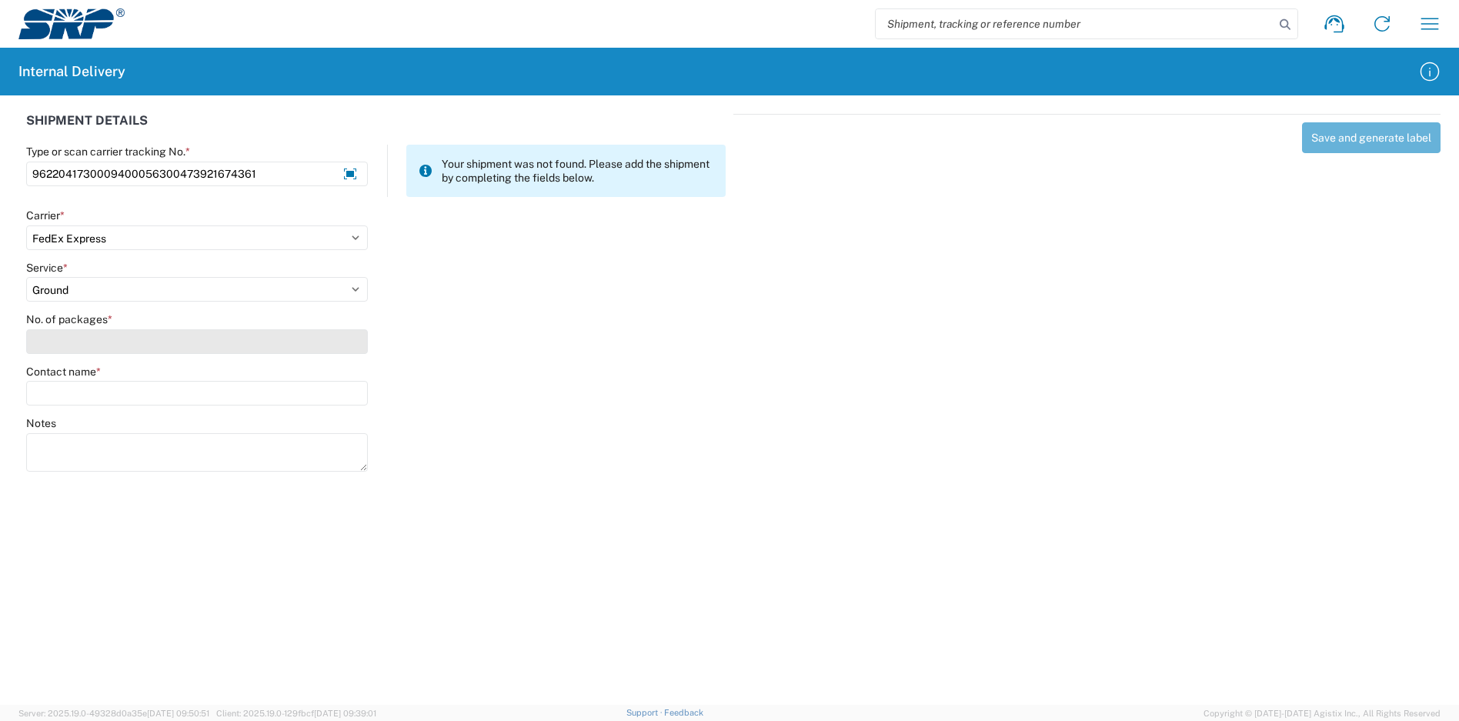
click at [62, 344] on input "No. of packages *" at bounding box center [197, 341] width 342 height 25
type input "1"
click at [78, 406] on agx-form-control-wrapper-v2 "Contact name *" at bounding box center [197, 391] width 358 height 52
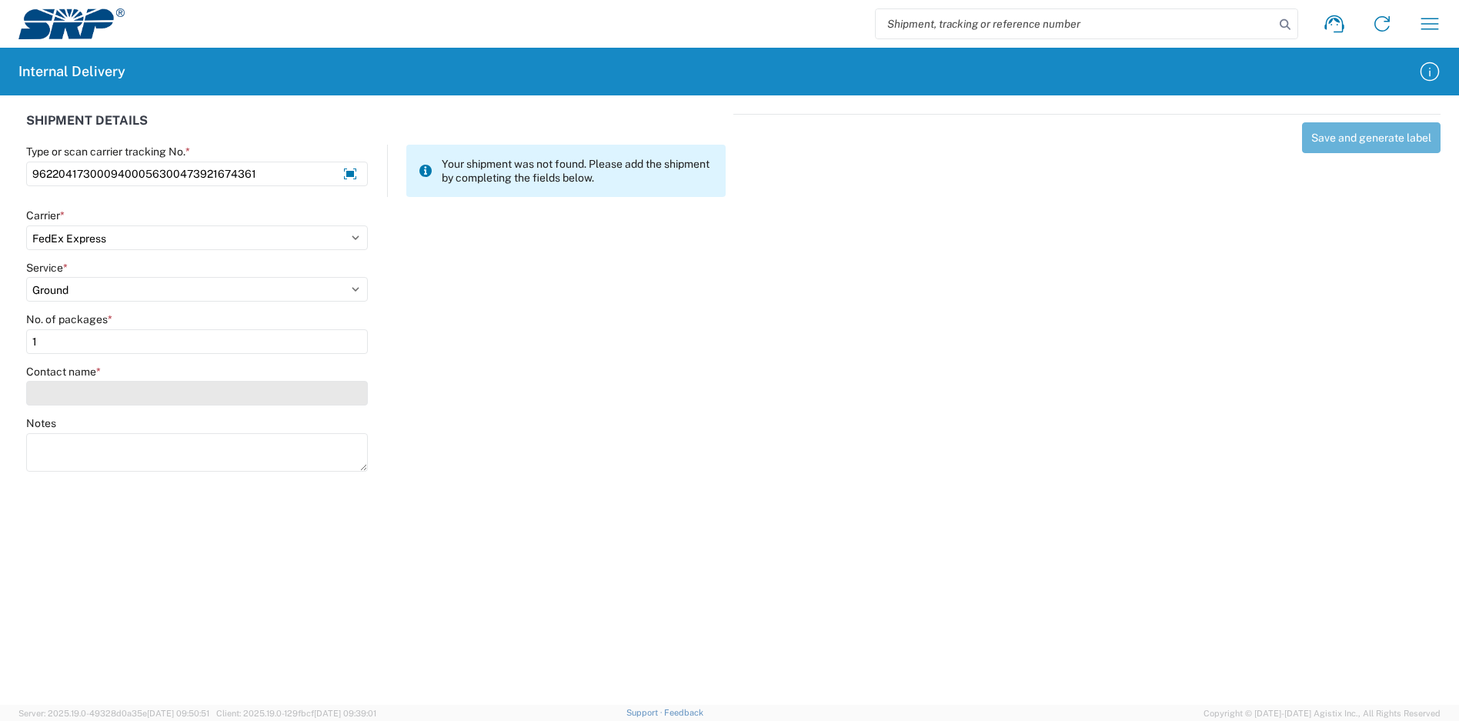
click at [90, 399] on input "Contact name *" at bounding box center [197, 393] width 342 height 25
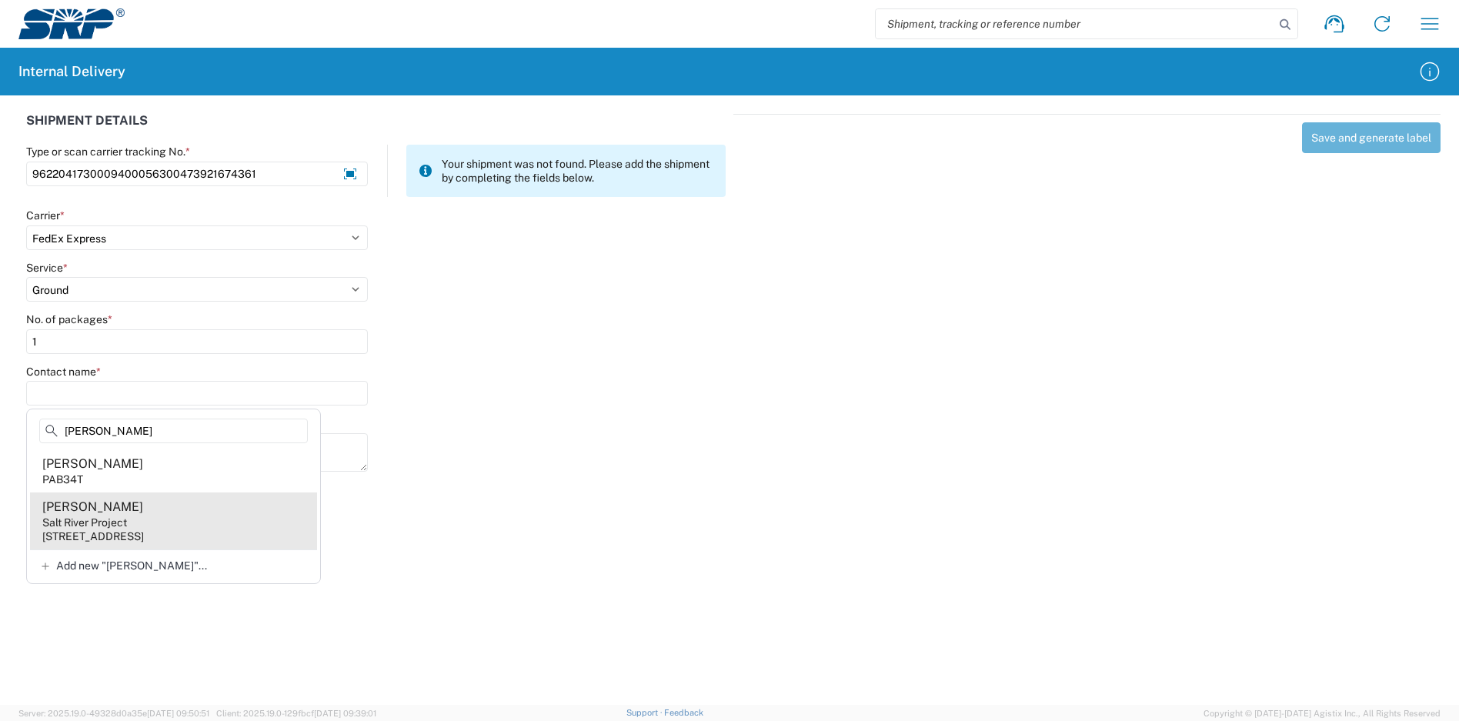
type input "holien"
click at [173, 523] on agx-address-suggestion-item "Patti Holien Salt River Project 1500 N Mill Ave, PAB34T, Tempe, AZ, 85281, US" at bounding box center [173, 521] width 287 height 57
type input "Patti Holien"
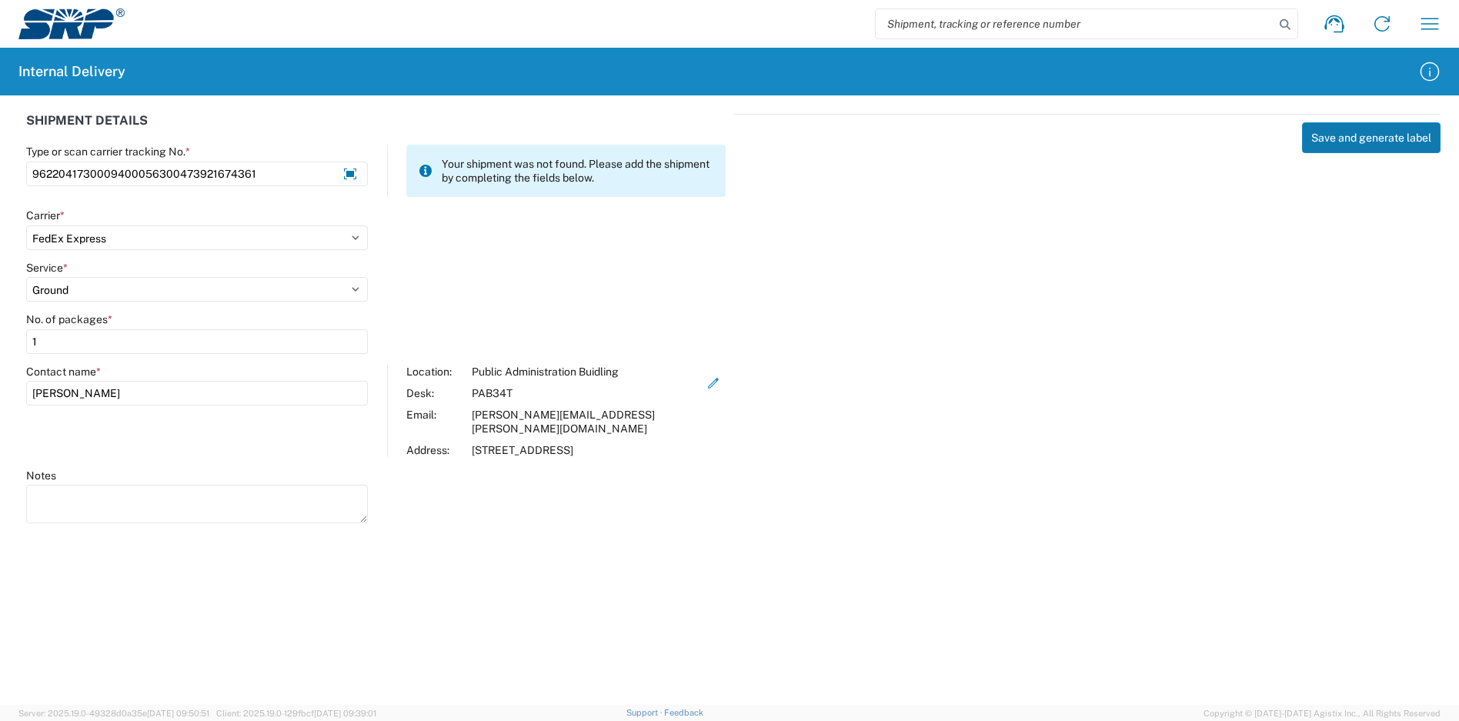
click at [1371, 141] on button "Save and generate label" at bounding box center [1371, 137] width 139 height 31
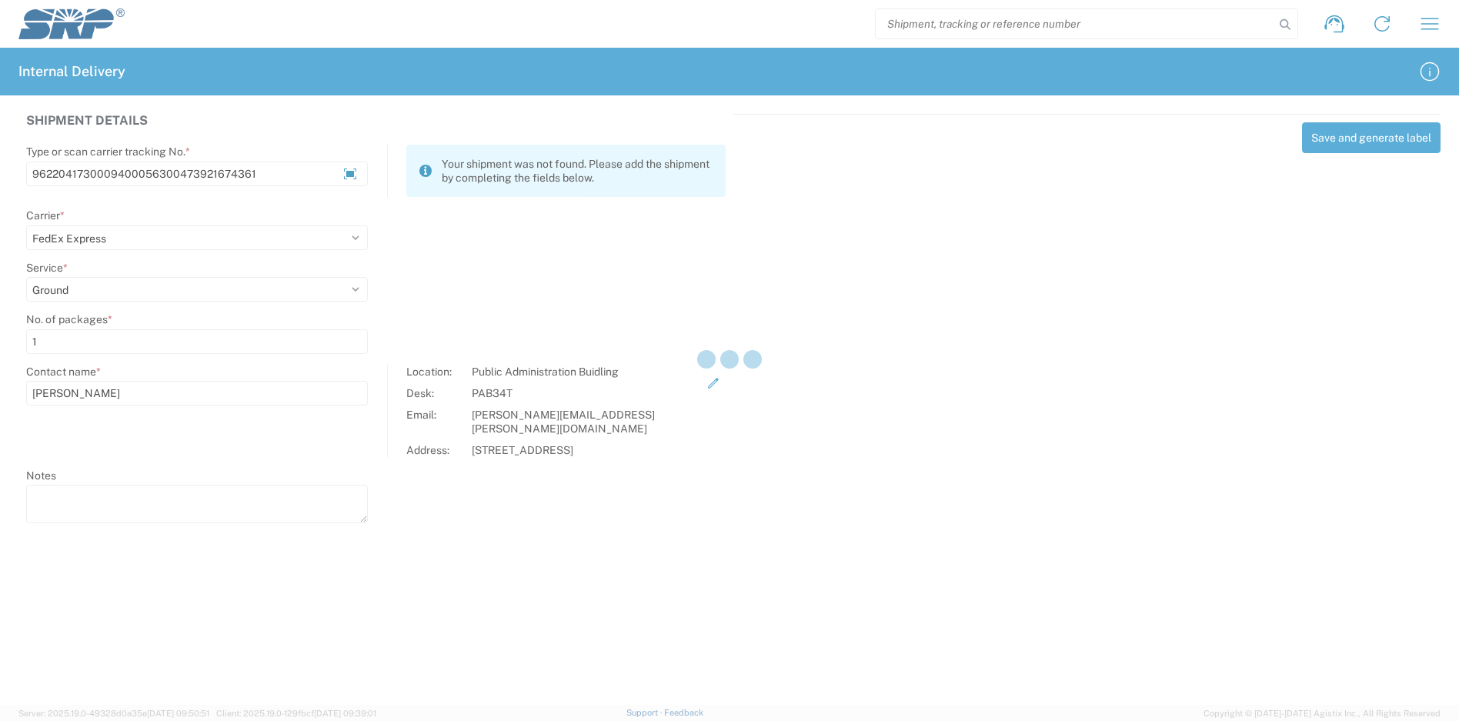
select select
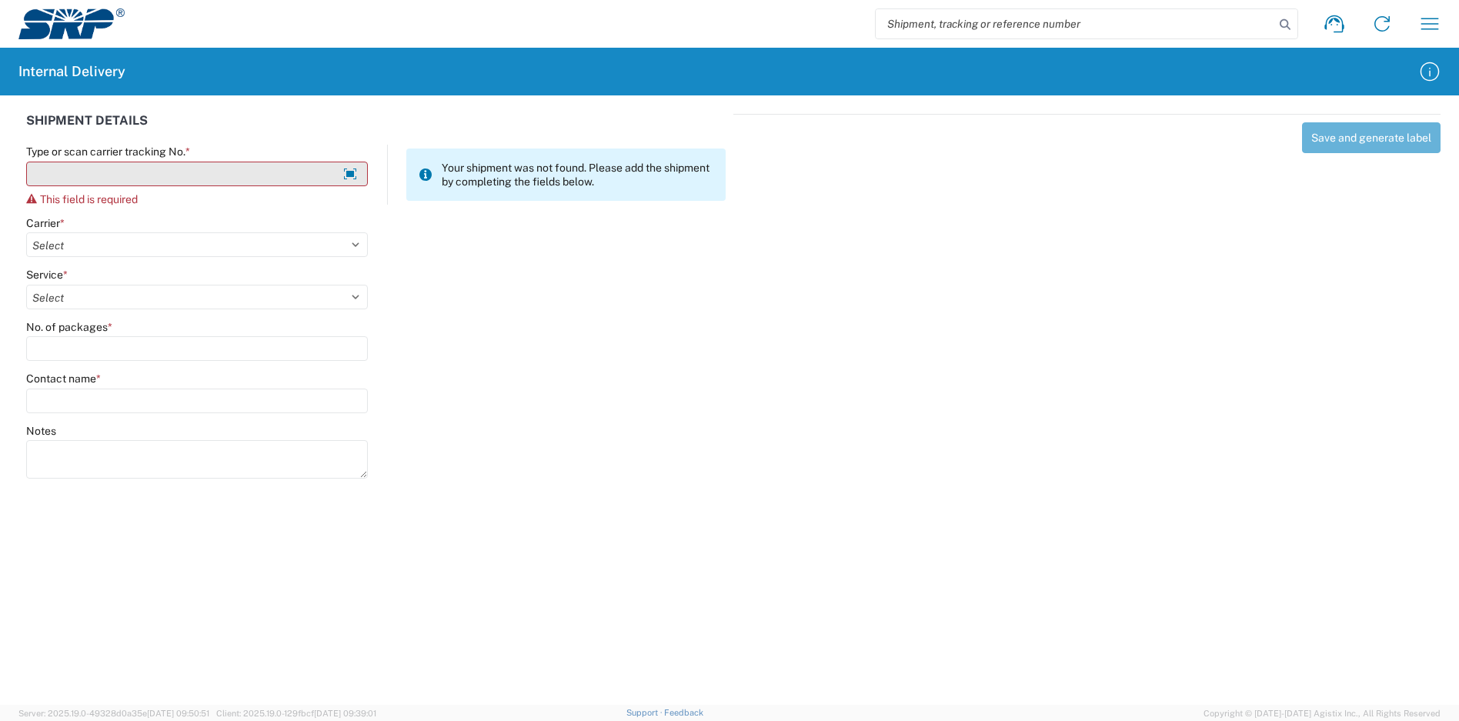
click at [219, 176] on input "Type or scan carrier tracking No. *" at bounding box center [197, 174] width 342 height 25
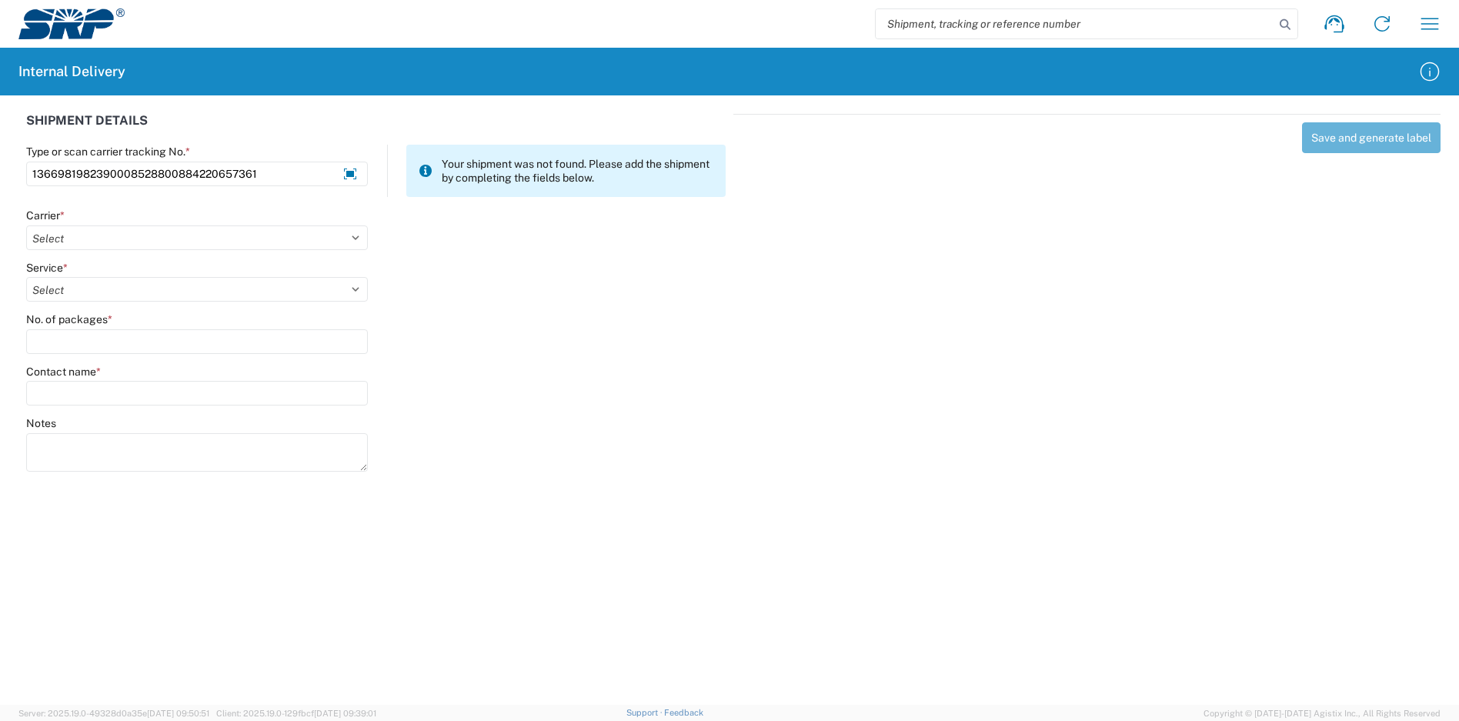
type input "1366981982390008528800884220657361"
click at [82, 252] on agx-form-control-wrapper-v2 "Carrier * Select Amazon Logistics ATI Trucking BC Dimerco Logistics Empire Sout…" at bounding box center [197, 235] width 358 height 52
click at [93, 248] on select "Select Amazon Logistics ATI Trucking BC Dimerco Logistics Empire Southwest FedE…" at bounding box center [197, 237] width 342 height 25
select select "5"
click at [26, 225] on select "Select Amazon Logistics ATI Trucking BC Dimerco Logistics Empire Southwest FedE…" at bounding box center [197, 237] width 342 height 25
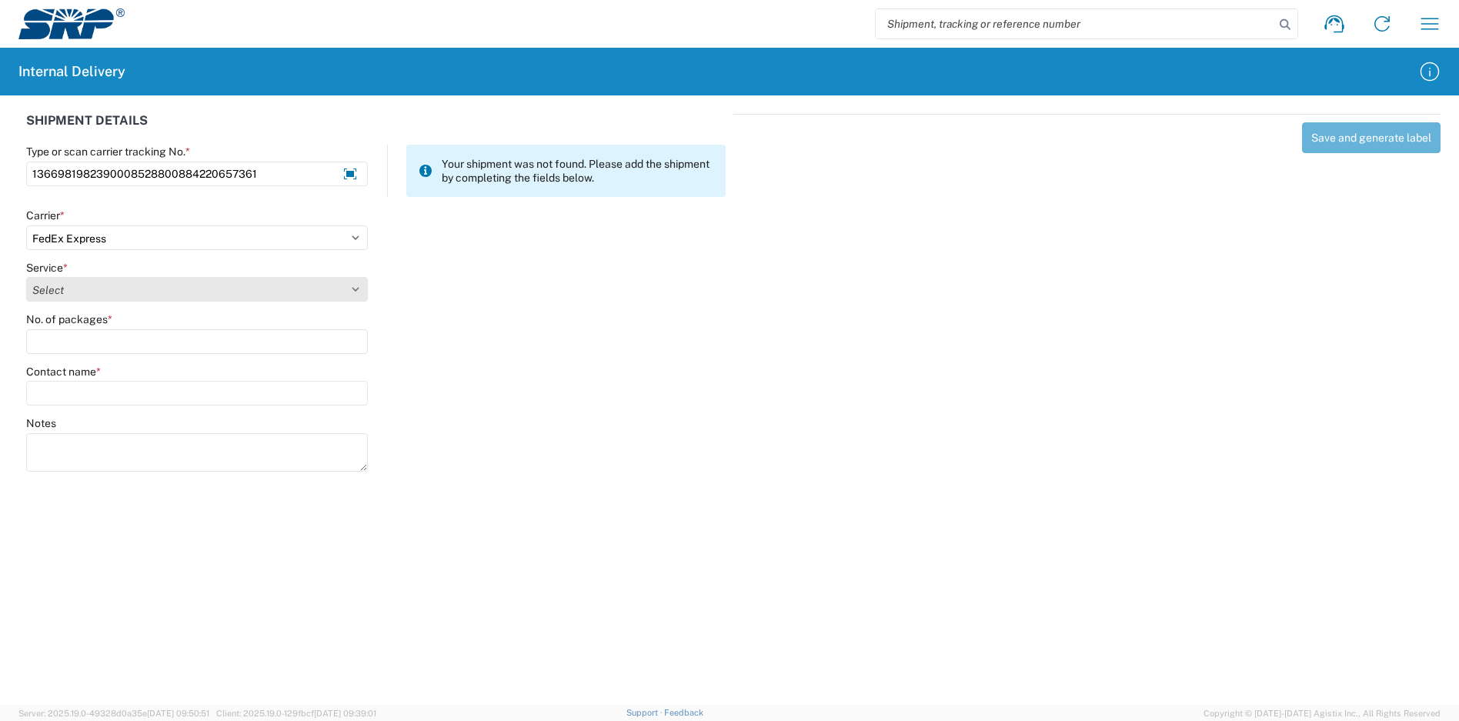
click at [102, 292] on select "Select 1Day Freight 2Day 2Day AM 2Day AM One Rate 2Day Freight 2Day One Rate 3 …" at bounding box center [197, 289] width 342 height 25
click at [26, 277] on select "Select 1Day Freight 2Day 2Day AM 2Day AM One Rate 2Day Freight 2Day One Rate 3 …" at bounding box center [197, 289] width 342 height 25
click at [119, 296] on select "Select 1Day Freight 2Day 2Day AM 2Day AM One Rate 2Day Freight 2Day One Rate 3 …" at bounding box center [197, 289] width 342 height 25
select select "16"
click at [26, 277] on select "Select 1Day Freight 2Day 2Day AM 2Day AM One Rate 2Day Freight 2Day One Rate 3 …" at bounding box center [197, 289] width 342 height 25
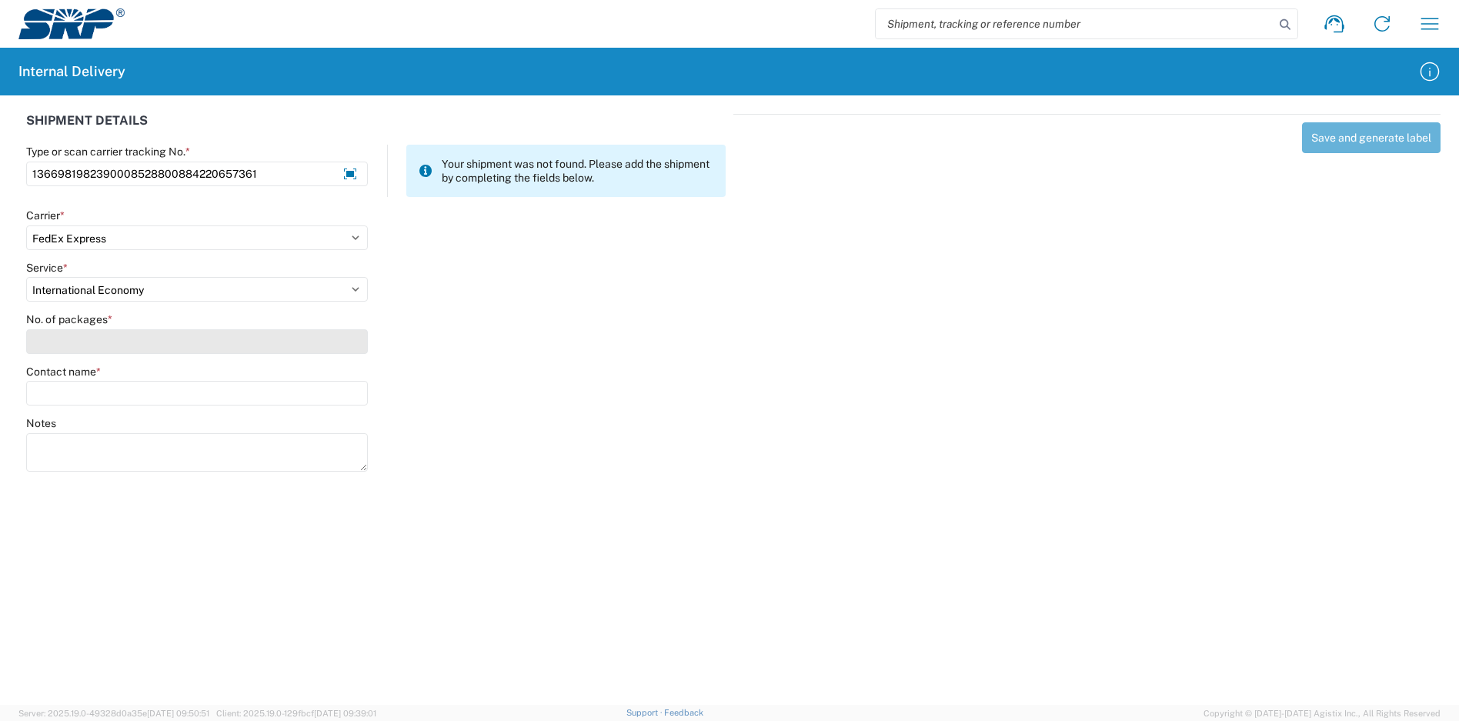
click at [127, 339] on input "No. of packages *" at bounding box center [197, 341] width 342 height 25
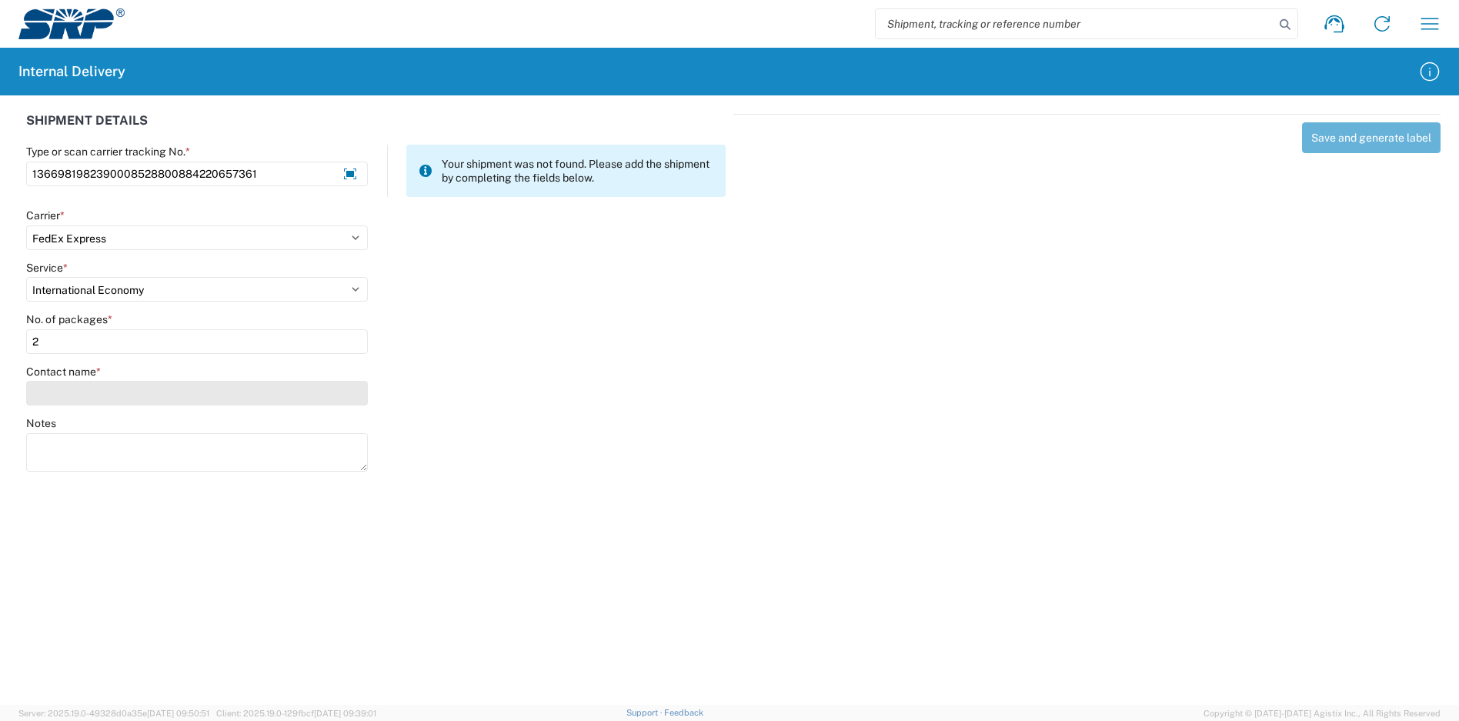
type input "2"
click at [150, 396] on input "Contact name *" at bounding box center [197, 393] width 342 height 25
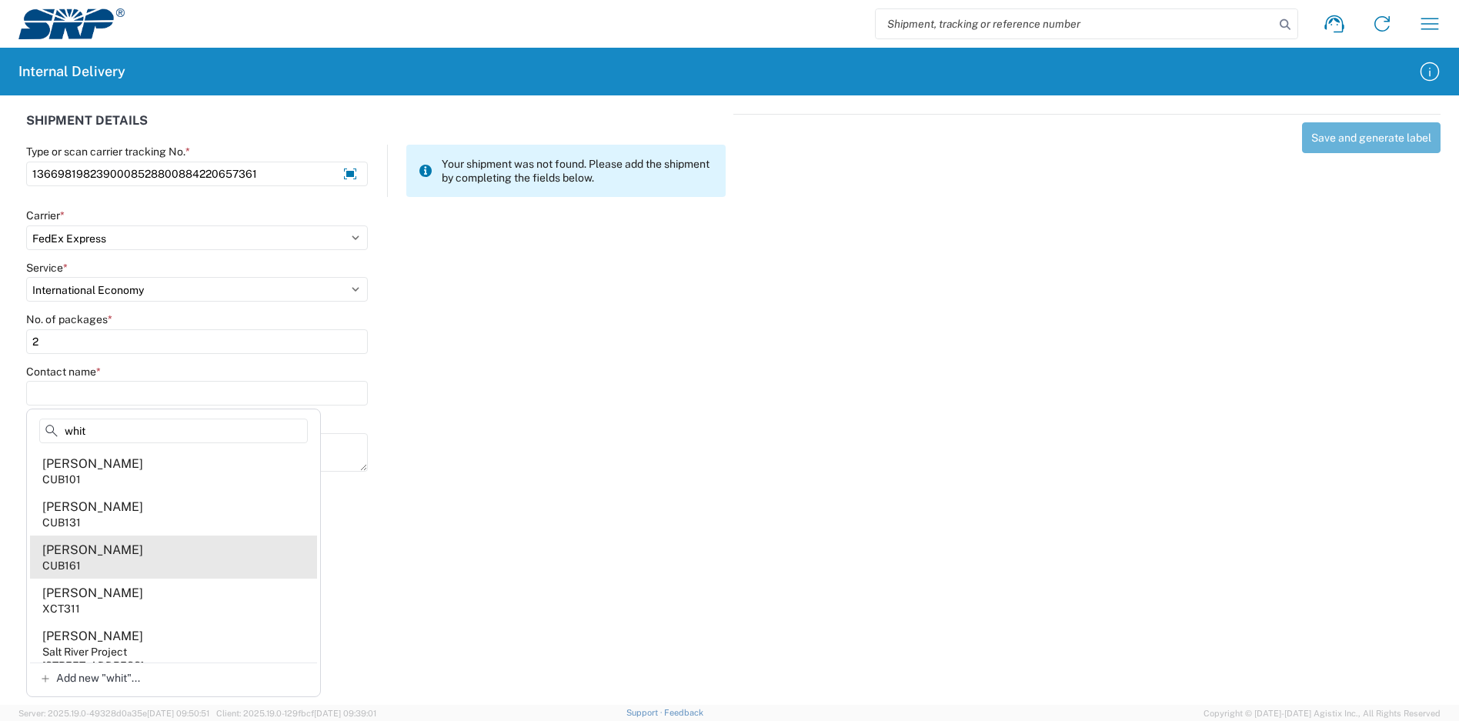
type input "whit"
click at [149, 551] on agx-address-suggestion-item "Jennifer Whitlock CUB161" at bounding box center [173, 557] width 287 height 43
type input "Jennifer Whitlock"
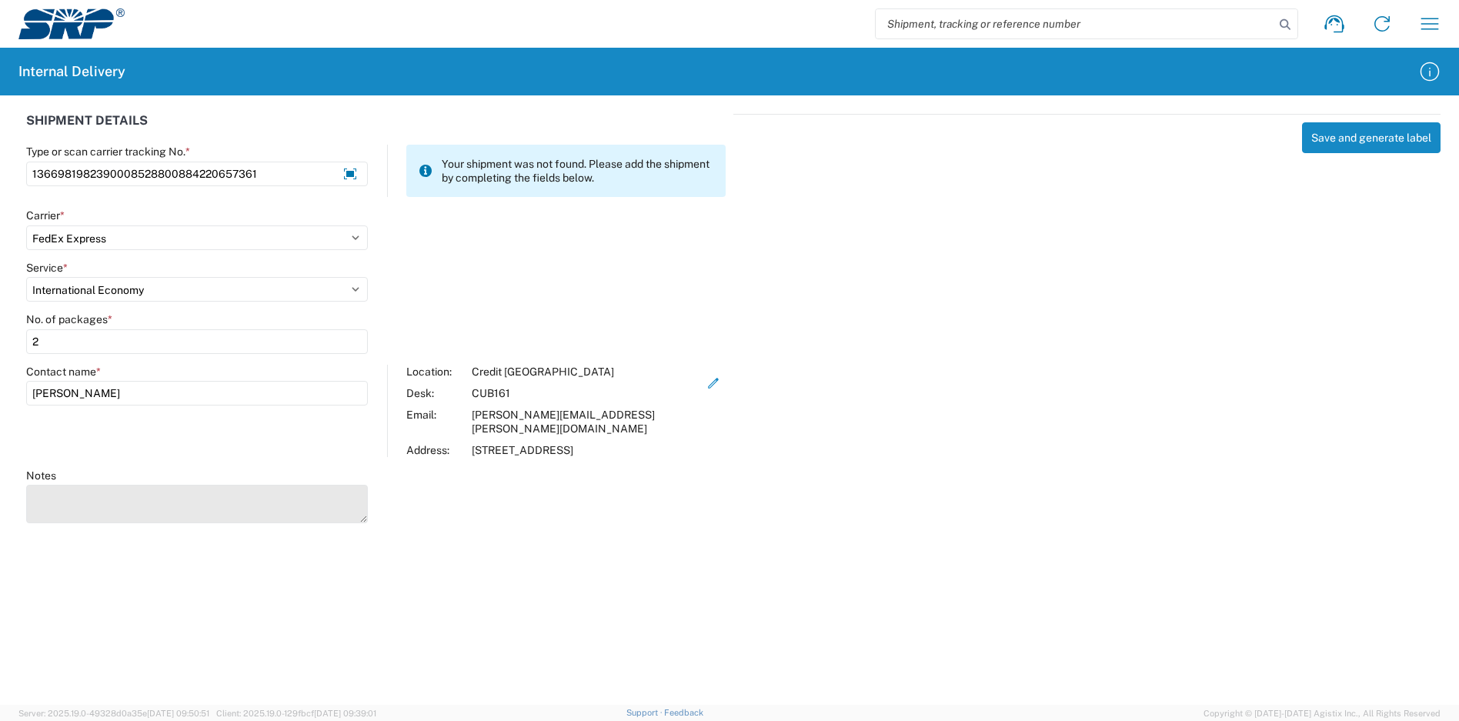
click at [205, 485] on textarea "Notes" at bounding box center [197, 504] width 342 height 38
type textarea "1393374082390008528800884220657372"
click at [1359, 149] on button "Save and generate label" at bounding box center [1371, 137] width 139 height 31
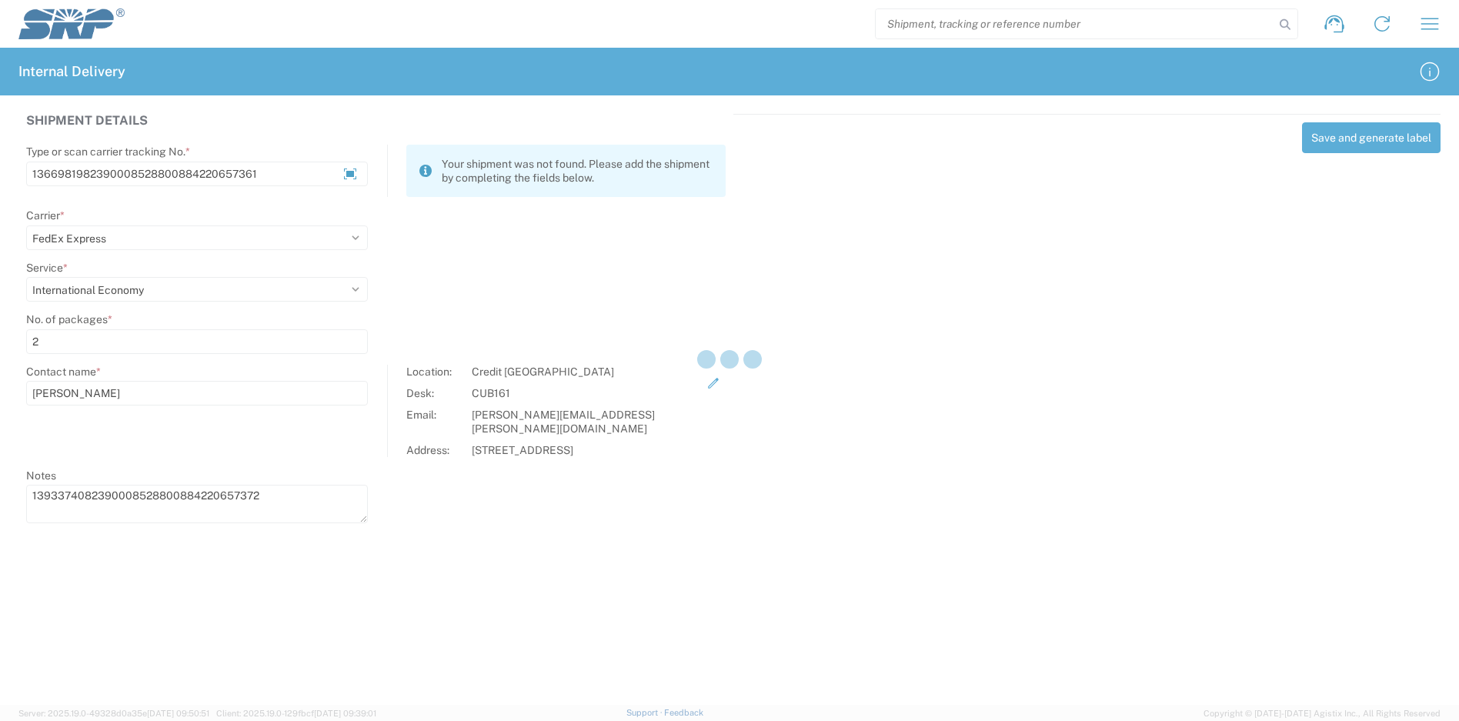
select select
